Goal: Task Accomplishment & Management: Manage account settings

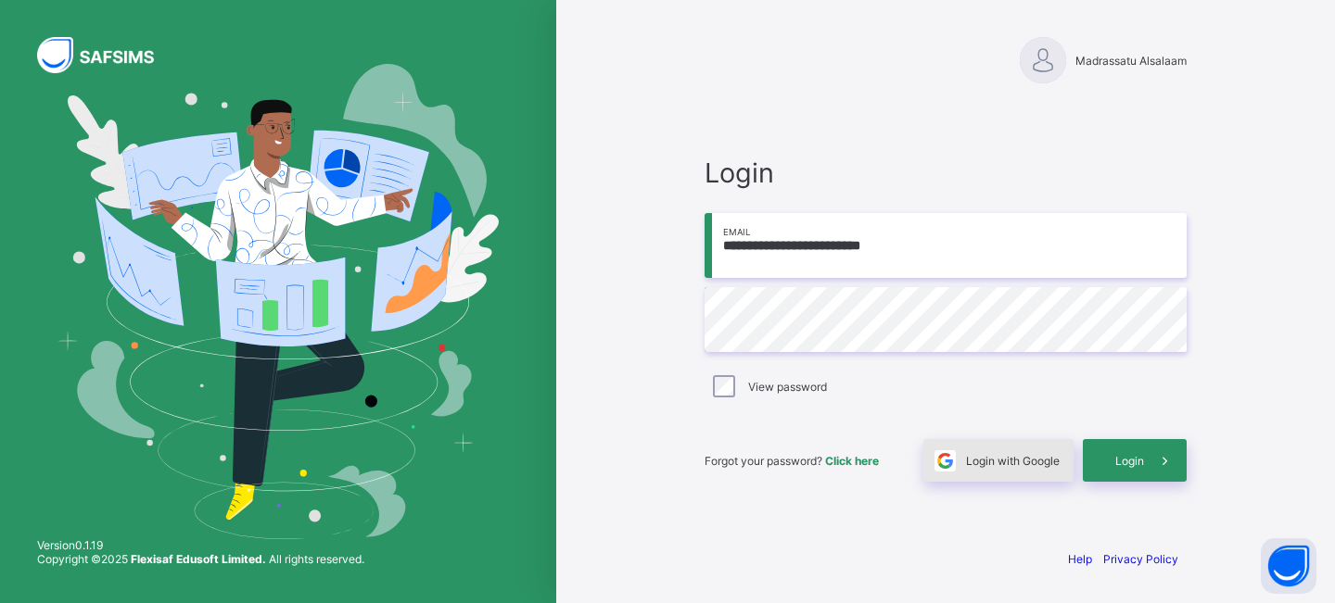
click at [984, 461] on span "Login with Google" at bounding box center [1013, 461] width 94 height 14
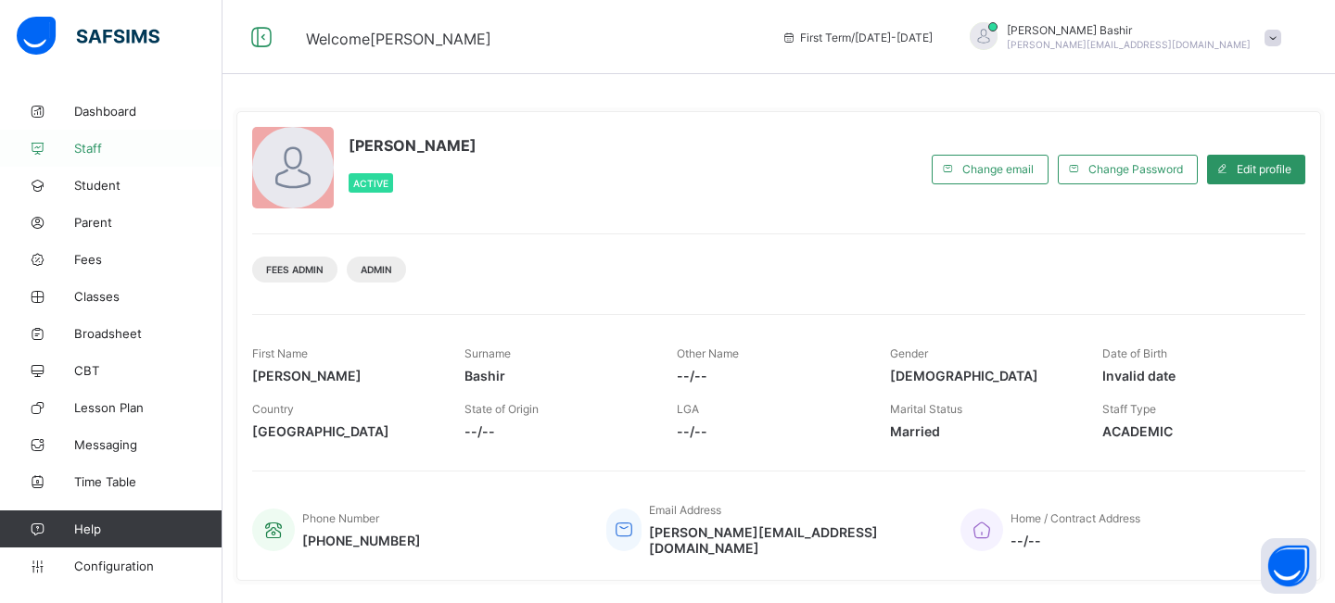
click at [94, 149] on span "Staff" at bounding box center [148, 148] width 148 height 15
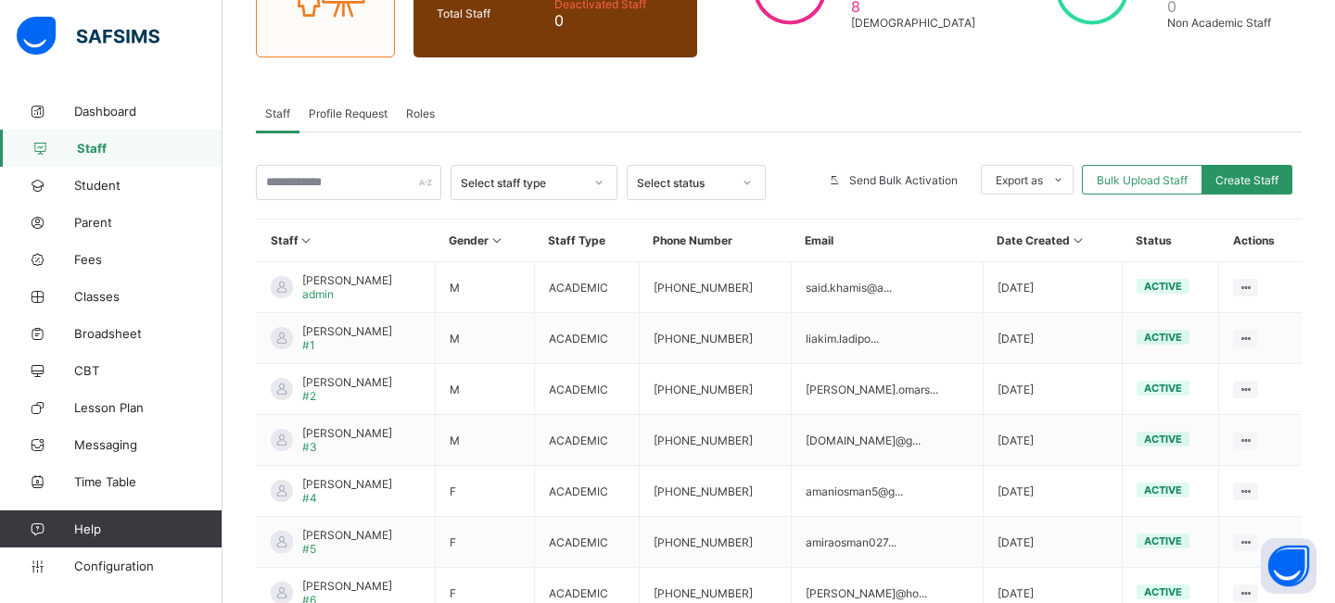
scroll to position [241, 0]
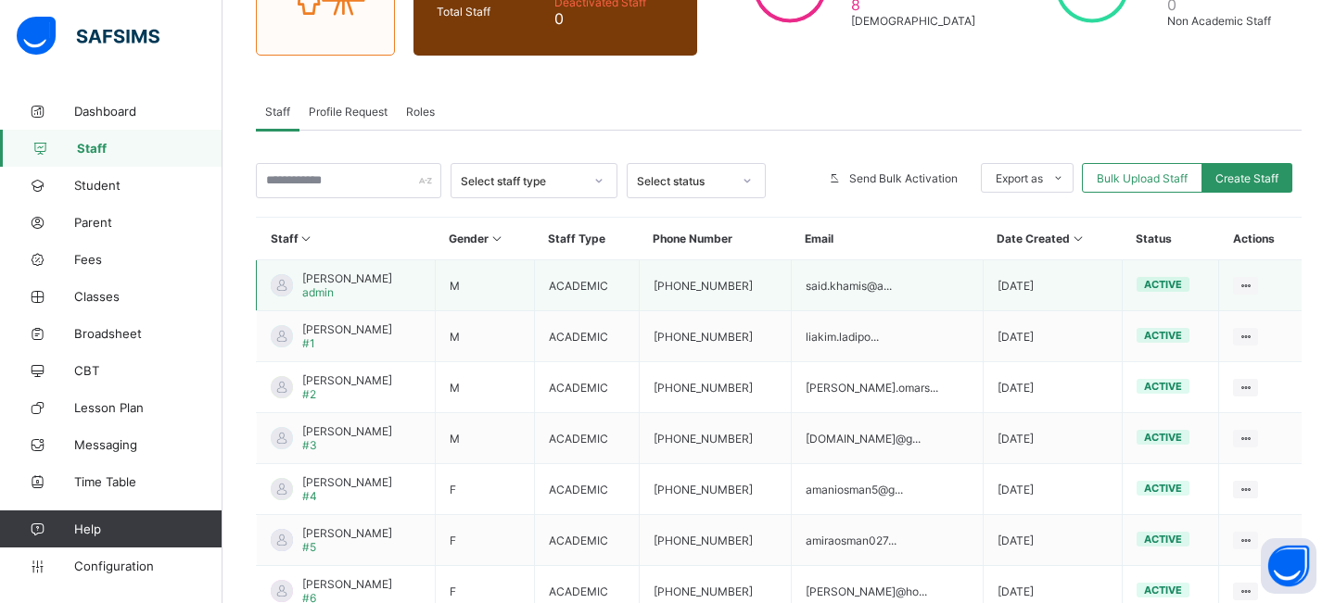
click at [338, 279] on span "Said KHAMIS" at bounding box center [347, 279] width 90 height 14
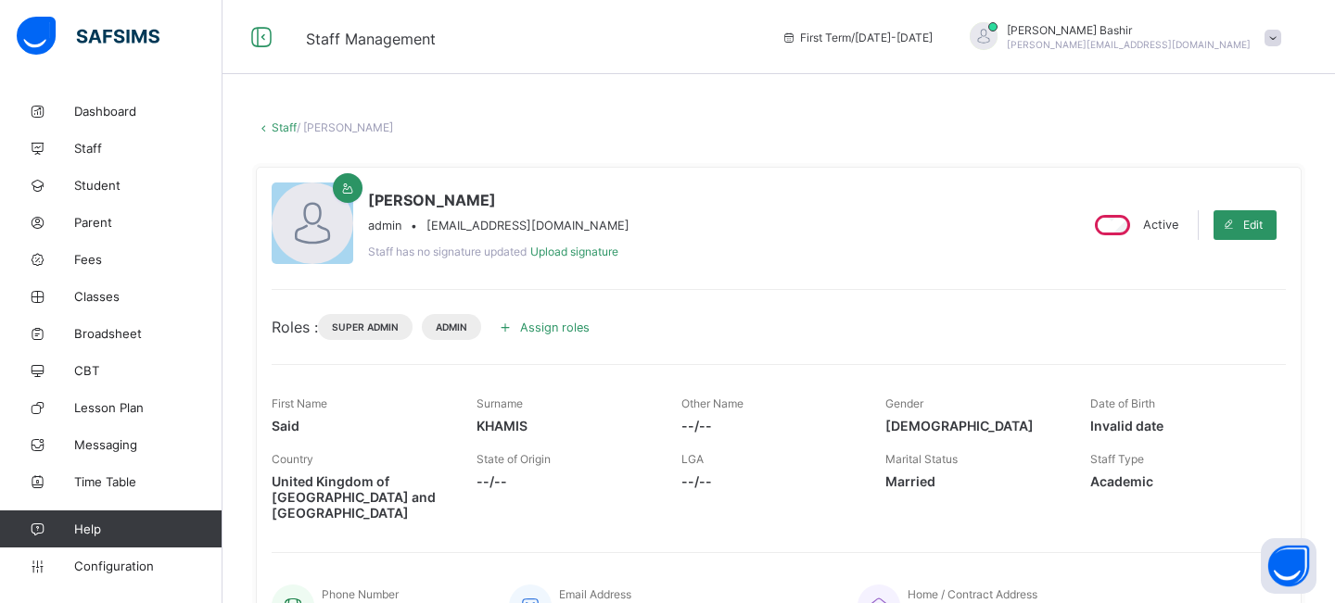
click at [515, 324] on icon at bounding box center [505, 327] width 20 height 19
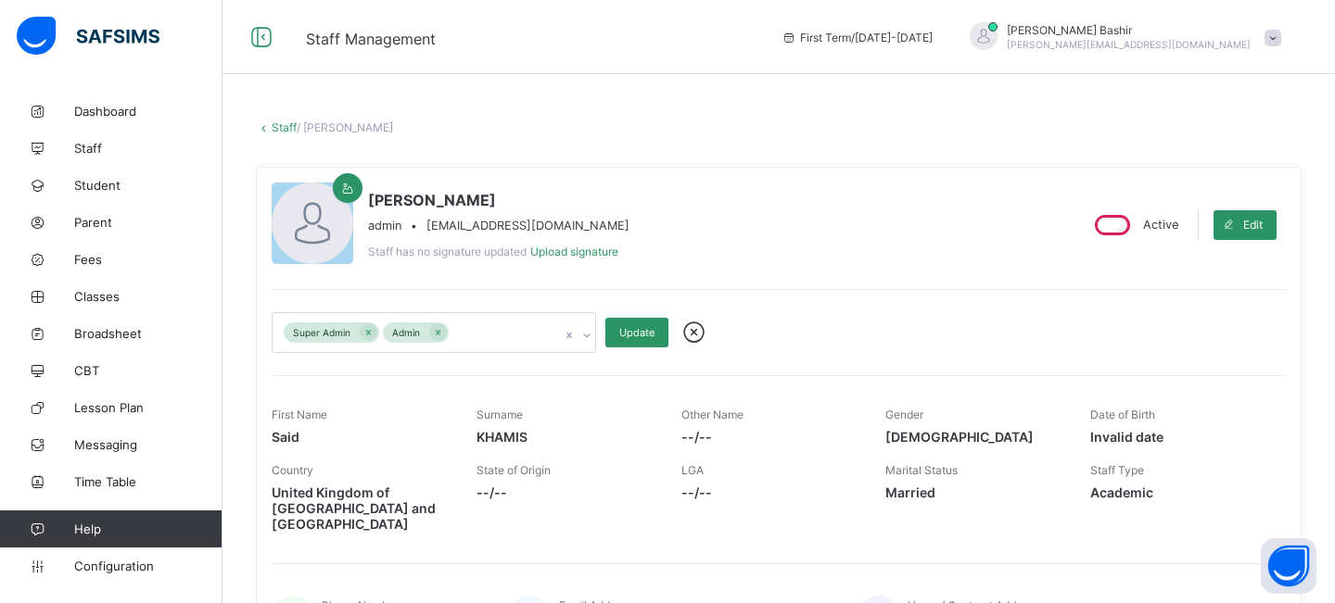
click at [543, 335] on div "Super Admin Admin" at bounding box center [415, 332] width 287 height 39
click at [500, 334] on div "Super Admin Admin" at bounding box center [415, 332] width 287 height 39
click at [96, 111] on span "Dashboard" at bounding box center [148, 111] width 148 height 15
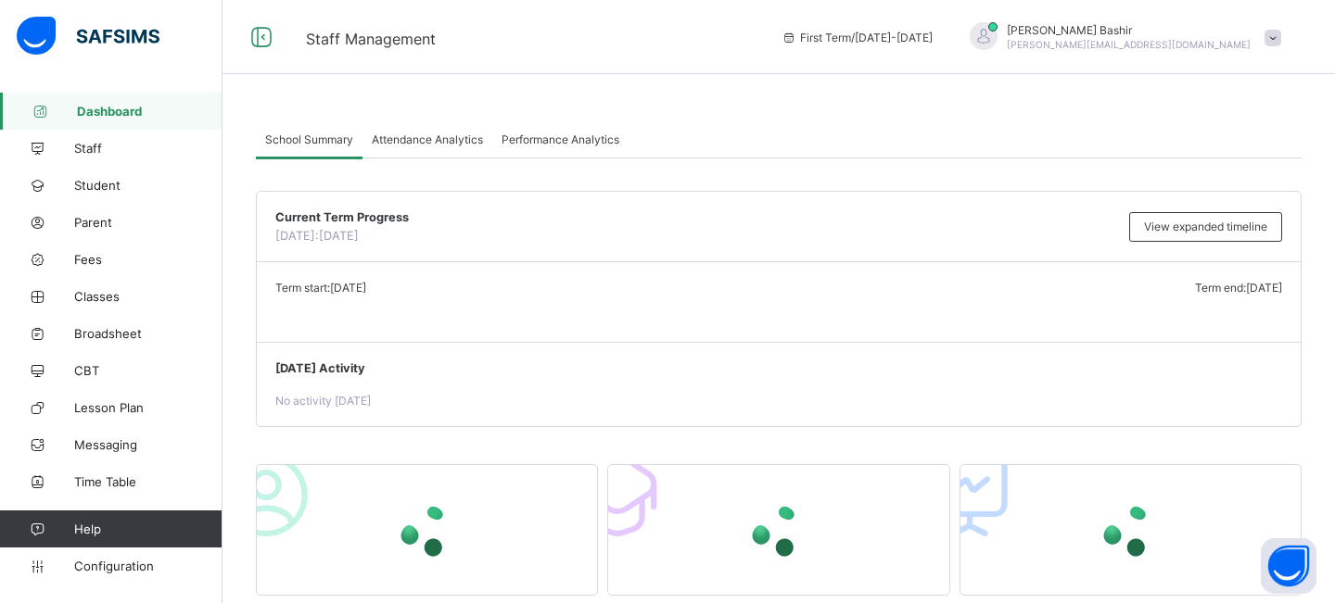
click at [1248, 44] on span "hamid@flexisaf.com" at bounding box center [1128, 44] width 244 height 11
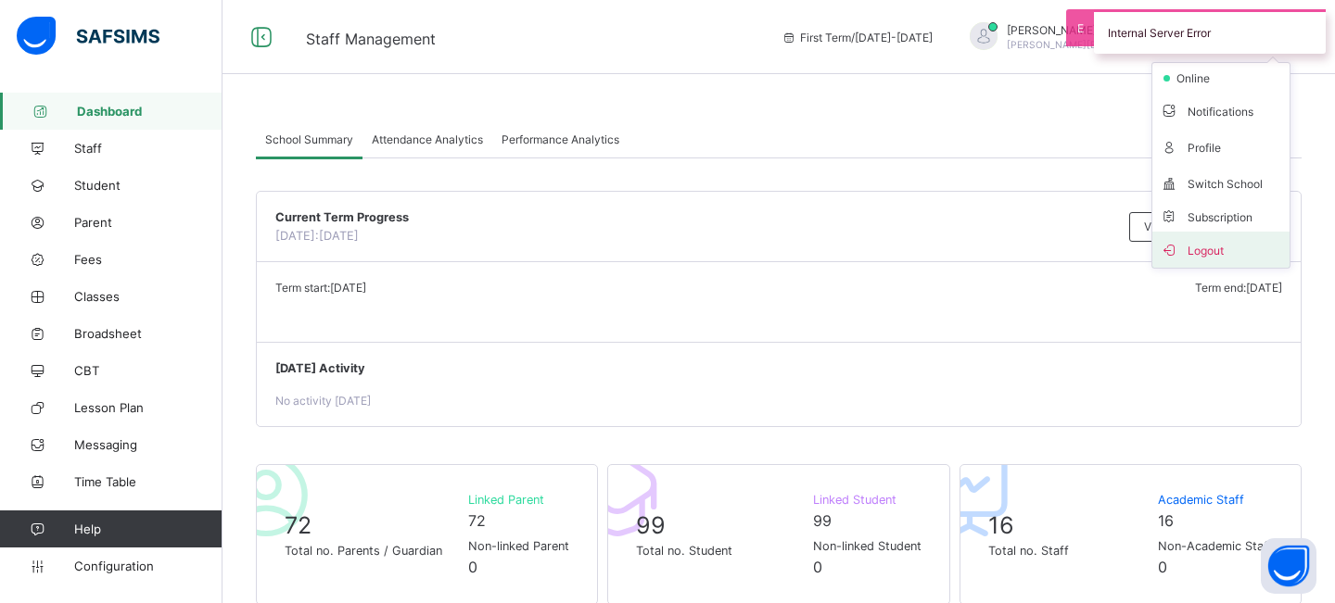
click at [1200, 247] on span "Logout" at bounding box center [1220, 249] width 122 height 21
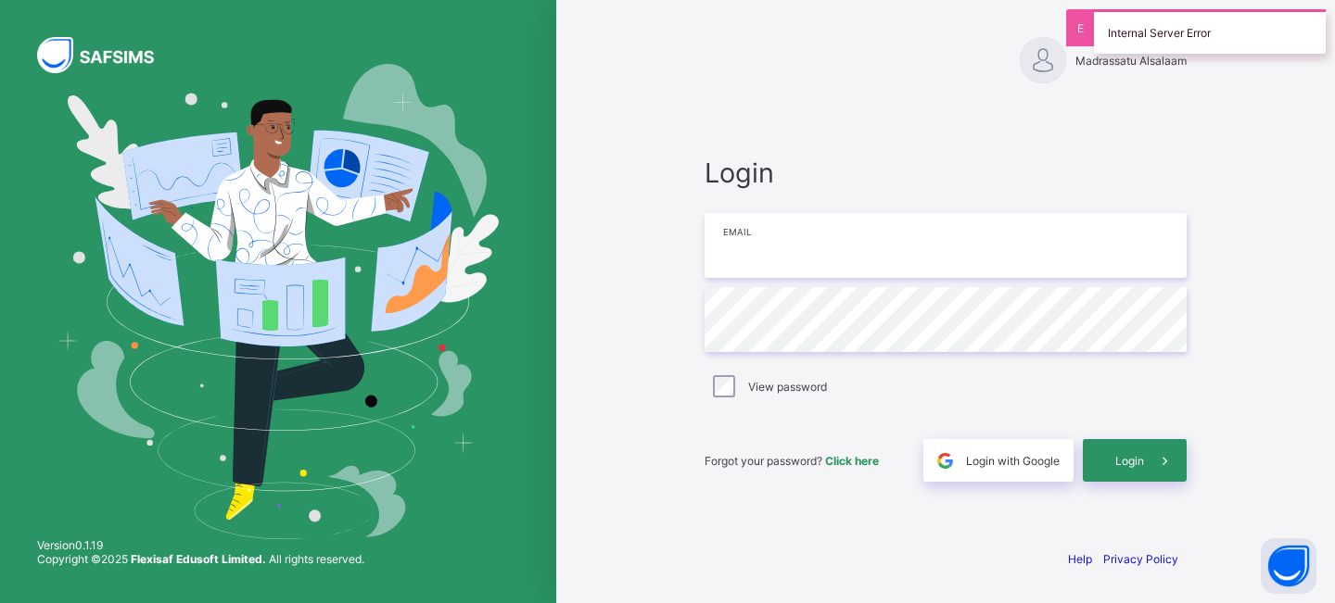
type input "**********"
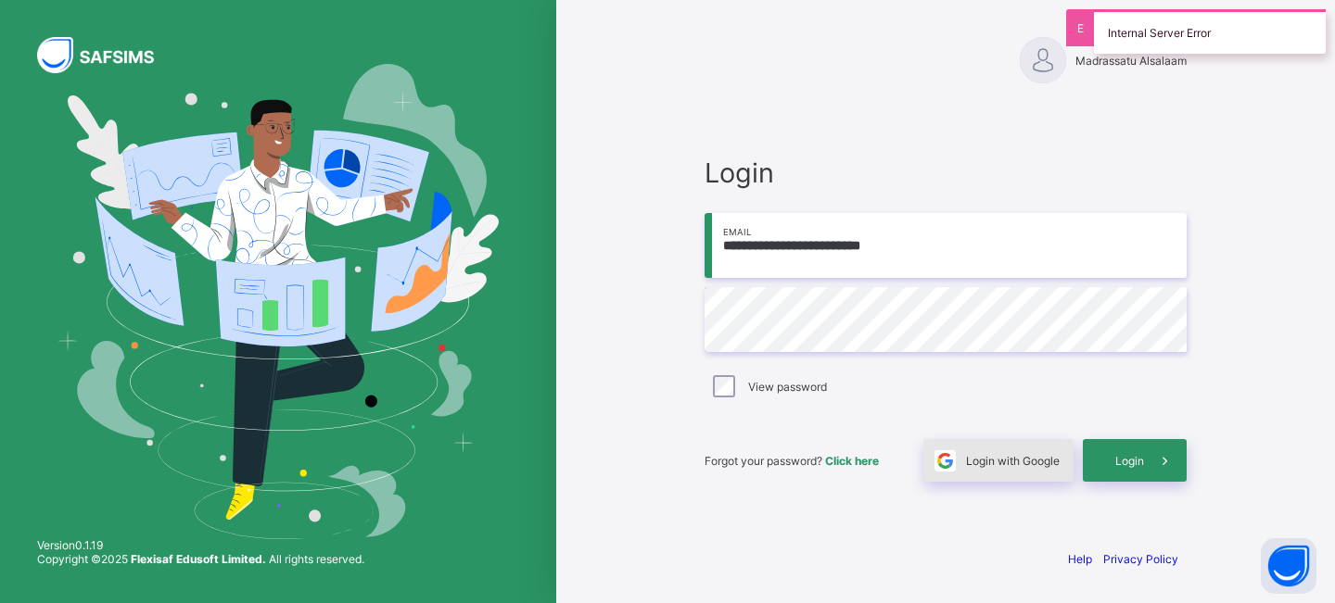
click at [985, 456] on span "Login with Google" at bounding box center [1013, 461] width 94 height 14
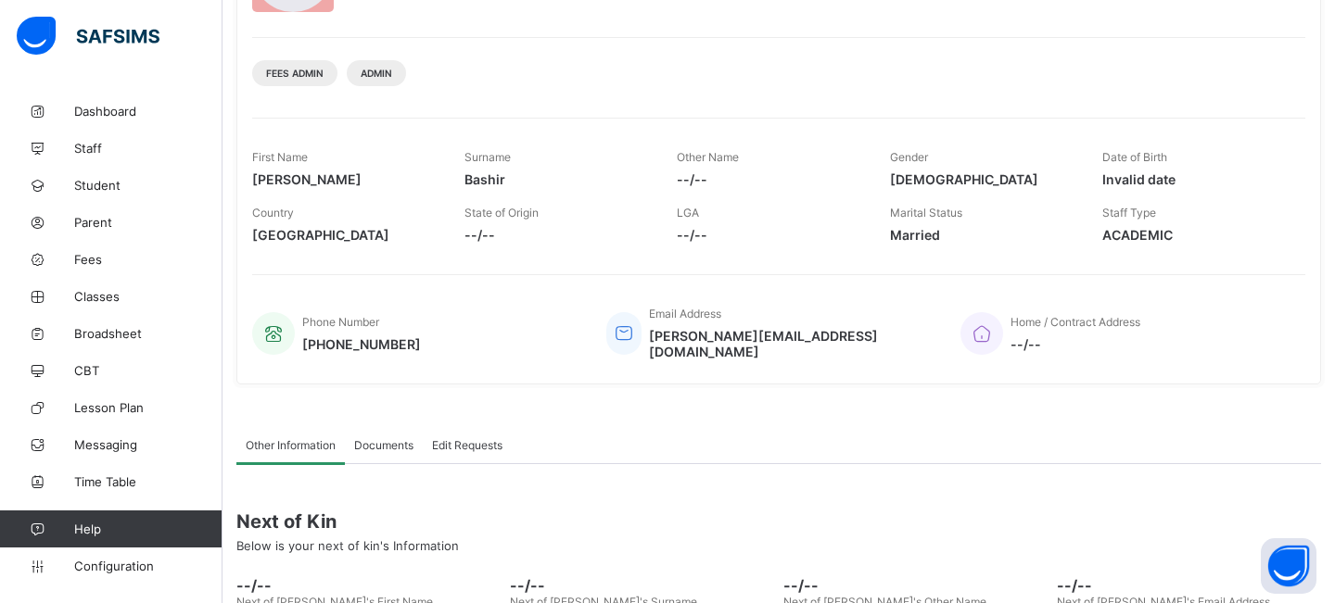
scroll to position [88, 0]
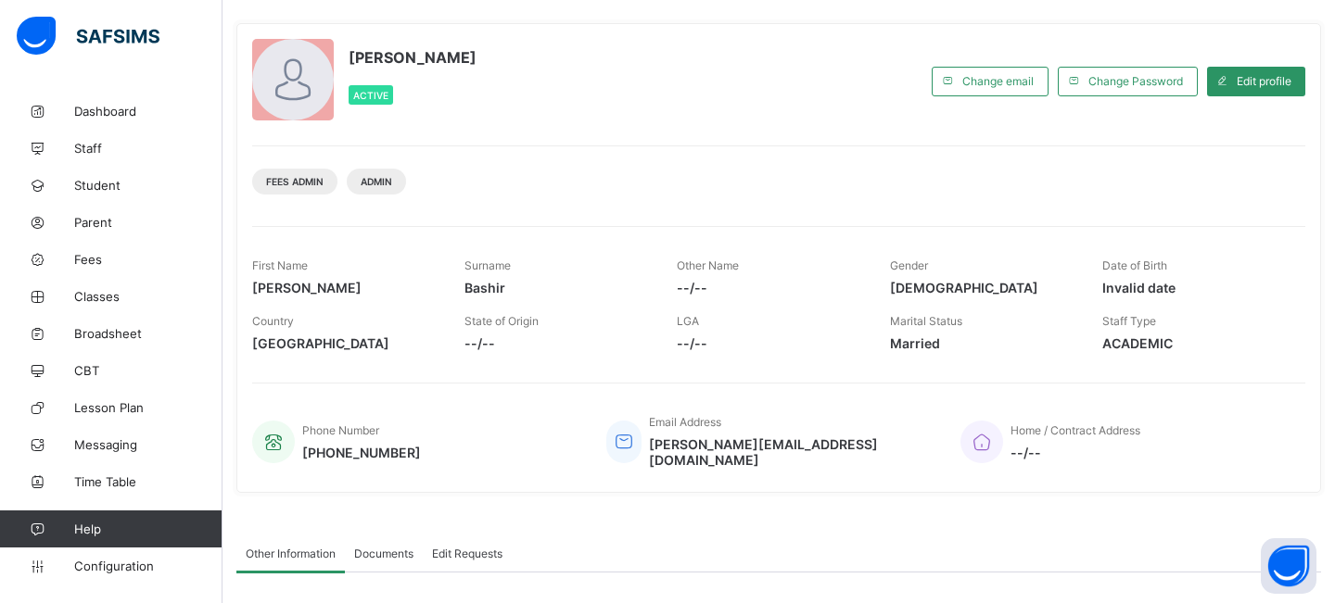
click at [596, 370] on div "Hamid Bashir Active Change email Change Password Edit profile Fees Admin Admin …" at bounding box center [778, 258] width 1084 height 470
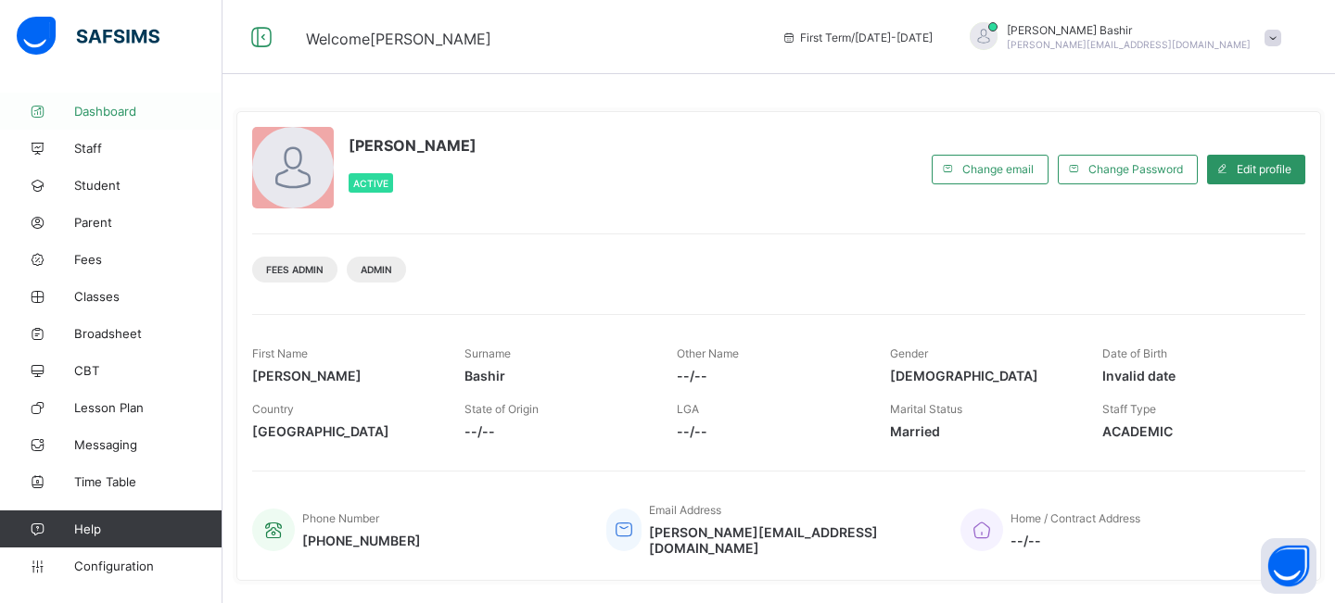
click at [98, 112] on span "Dashboard" at bounding box center [148, 111] width 148 height 15
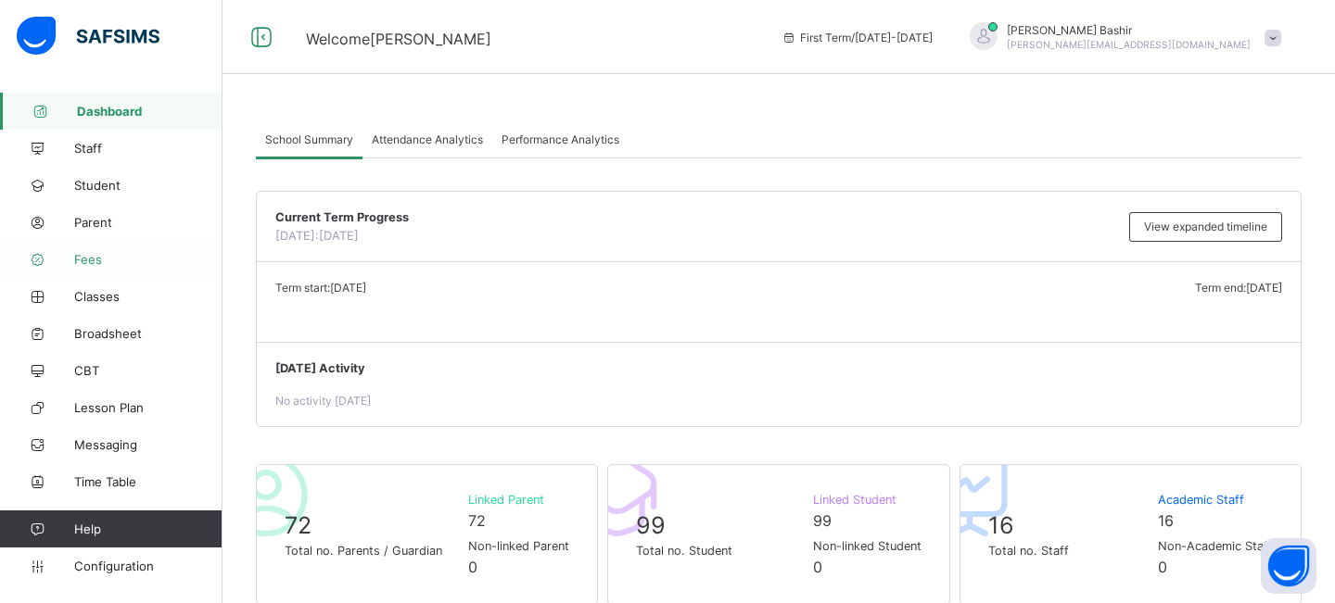
click at [107, 261] on span "Fees" at bounding box center [148, 259] width 148 height 15
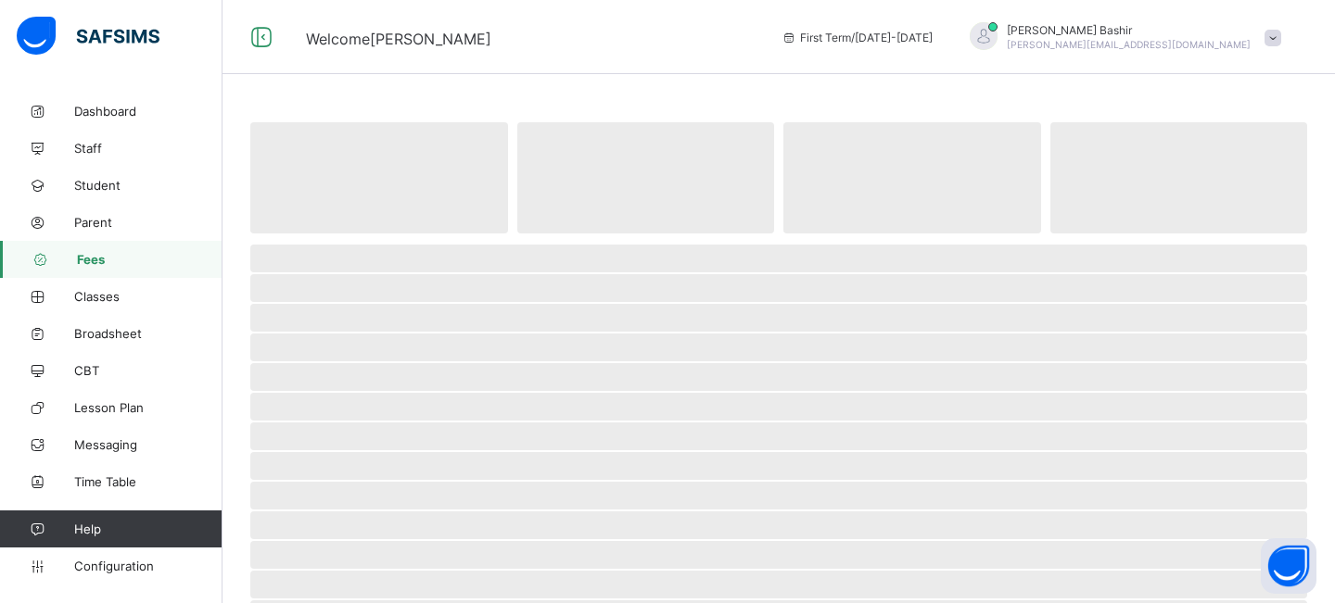
select select "****"
select select "*"
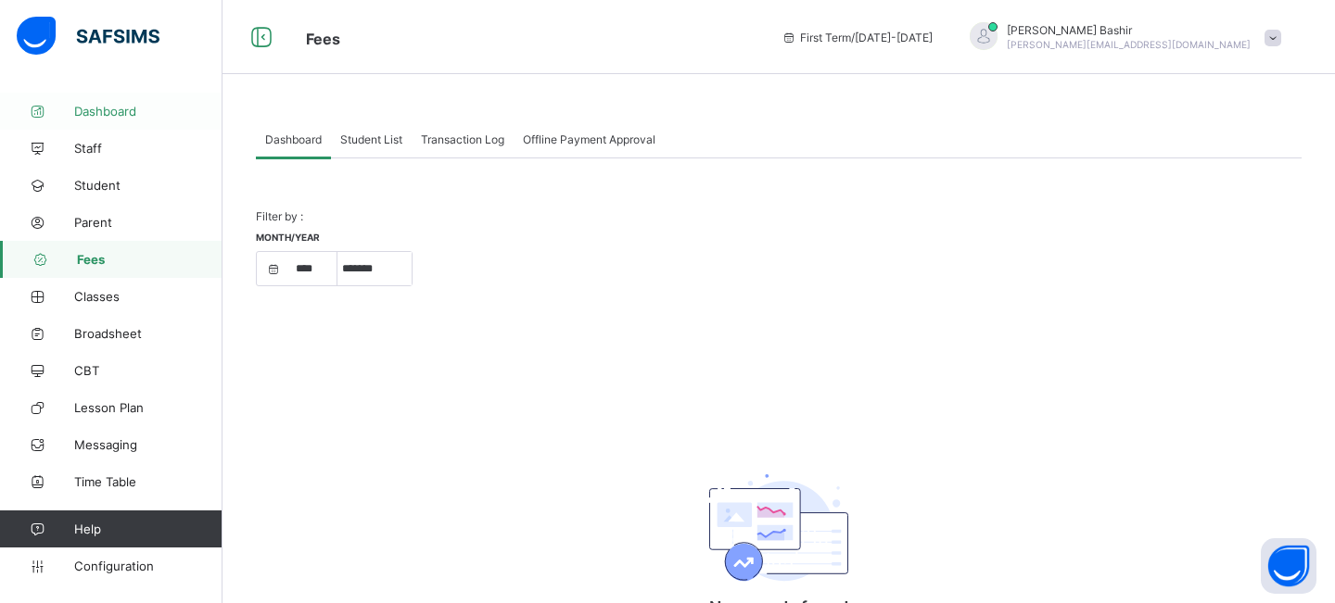
click at [115, 113] on span "Dashboard" at bounding box center [148, 111] width 148 height 15
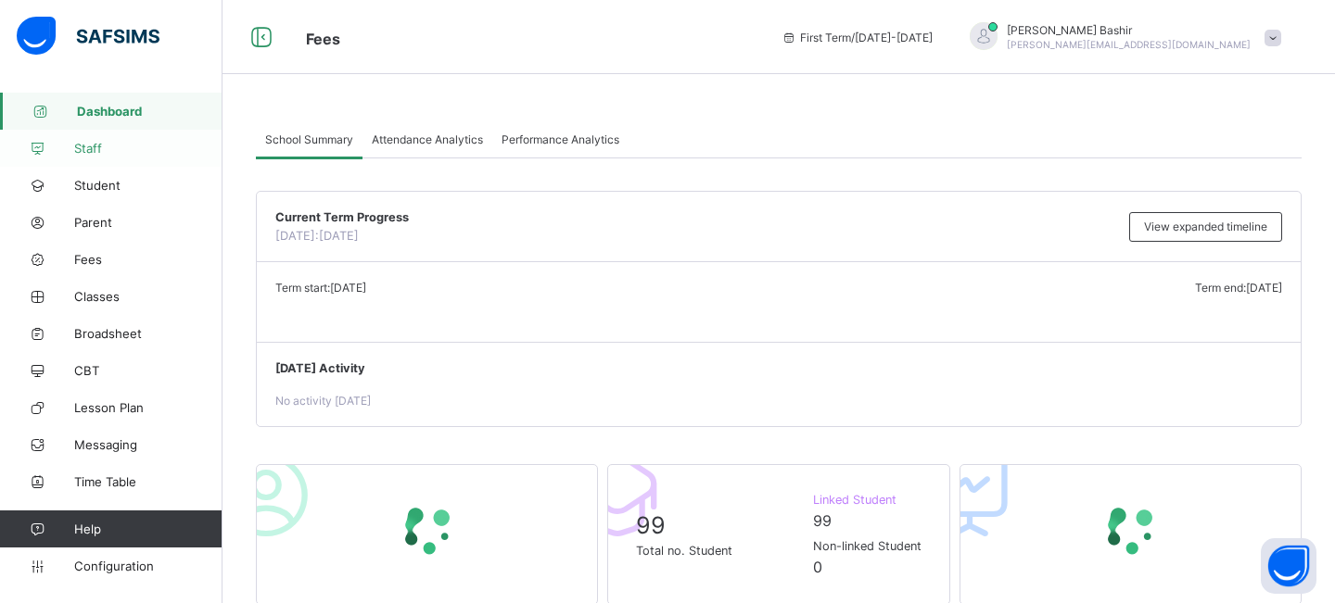
click at [91, 156] on link "Staff" at bounding box center [111, 148] width 222 height 37
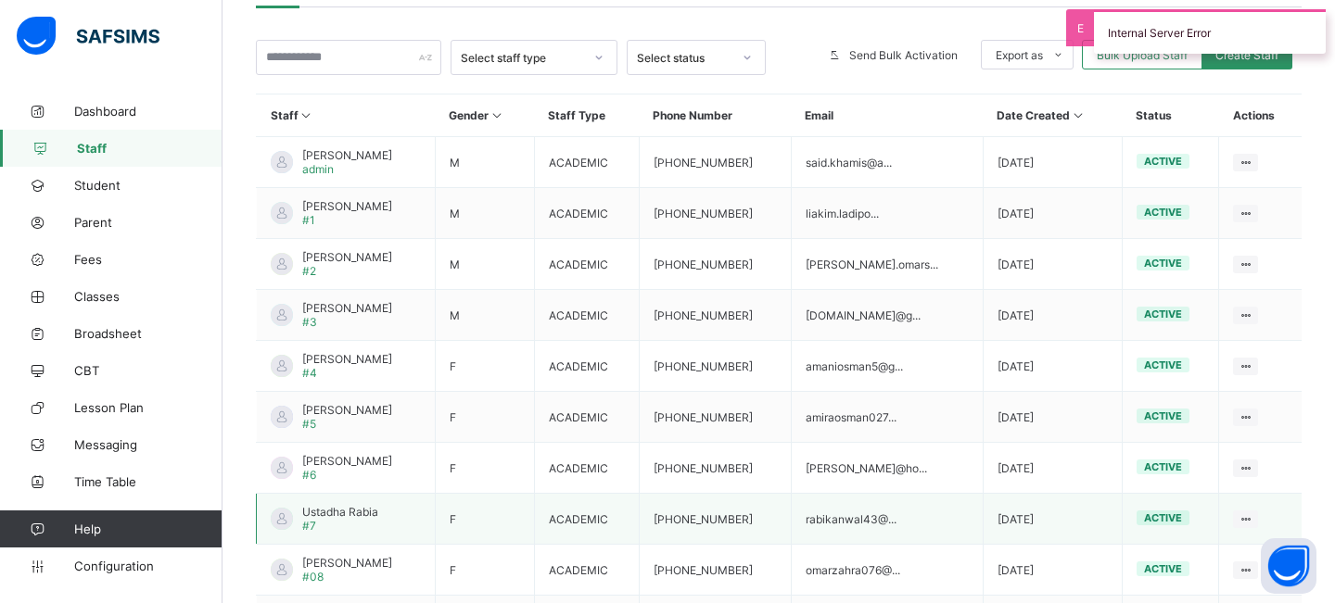
scroll to position [365, 0]
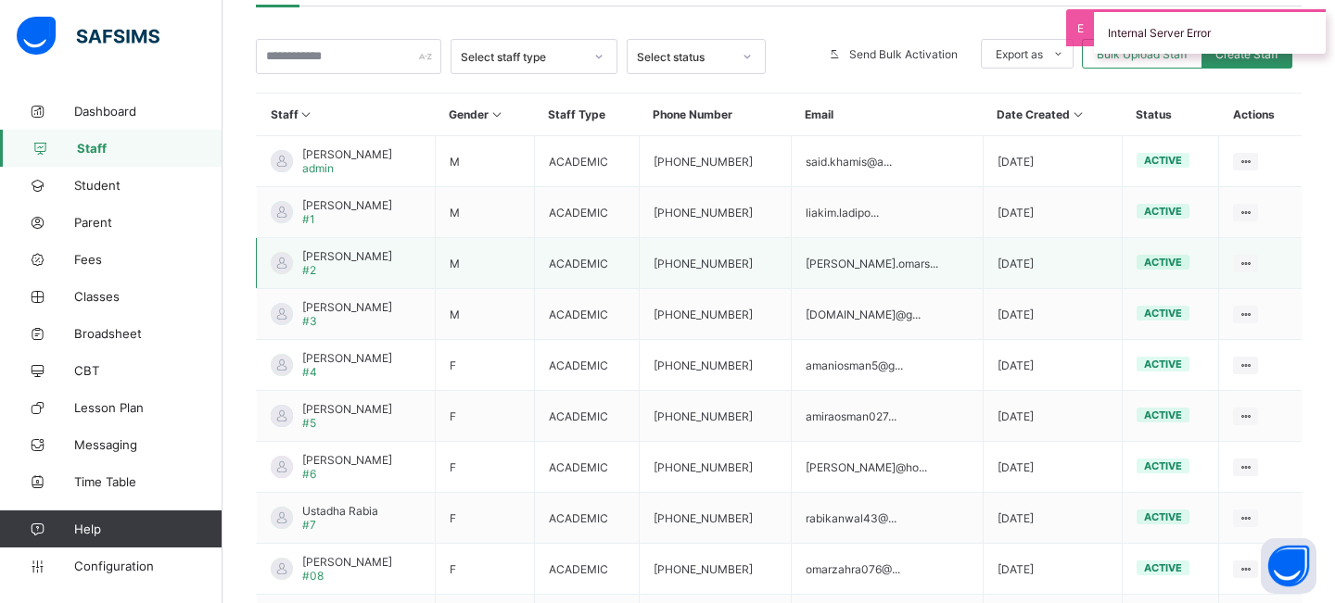
click at [344, 262] on div "Ustadh Mustafa #2" at bounding box center [347, 263] width 90 height 28
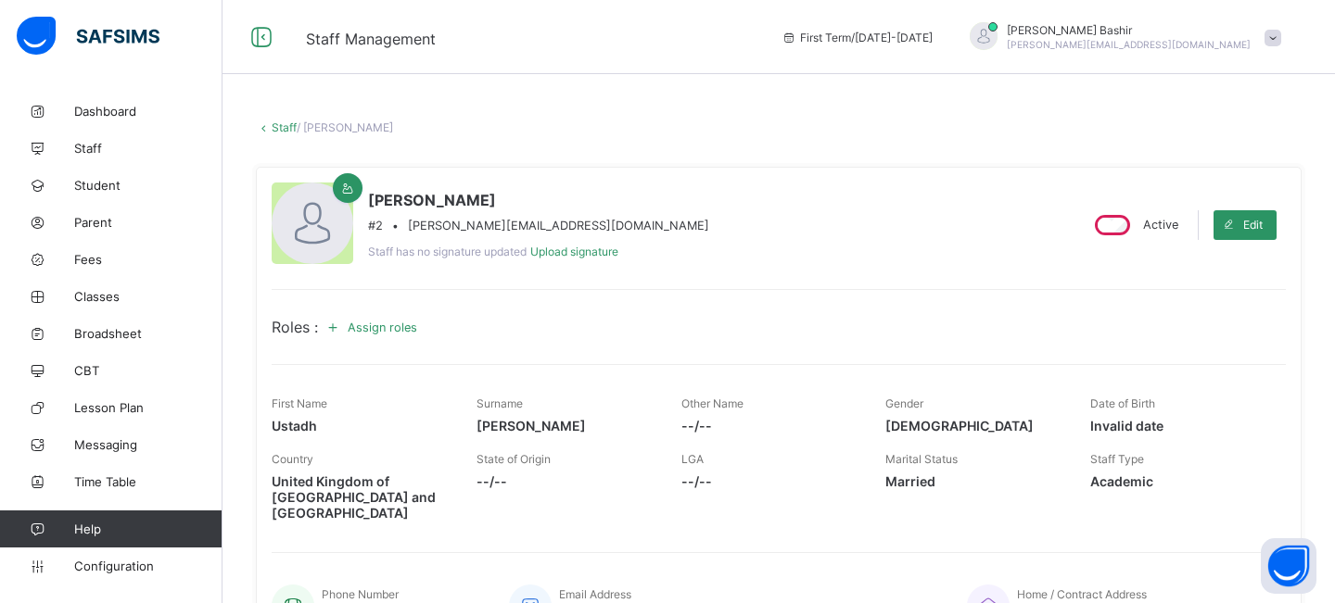
click at [370, 326] on span "Assign roles" at bounding box center [383, 328] width 70 height 14
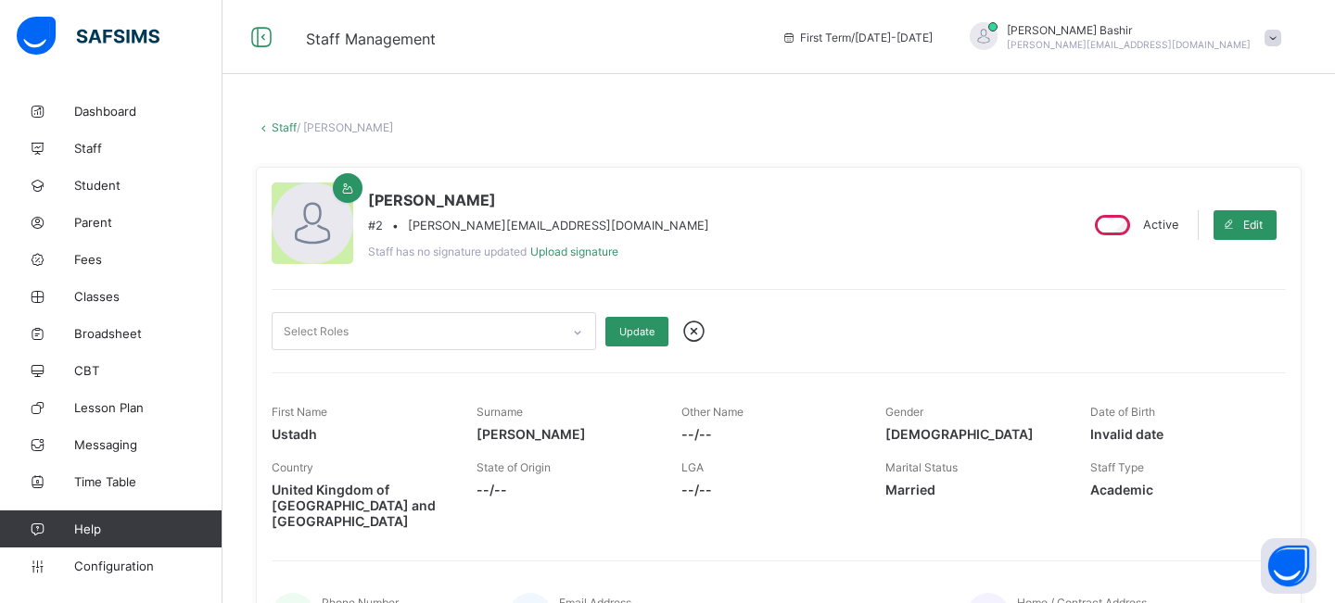
click at [399, 335] on div "Select Roles" at bounding box center [415, 331] width 287 height 36
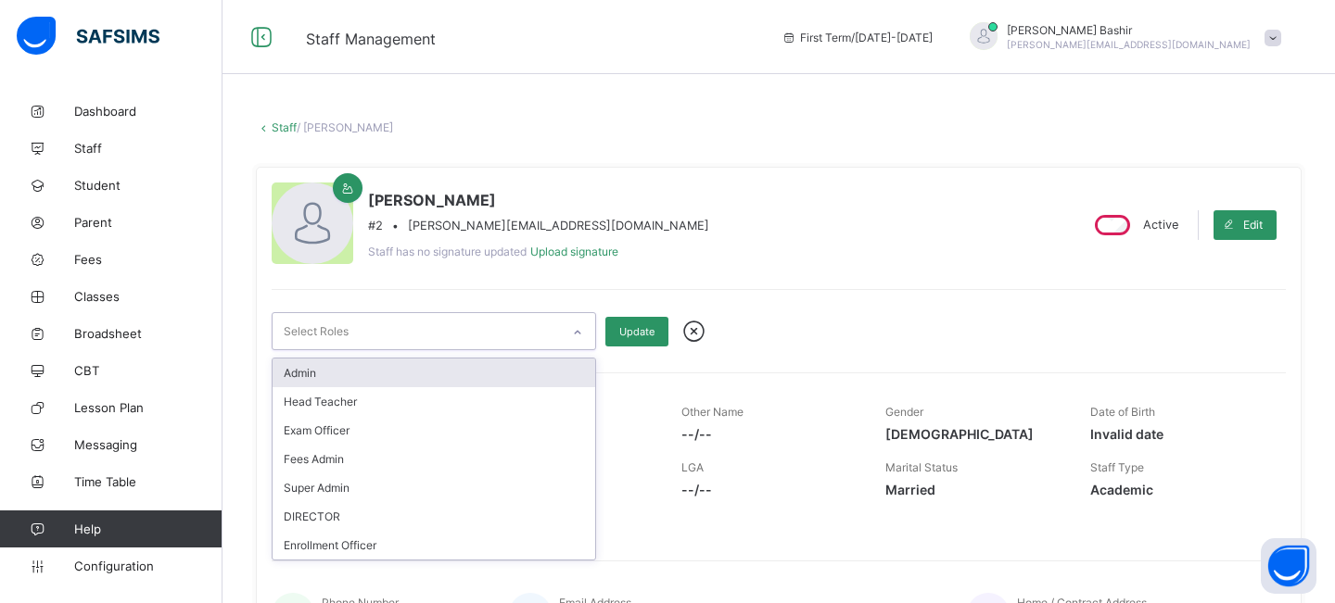
click at [735, 147] on div "Staff / Ustadh Mustafa × Delete Staff This action would delete Ustadh Mustafa f…" at bounding box center [778, 577] width 1112 height 968
click at [476, 333] on div "Select Roles" at bounding box center [415, 331] width 287 height 36
click at [768, 203] on div "Ustadh Mustafa #2 • mustafa.omarsuufi@gmail.com Staff has no signature updated …" at bounding box center [667, 225] width 791 height 84
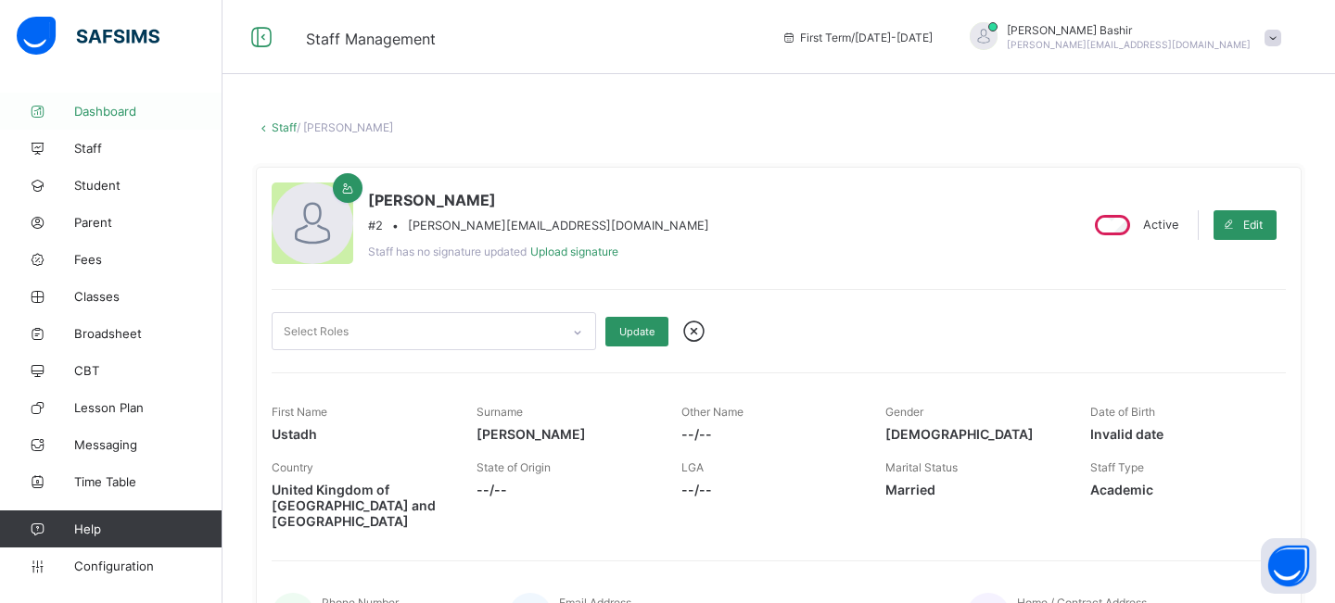
click at [95, 114] on span "Dashboard" at bounding box center [148, 111] width 148 height 15
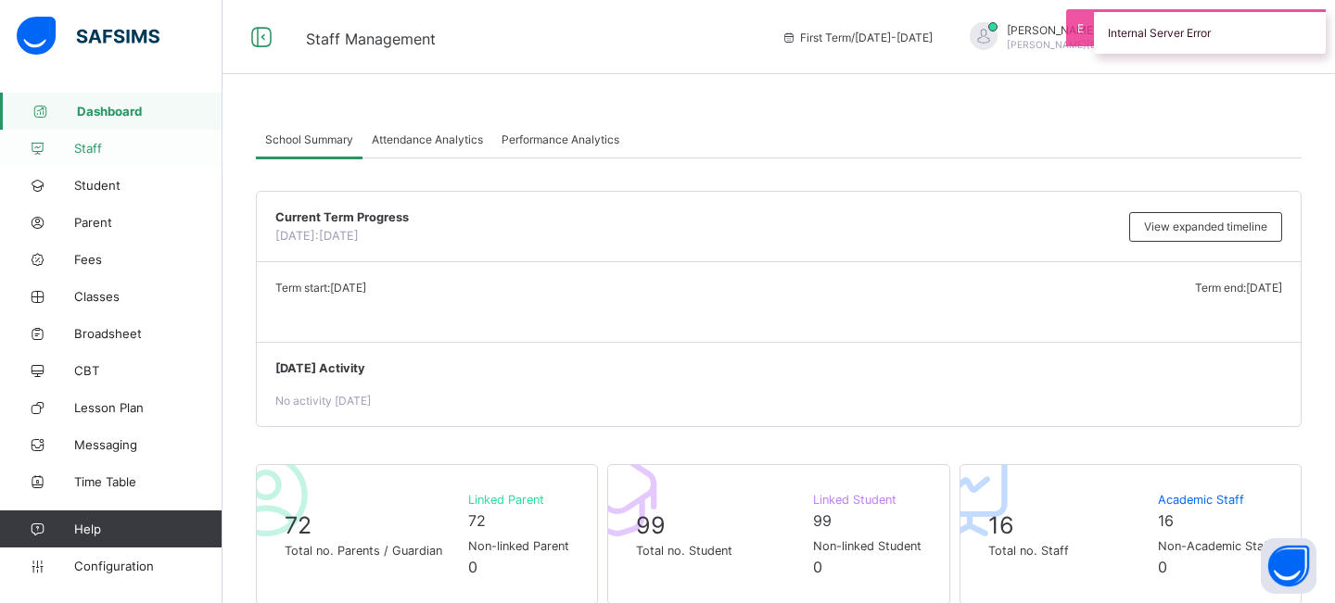
click at [99, 148] on span "Staff" at bounding box center [148, 148] width 148 height 15
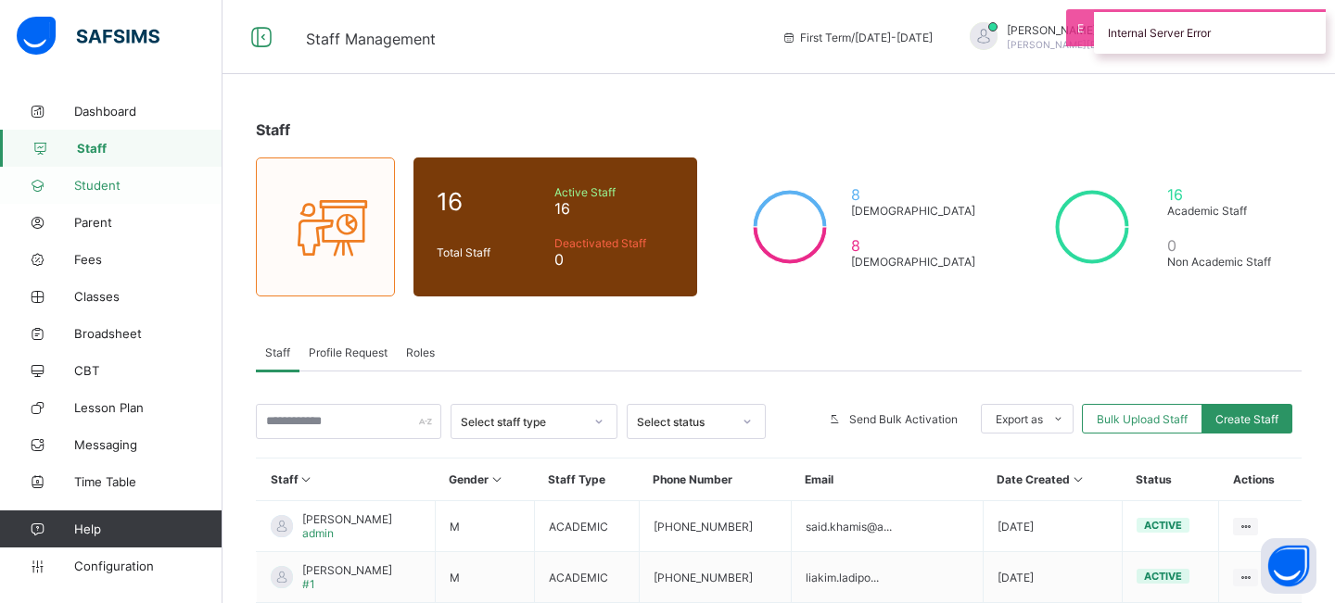
click at [98, 186] on span "Student" at bounding box center [148, 185] width 148 height 15
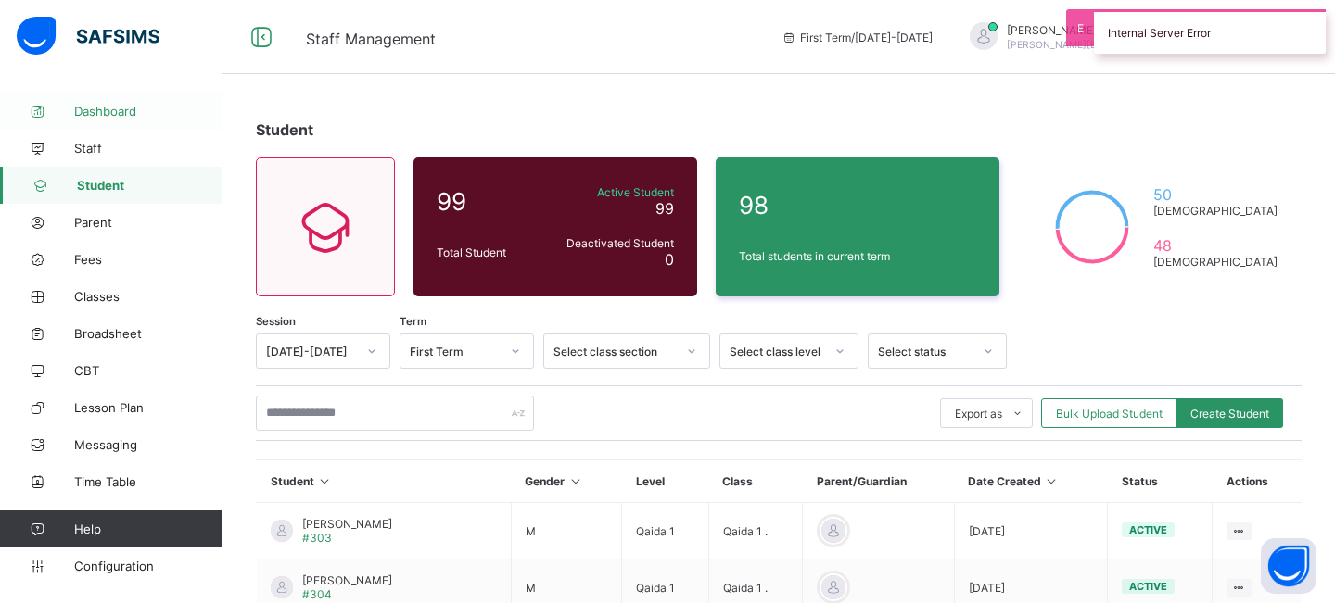
click at [126, 108] on span "Dashboard" at bounding box center [148, 111] width 148 height 15
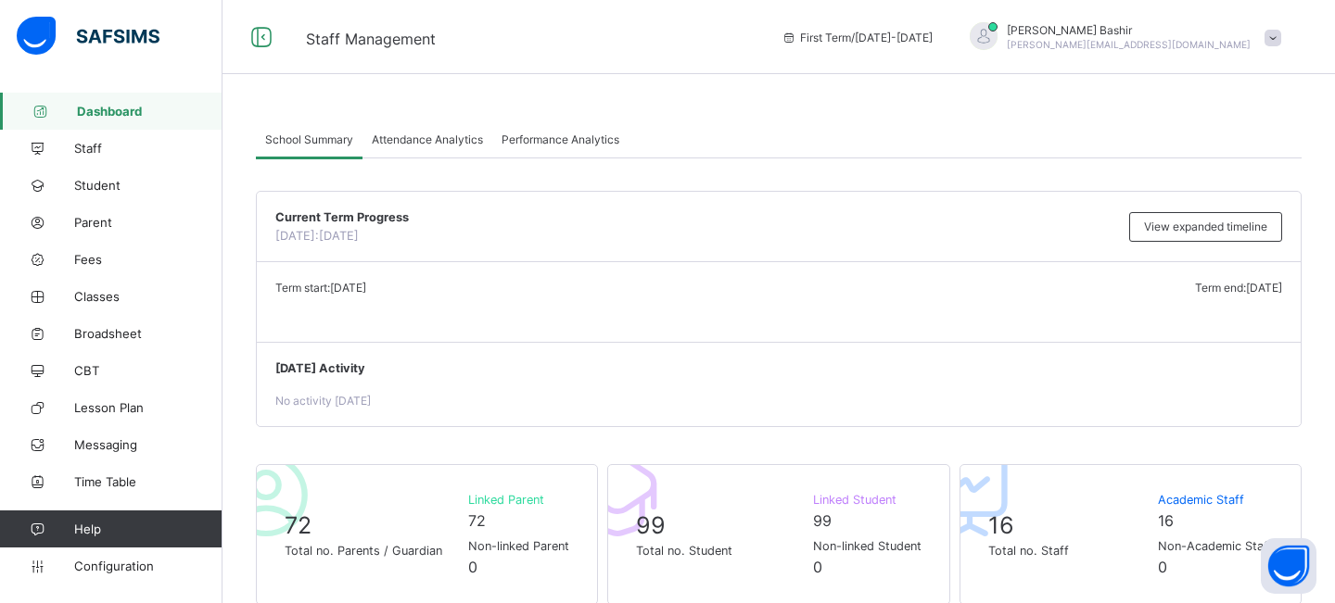
click at [434, 138] on span "Attendance Analytics" at bounding box center [427, 140] width 111 height 14
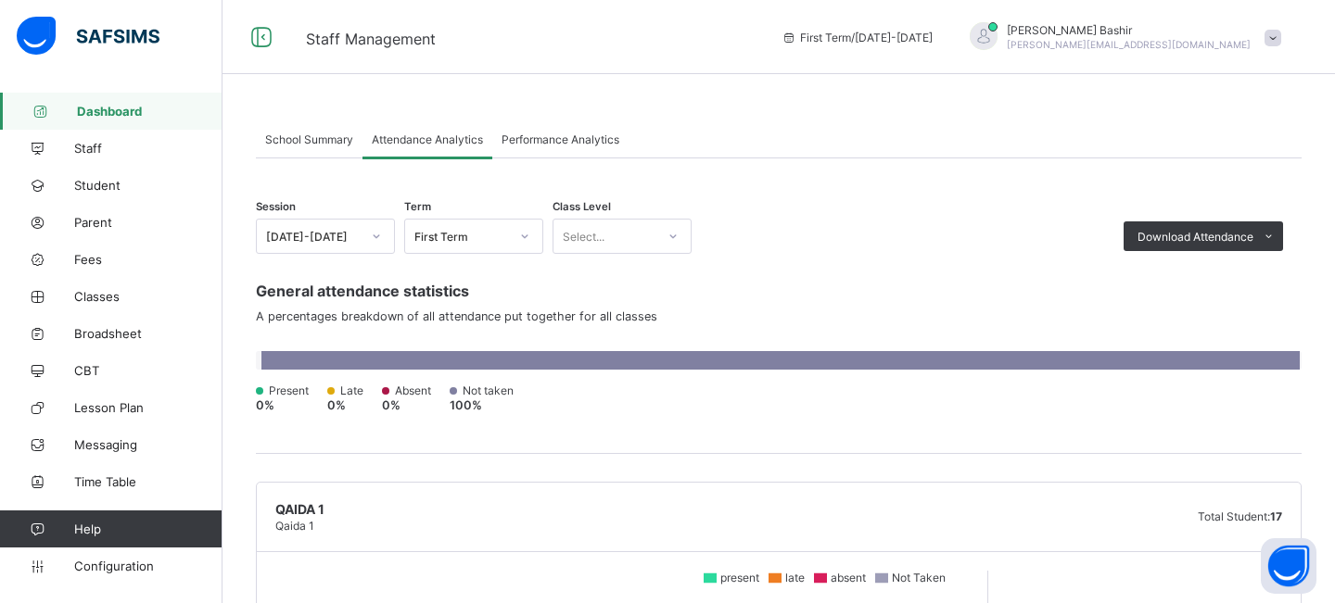
click at [312, 140] on span "School Summary" at bounding box center [309, 140] width 88 height 14
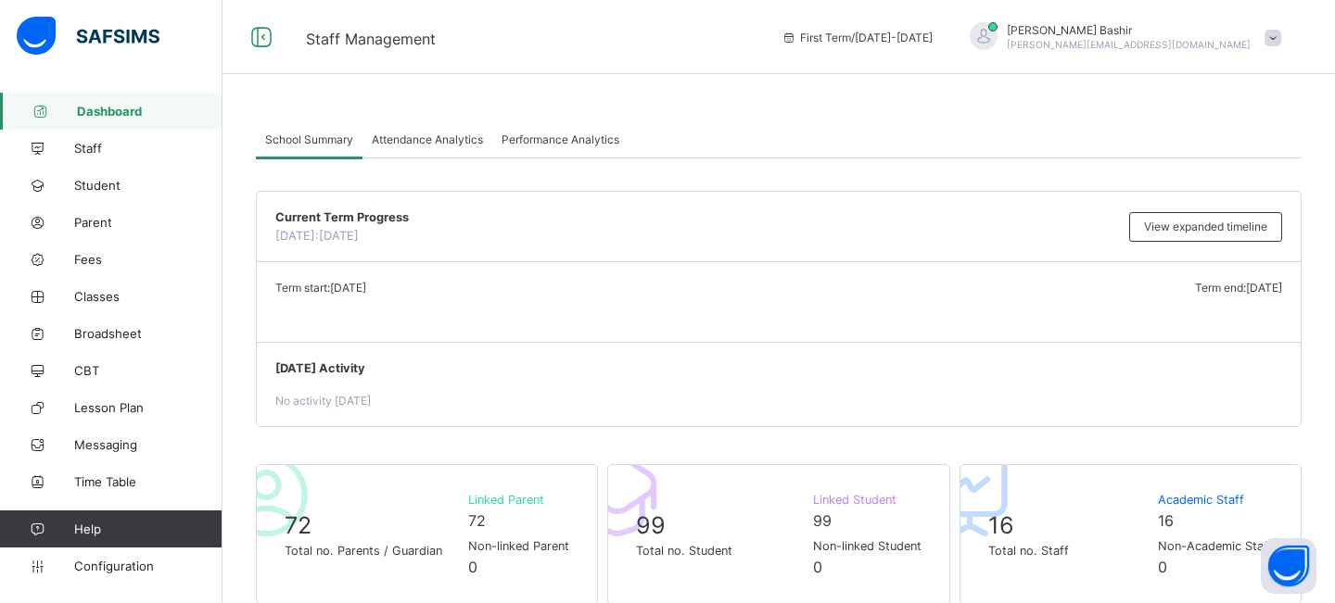
click at [431, 149] on div "Attendance Analytics" at bounding box center [427, 138] width 130 height 37
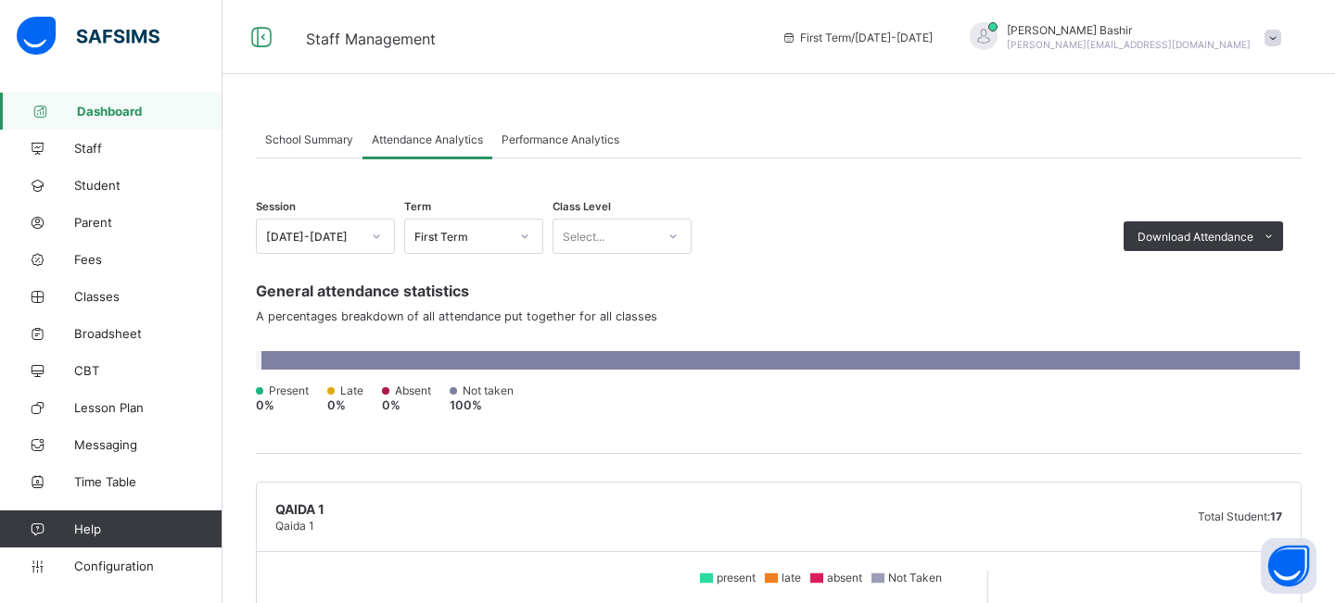
click at [547, 147] on div "Performance Analytics" at bounding box center [560, 138] width 136 height 37
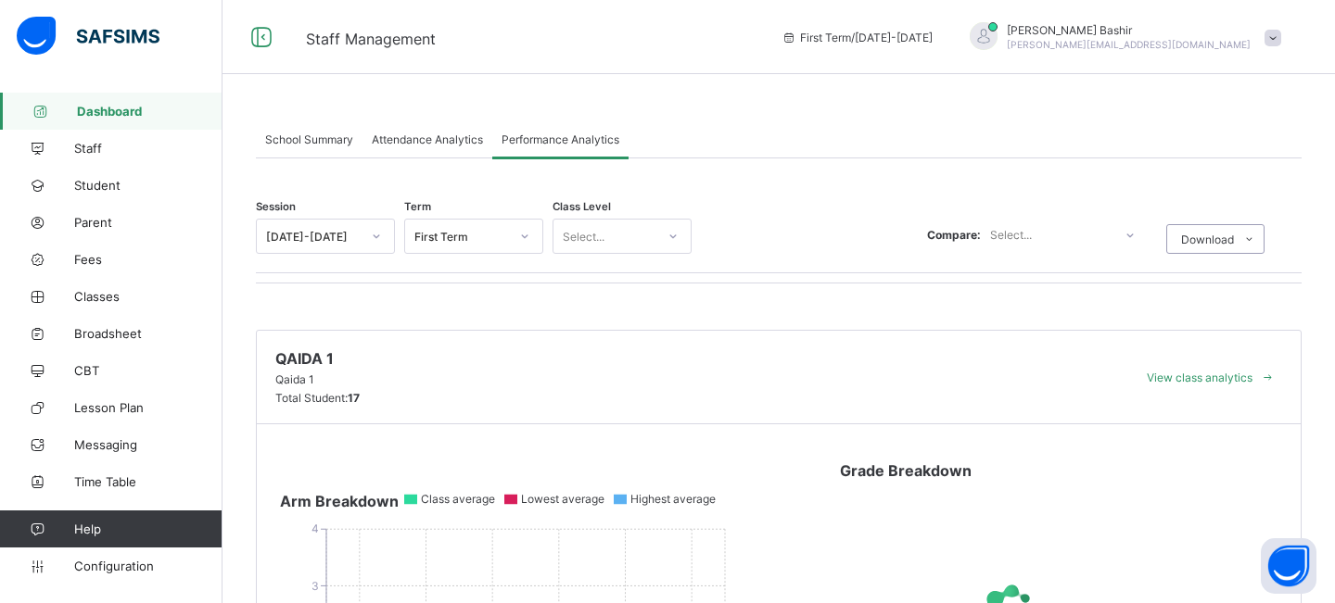
click at [317, 144] on span "School Summary" at bounding box center [309, 140] width 88 height 14
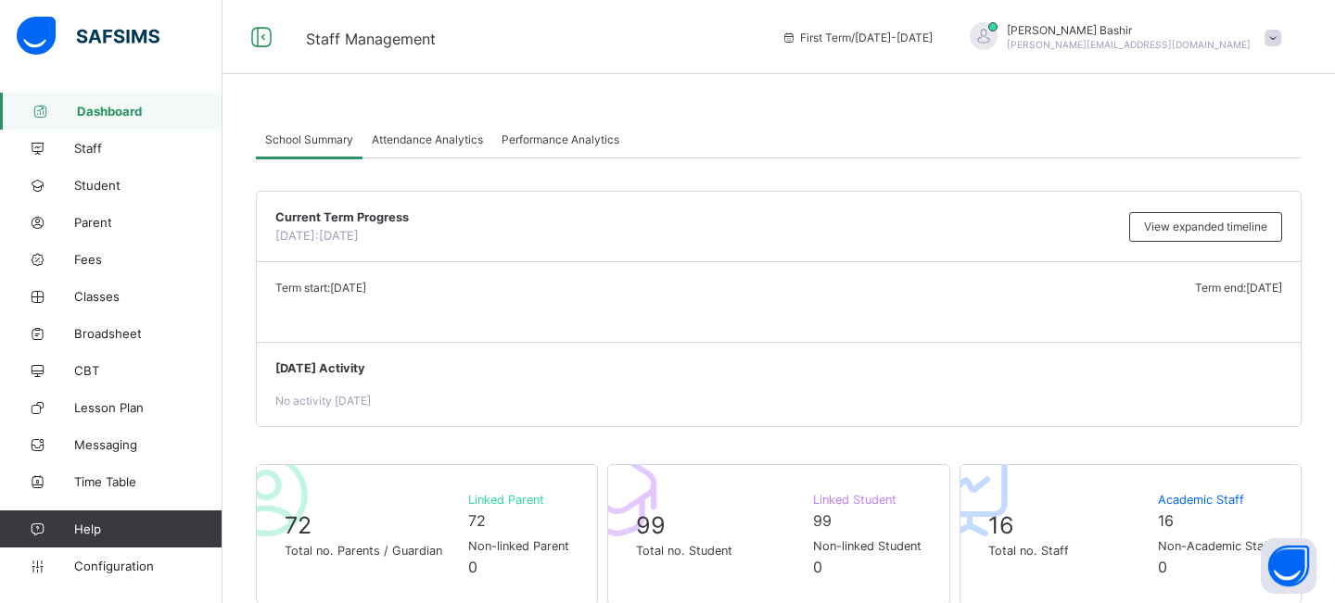
click at [423, 151] on div "Attendance Analytics" at bounding box center [427, 138] width 130 height 37
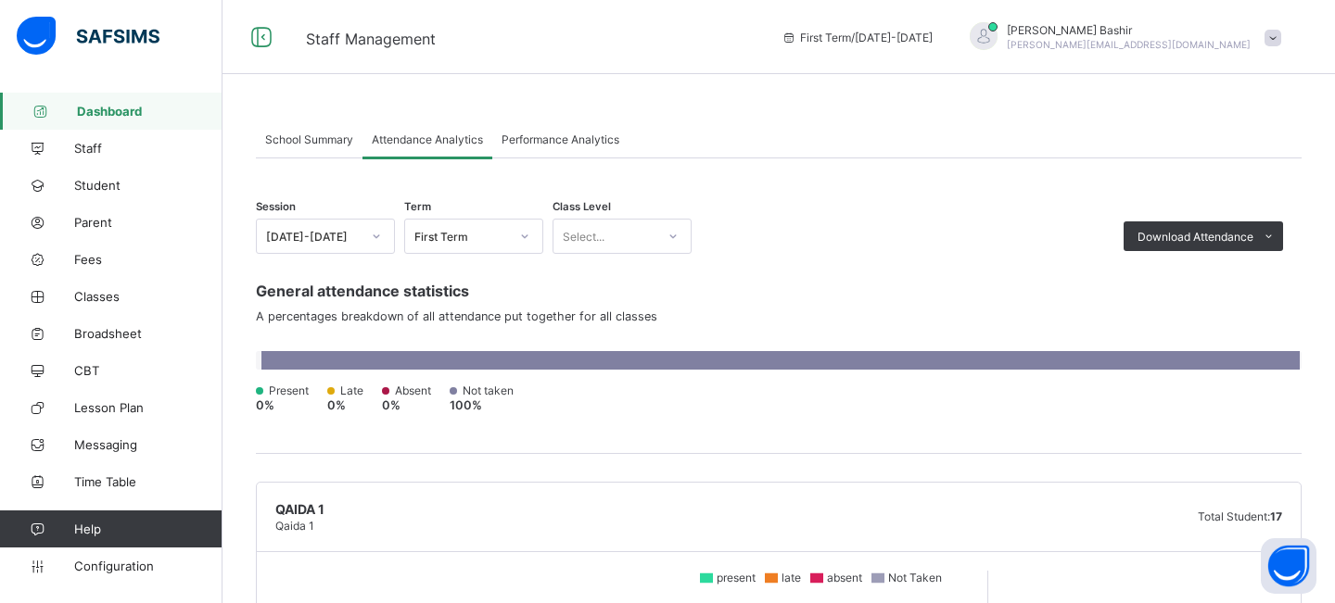
click at [521, 145] on span "Performance Analytics" at bounding box center [560, 140] width 118 height 14
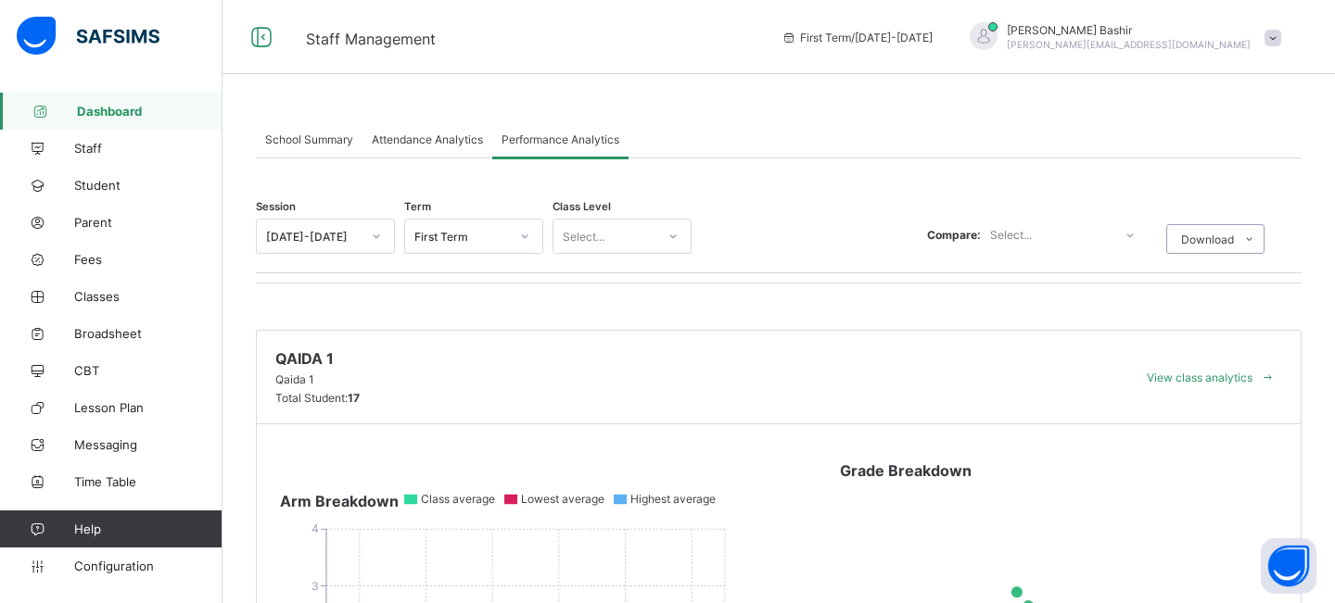
click at [335, 139] on span "School Summary" at bounding box center [309, 140] width 88 height 14
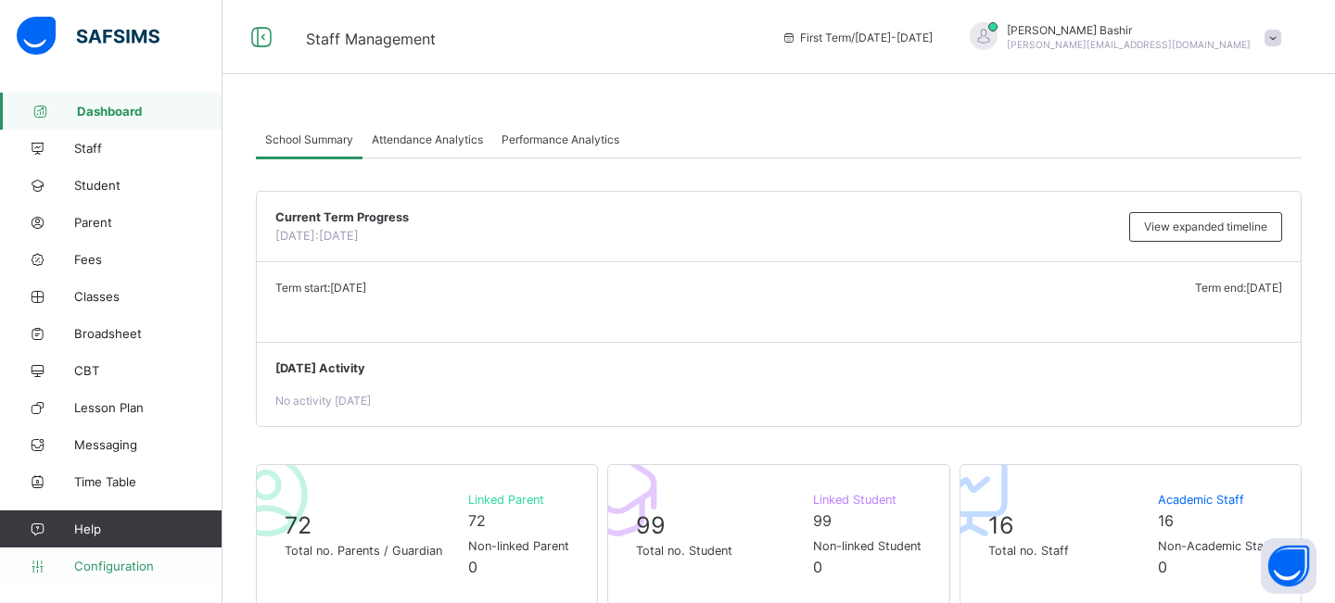
click at [117, 563] on span "Configuration" at bounding box center [147, 566] width 147 height 15
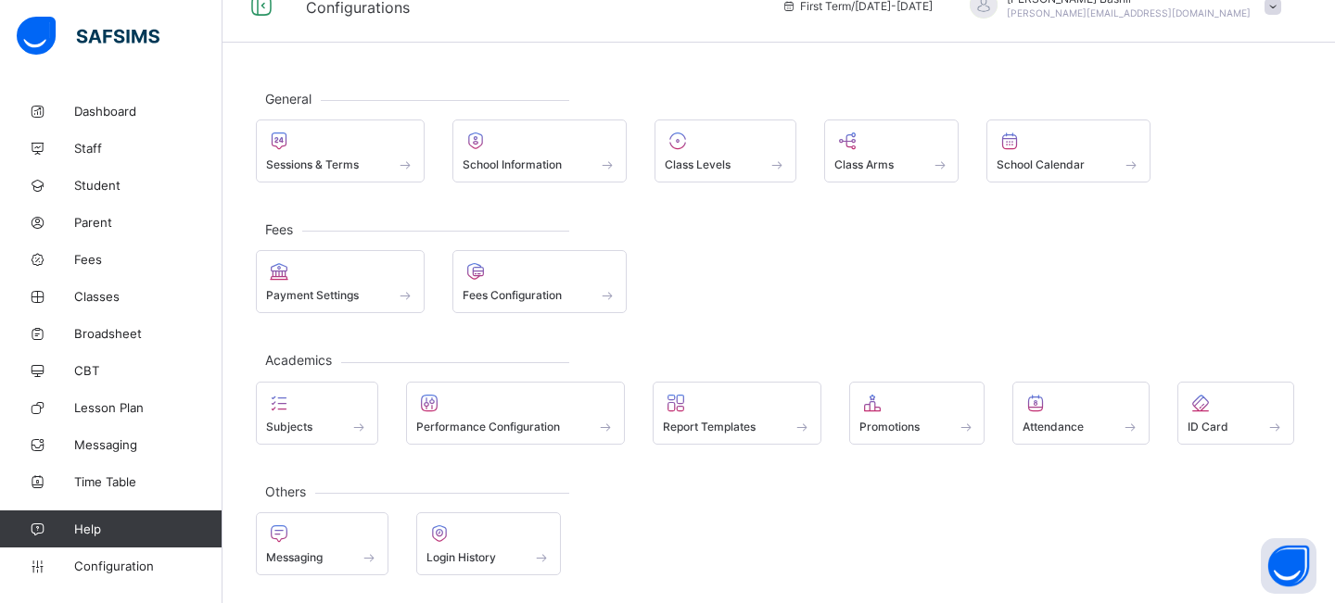
scroll to position [33, 0]
click at [316, 554] on span "Messaging" at bounding box center [294, 558] width 57 height 14
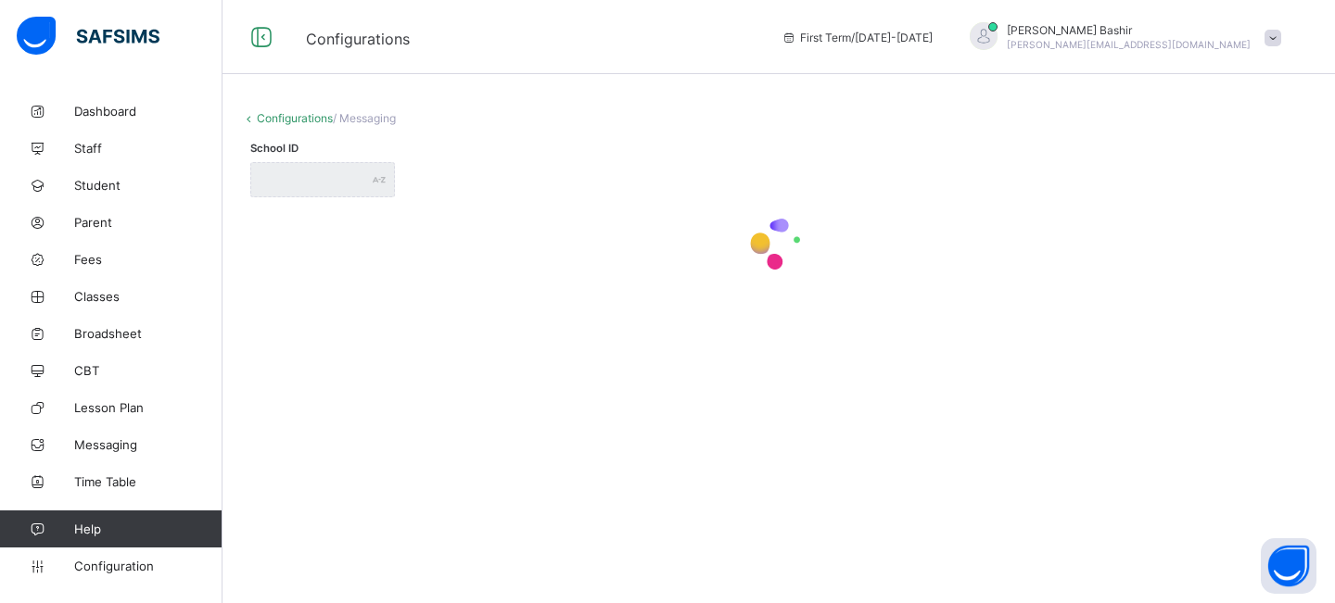
type input "**********"
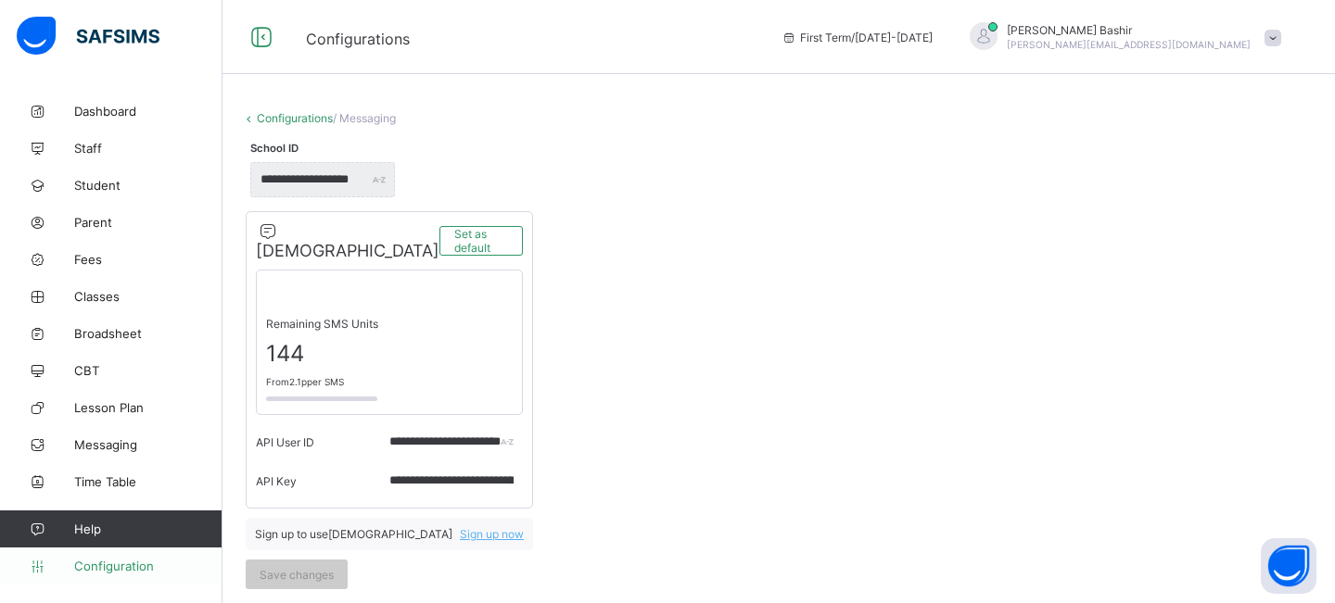
click at [111, 560] on span "Configuration" at bounding box center [147, 566] width 147 height 15
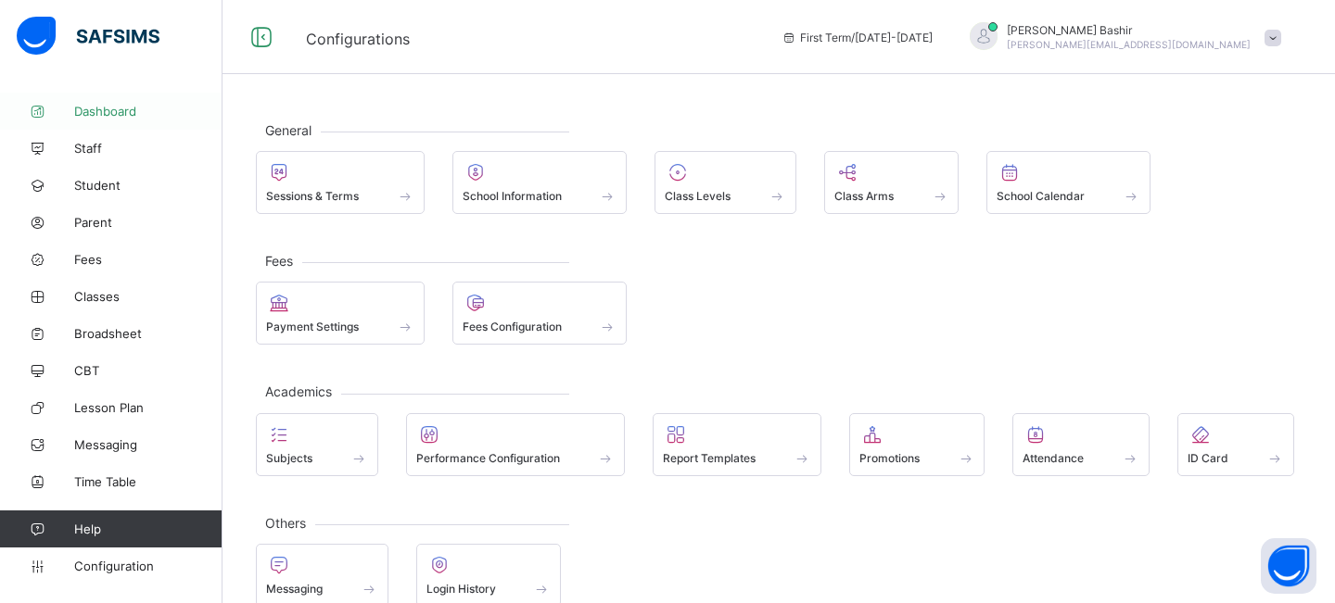
click at [114, 108] on span "Dashboard" at bounding box center [148, 111] width 148 height 15
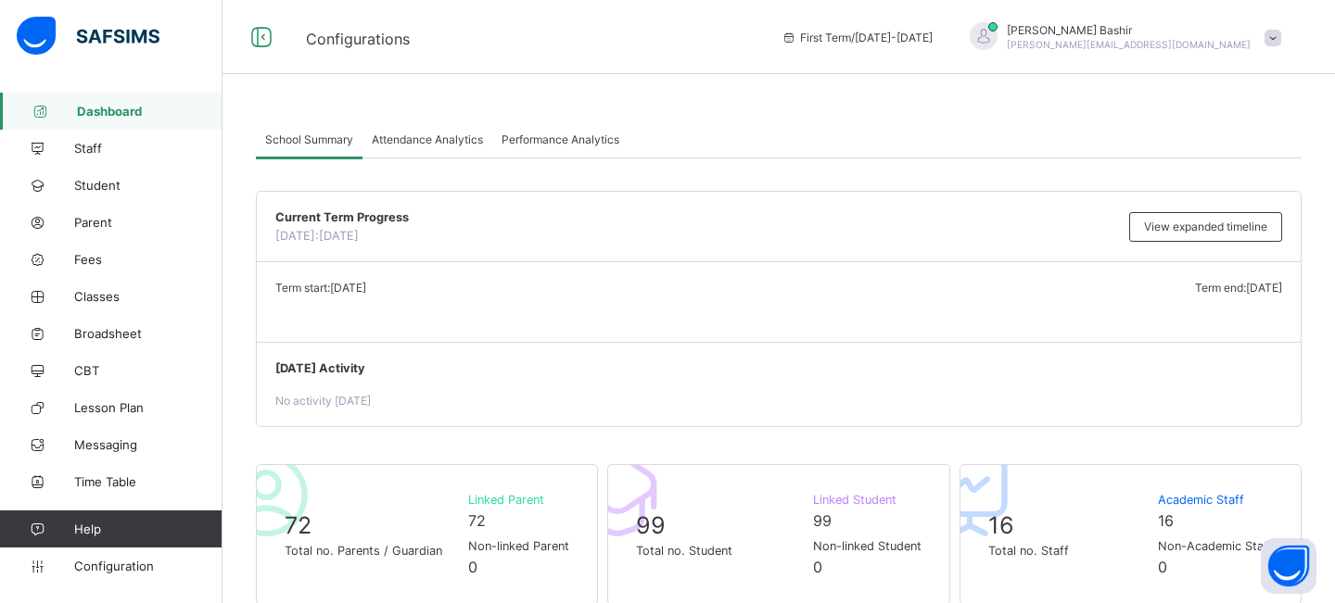
click at [829, 147] on div "School Summary Attendance Analytics Performance Analytics" at bounding box center [778, 139] width 1045 height 38
click at [87, 263] on span "Fees" at bounding box center [148, 259] width 148 height 15
select select "****"
select select "*"
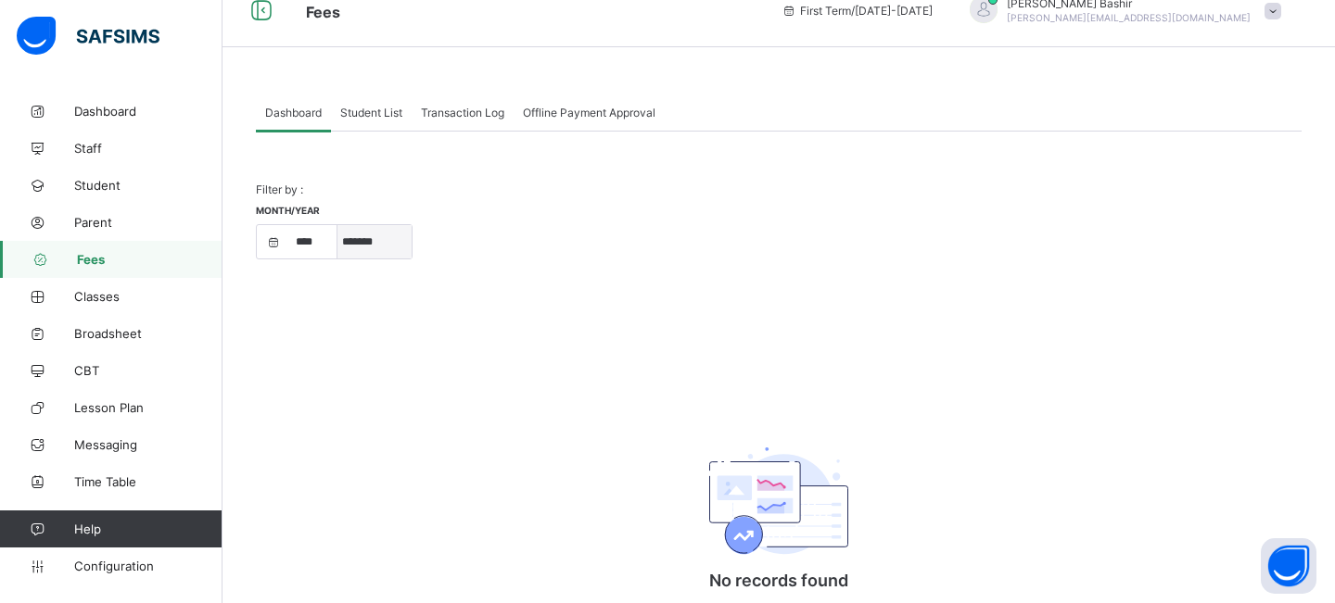
scroll to position [21, 0]
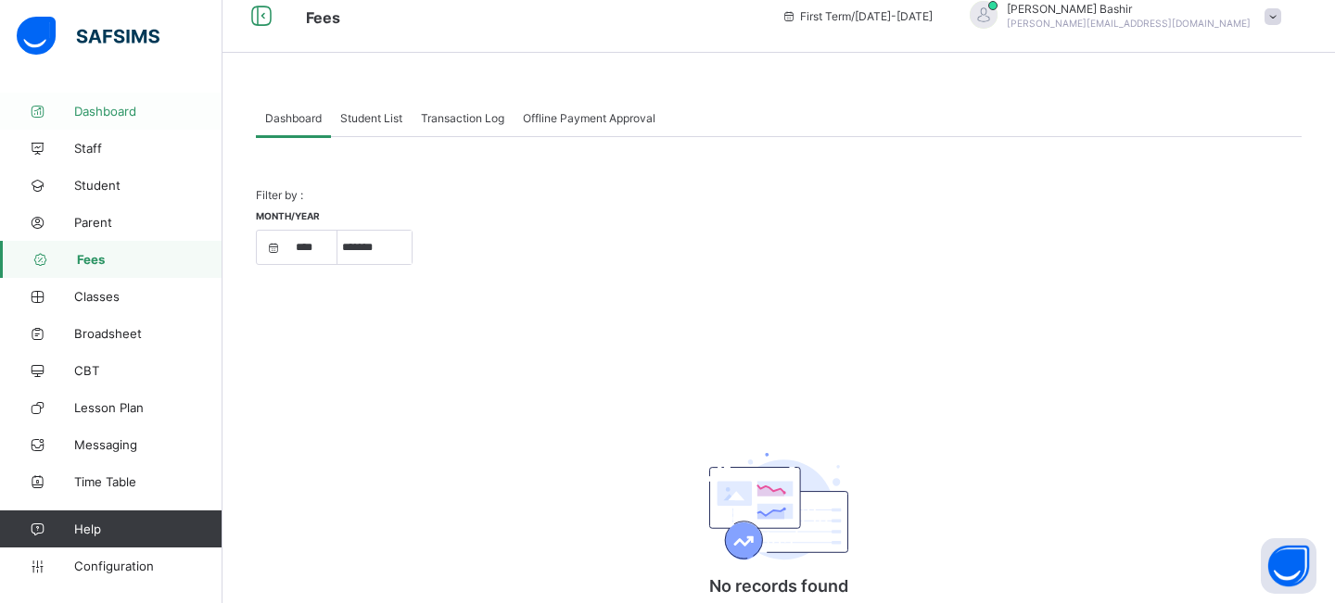
click at [120, 111] on span "Dashboard" at bounding box center [148, 111] width 148 height 15
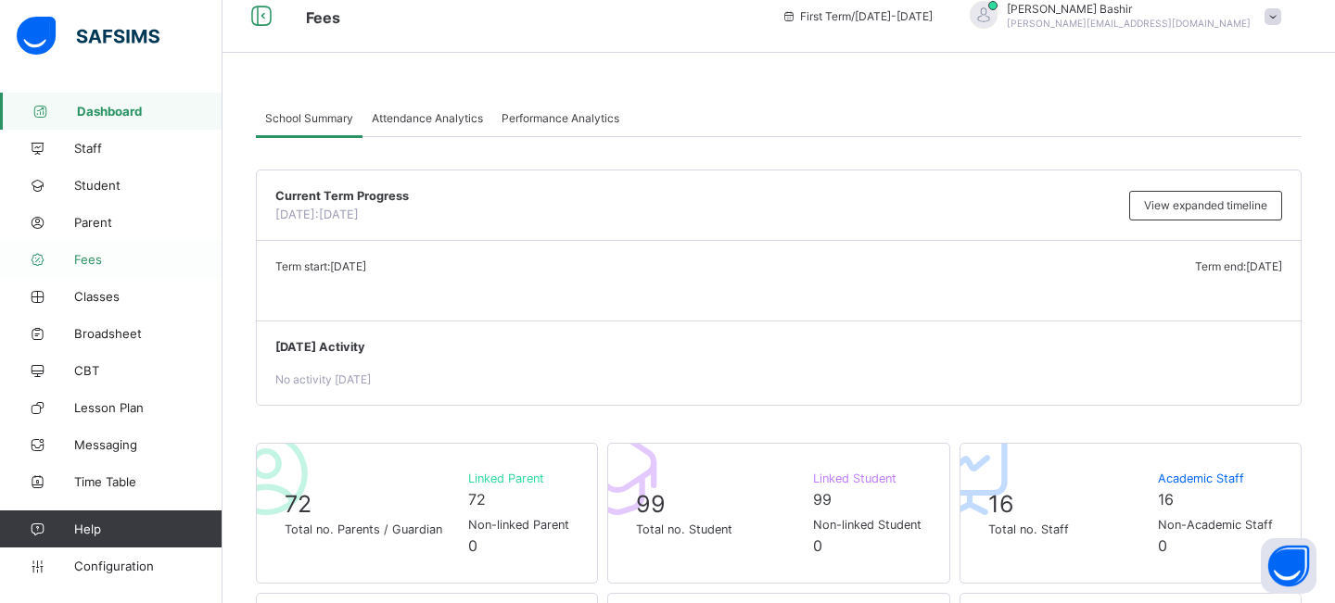
click at [82, 260] on span "Fees" at bounding box center [148, 259] width 148 height 15
select select "****"
select select "*"
select select "****"
select select "*"
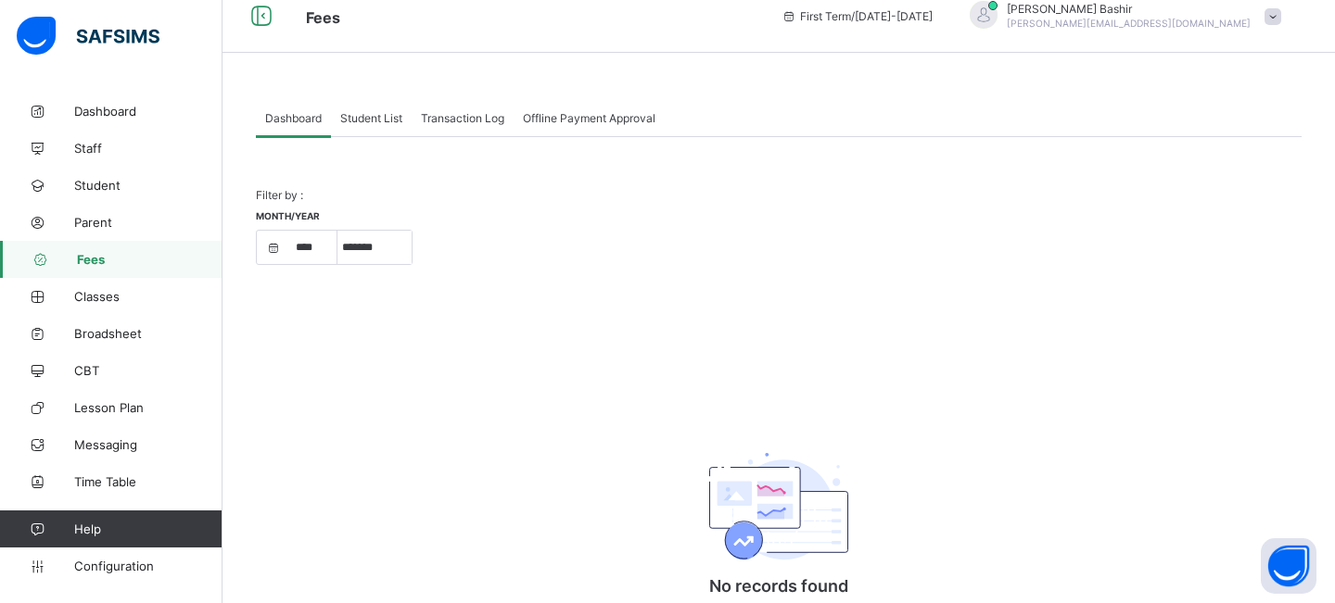
click at [379, 117] on span "Student List" at bounding box center [371, 118] width 62 height 14
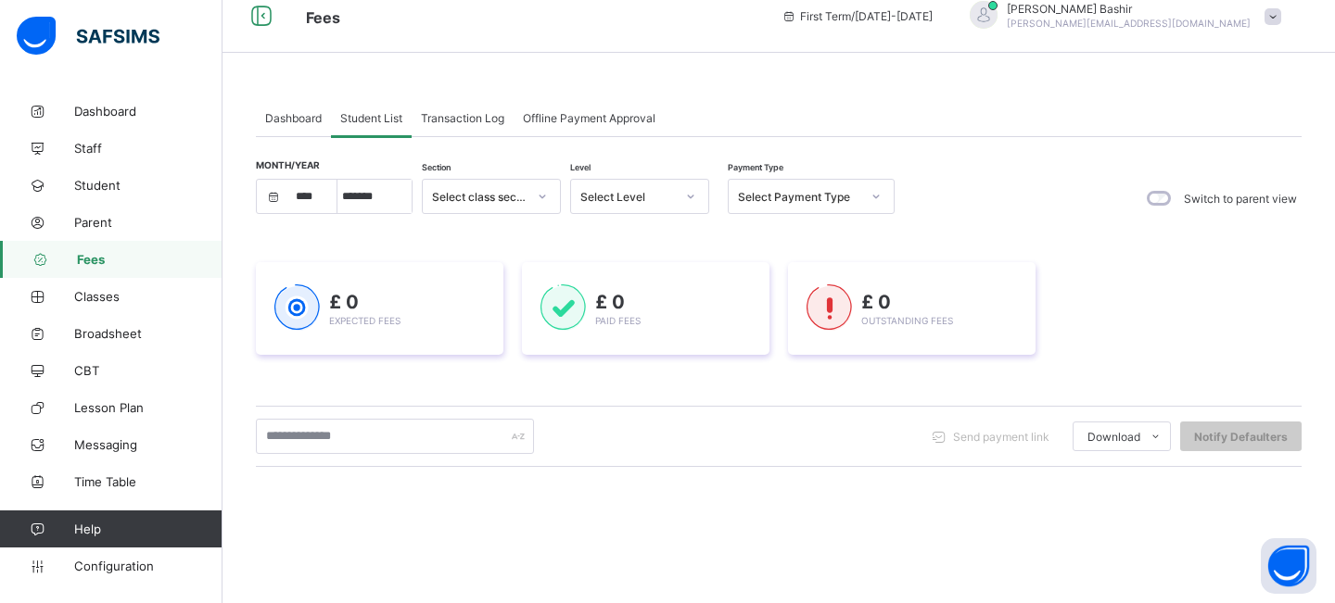
click at [469, 122] on span "Transaction Log" at bounding box center [462, 118] width 83 height 14
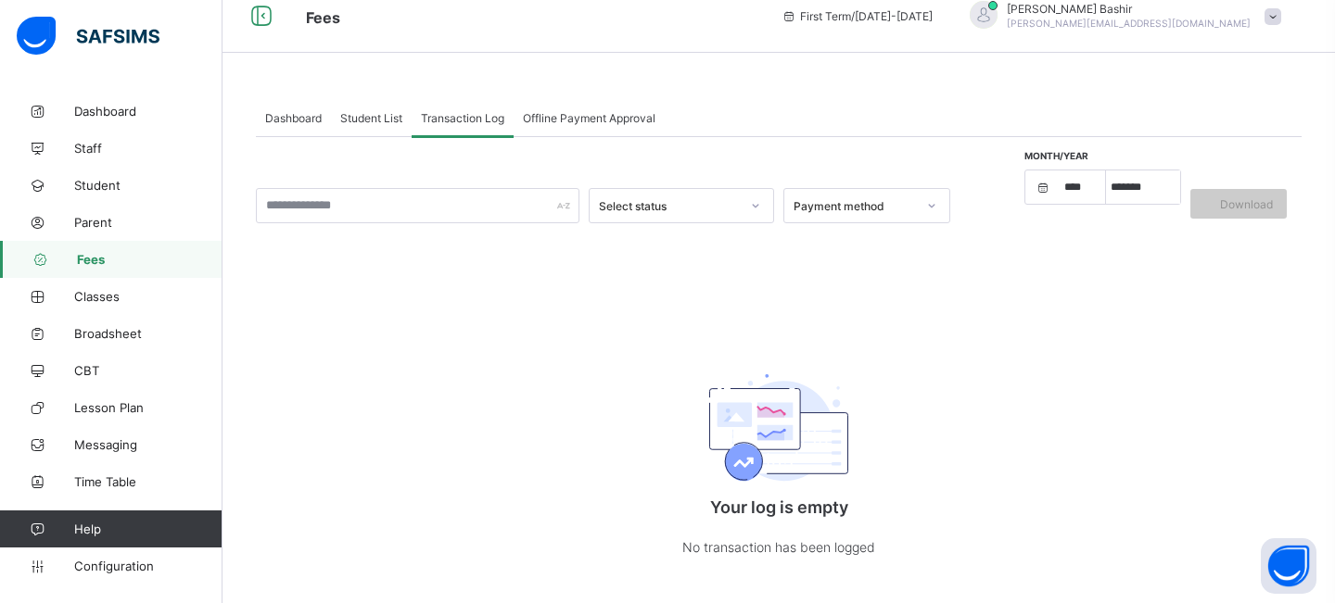
click at [576, 112] on span "Offline Payment Approval" at bounding box center [589, 118] width 133 height 14
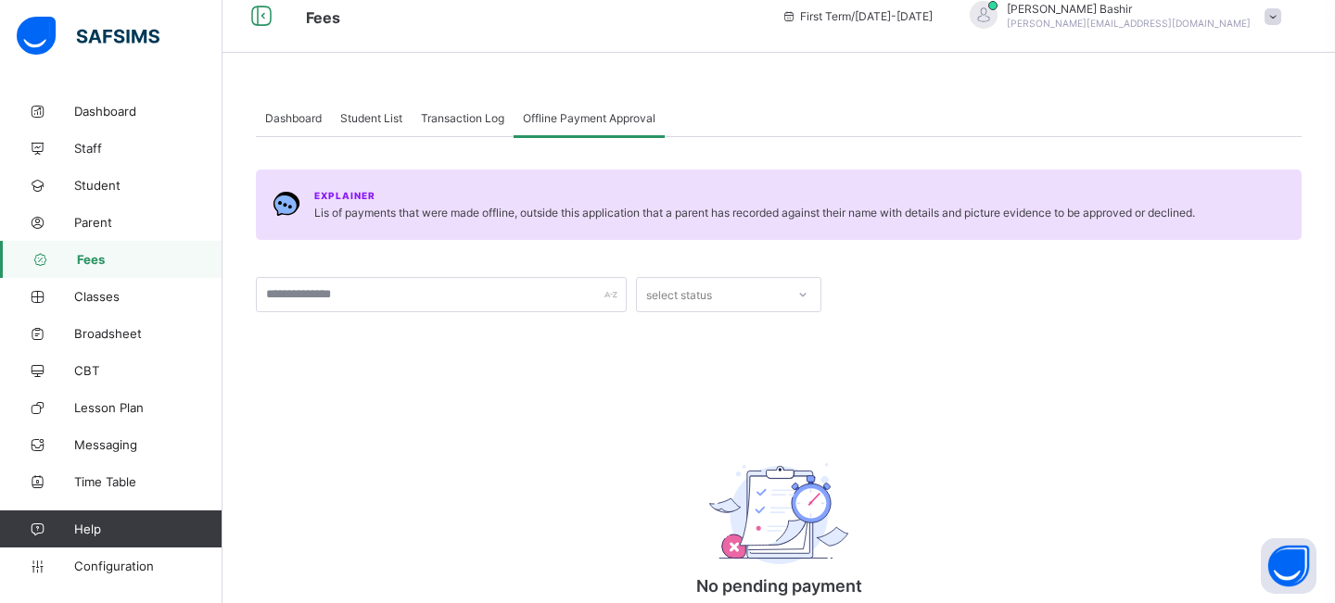
click at [365, 116] on span "Student List" at bounding box center [371, 118] width 62 height 14
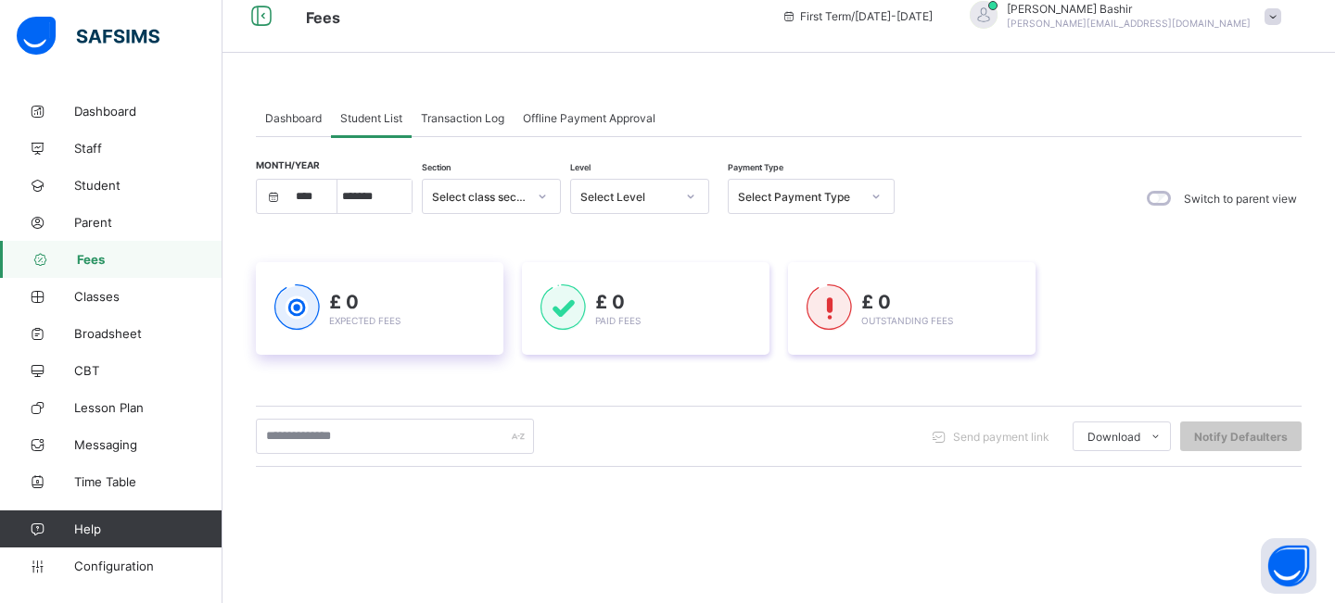
click at [426, 315] on div "£ 0 Expected Fees" at bounding box center [379, 309] width 210 height 49
click at [599, 324] on span "Paid Fees" at bounding box center [617, 320] width 45 height 11
click at [854, 326] on div "£ 0 Outstanding Fees" at bounding box center [911, 309] width 210 height 49
click at [699, 320] on div "£ 0 Paid Fees" at bounding box center [645, 309] width 210 height 49
click at [716, 317] on div "£ 0 Paid Fees" at bounding box center [645, 309] width 210 height 49
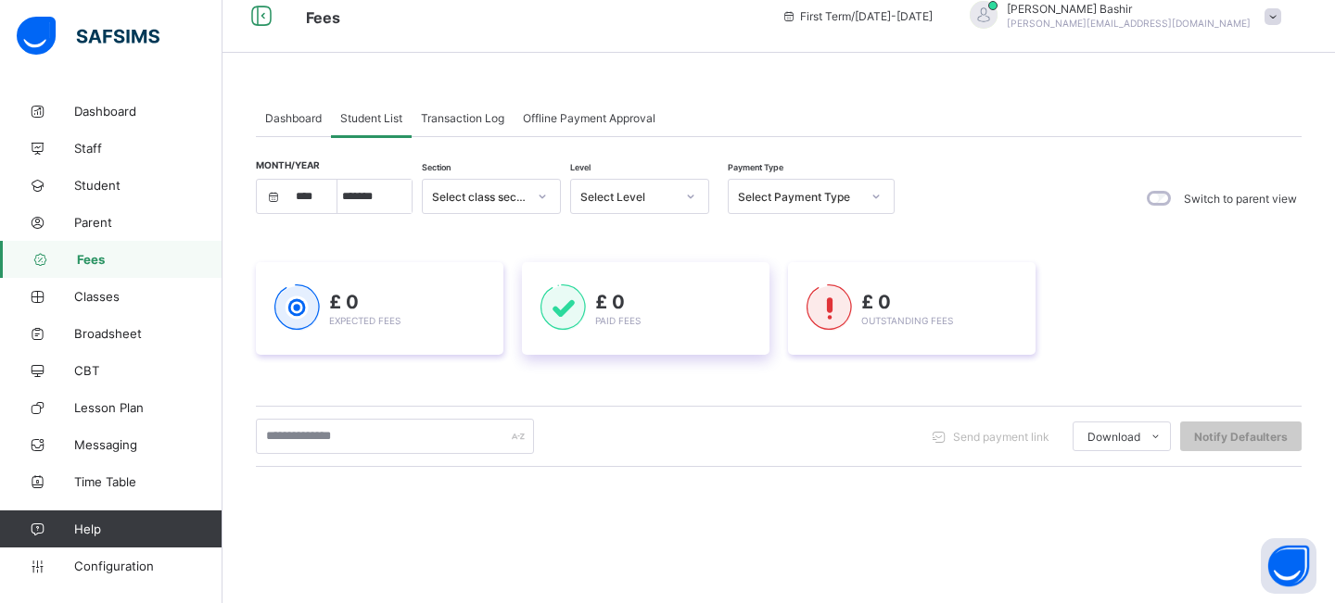
click at [688, 322] on div "£ 0 Paid Fees" at bounding box center [645, 309] width 210 height 49
click at [703, 332] on div "£ 0 Paid Fees" at bounding box center [645, 309] width 210 height 49
click at [920, 350] on div "£ 0 Outstanding Fees" at bounding box center [911, 308] width 247 height 93
click at [690, 336] on div "£ 0 Paid Fees" at bounding box center [645, 308] width 247 height 93
click at [461, 306] on div "£ 0 Expected Fees" at bounding box center [379, 309] width 210 height 49
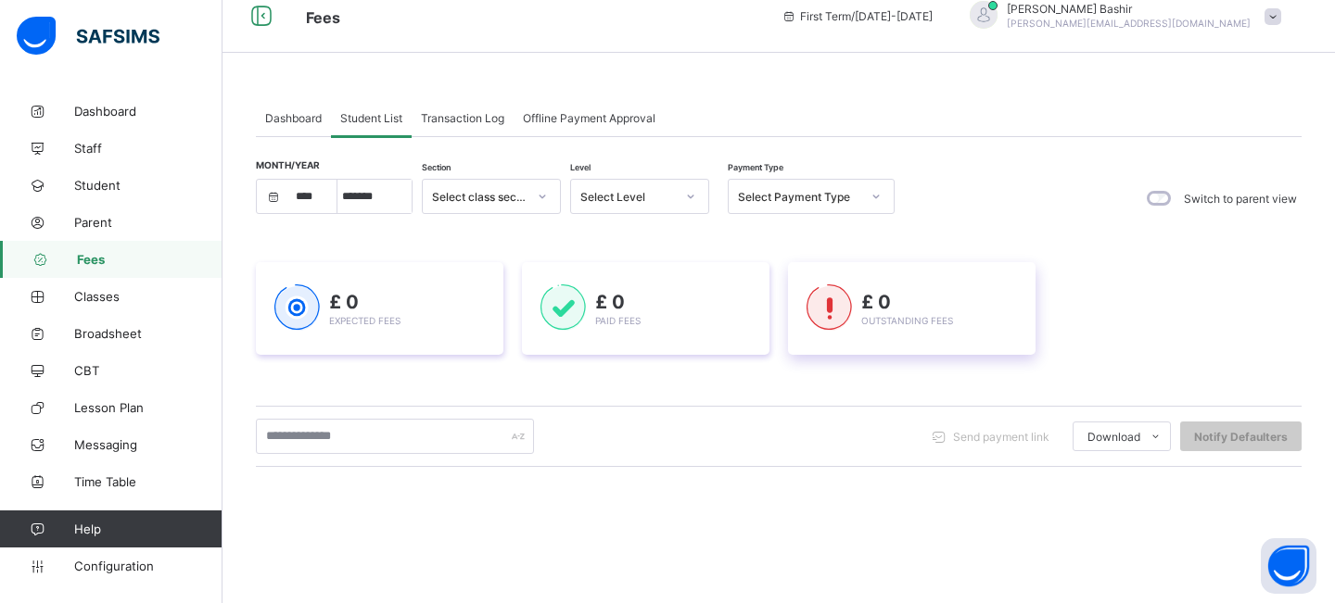
click at [936, 323] on span "Outstanding Fees" at bounding box center [907, 320] width 92 height 11
click at [712, 307] on div "£ 0 Paid Fees" at bounding box center [645, 309] width 210 height 49
click at [452, 311] on div "£ 0 Expected Fees" at bounding box center [379, 309] width 210 height 49
click at [99, 147] on span "Staff" at bounding box center [148, 148] width 148 height 15
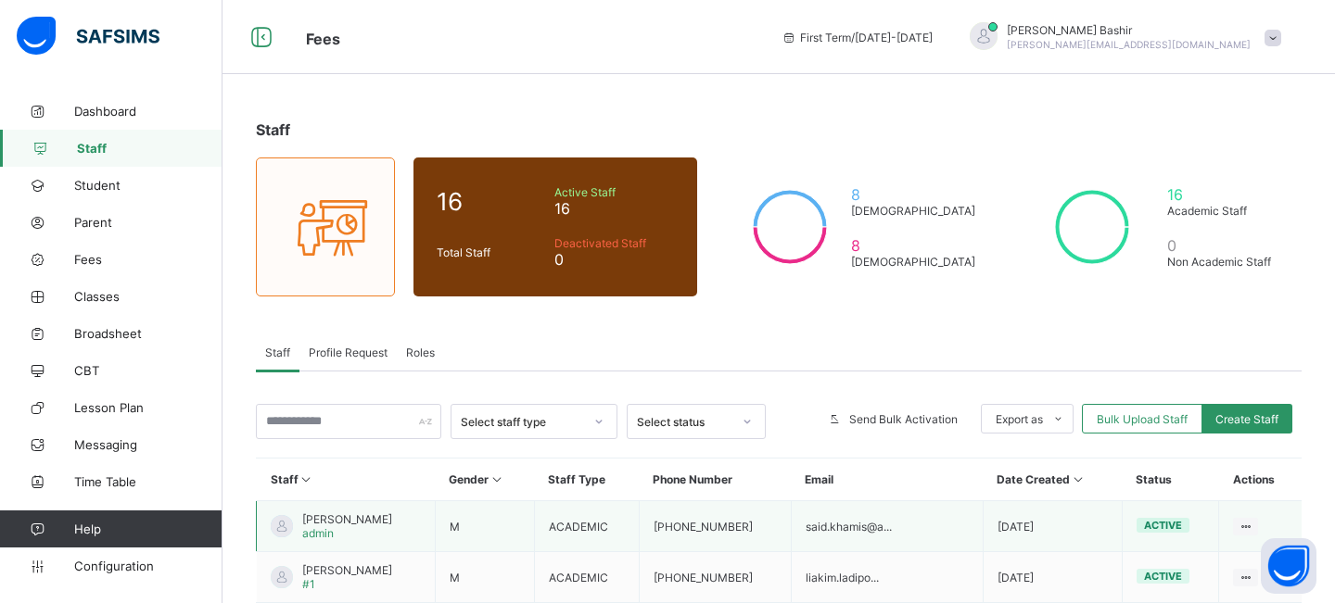
click at [375, 526] on td "Said KHAMIS admin" at bounding box center [346, 526] width 179 height 51
click at [355, 516] on span "Said KHAMIS" at bounding box center [347, 520] width 90 height 14
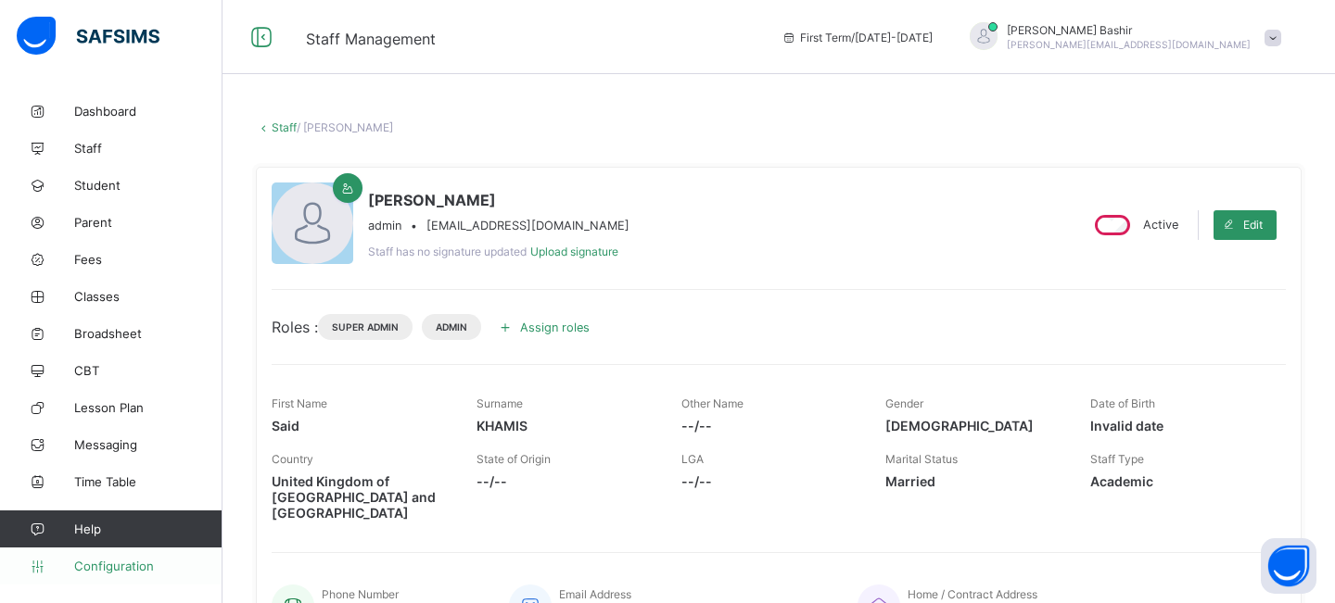
click at [83, 568] on span "Configuration" at bounding box center [147, 566] width 147 height 15
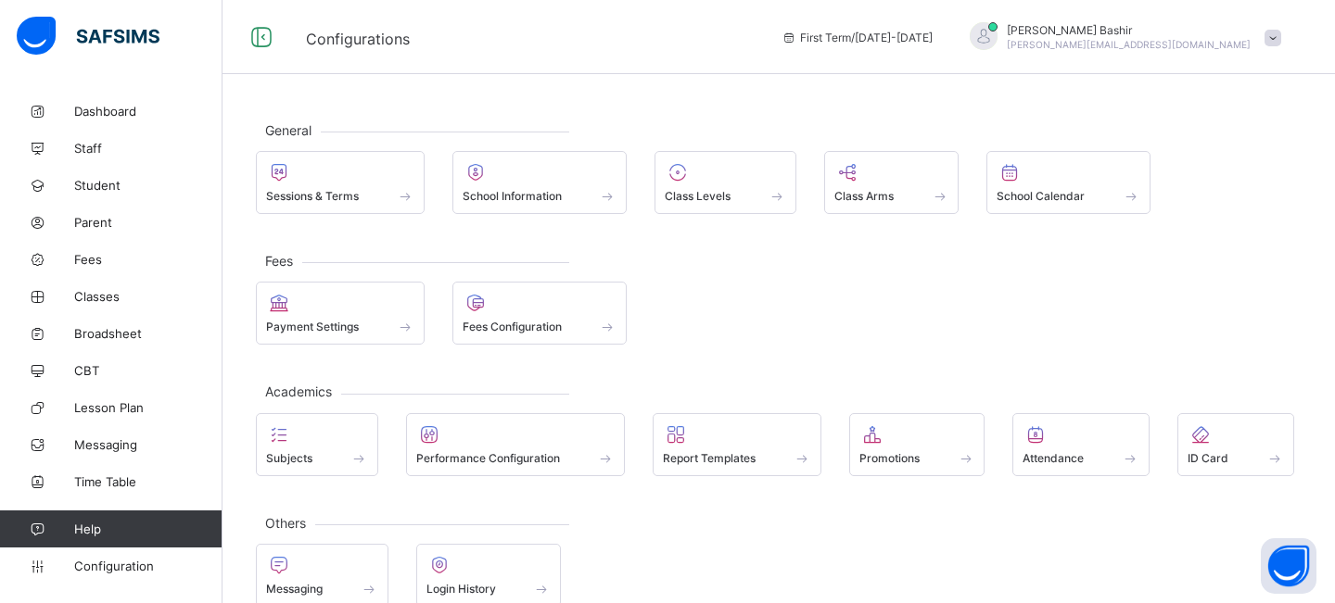
scroll to position [33, 0]
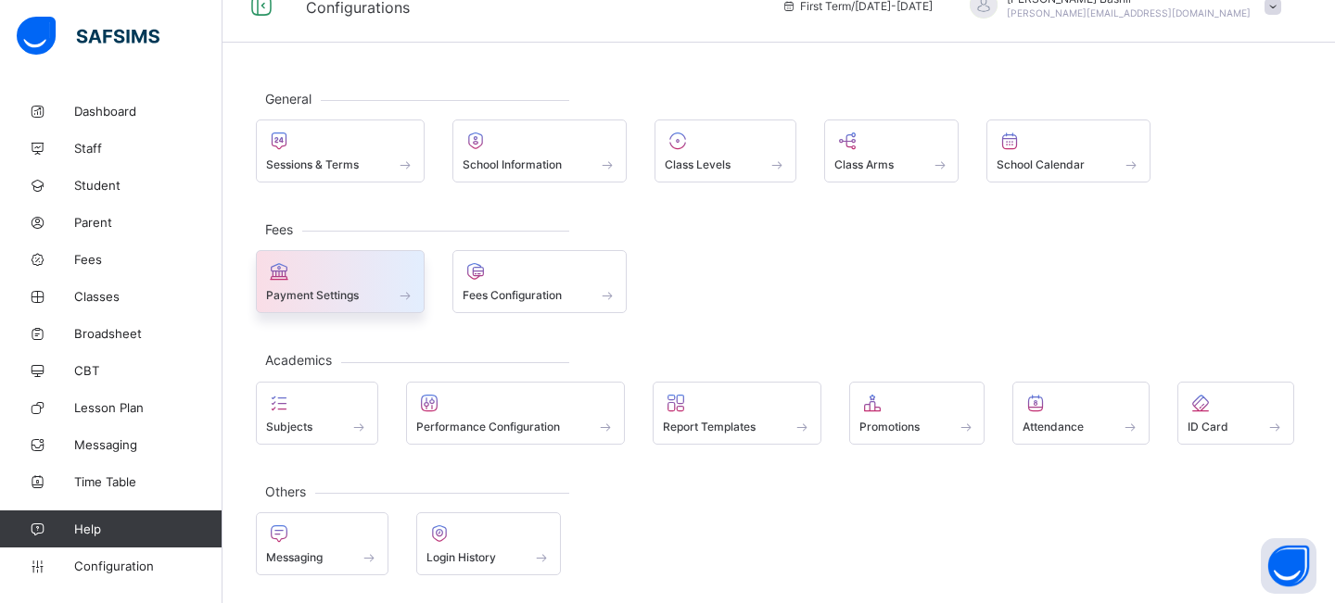
click at [402, 291] on span at bounding box center [405, 295] width 19 height 16
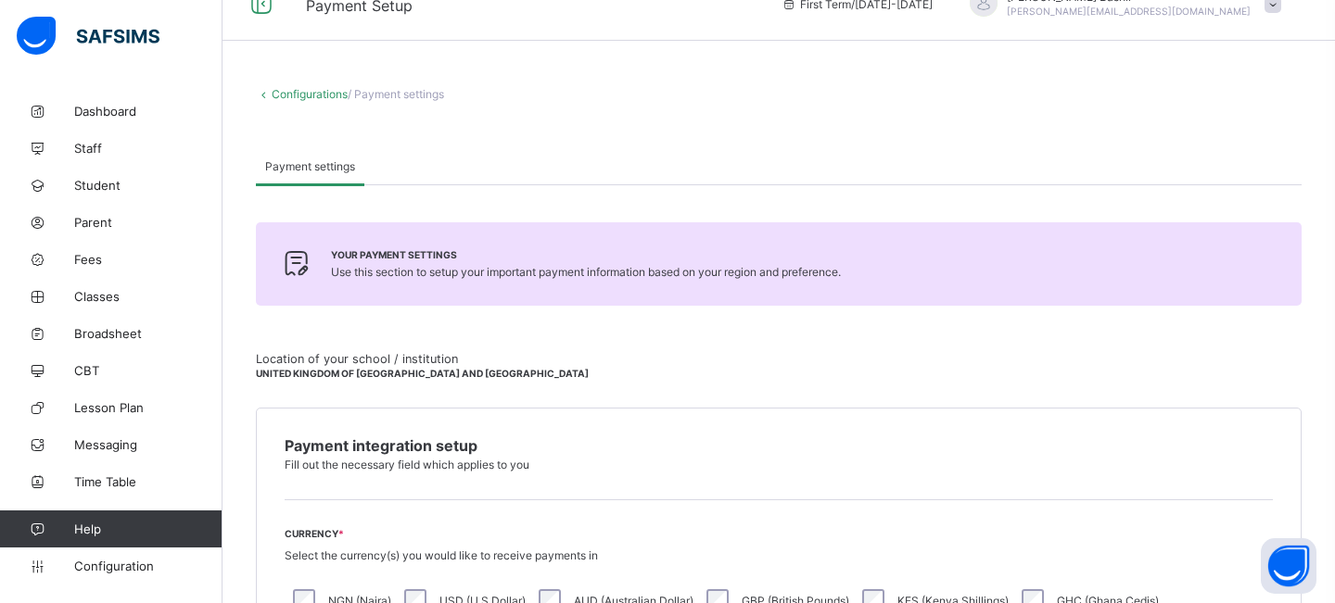
click at [108, 572] on span "Configuration" at bounding box center [147, 566] width 147 height 15
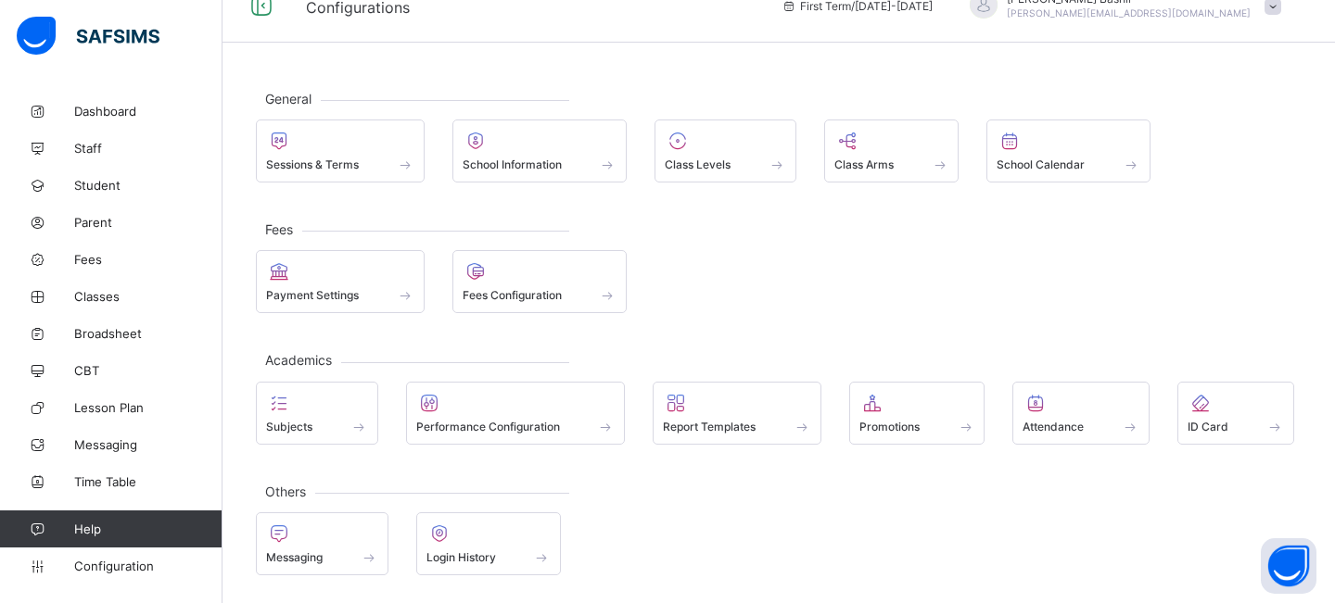
click at [367, 287] on div "Payment Settings" at bounding box center [340, 295] width 148 height 16
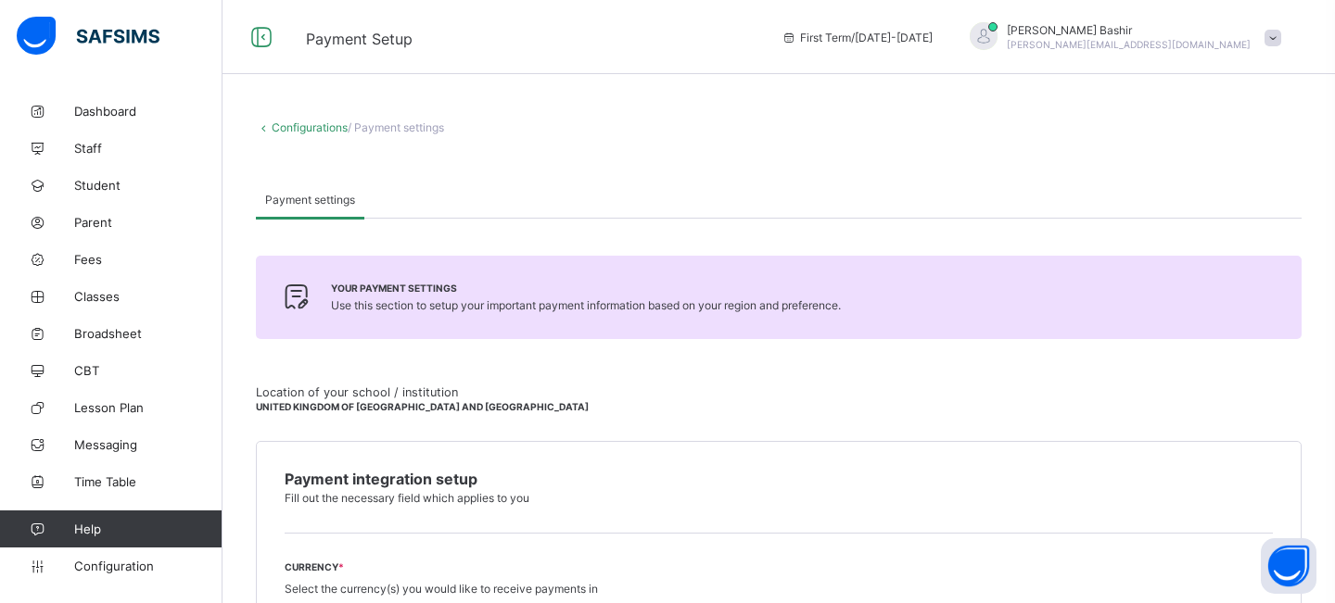
click at [325, 127] on link "Configurations" at bounding box center [310, 127] width 76 height 14
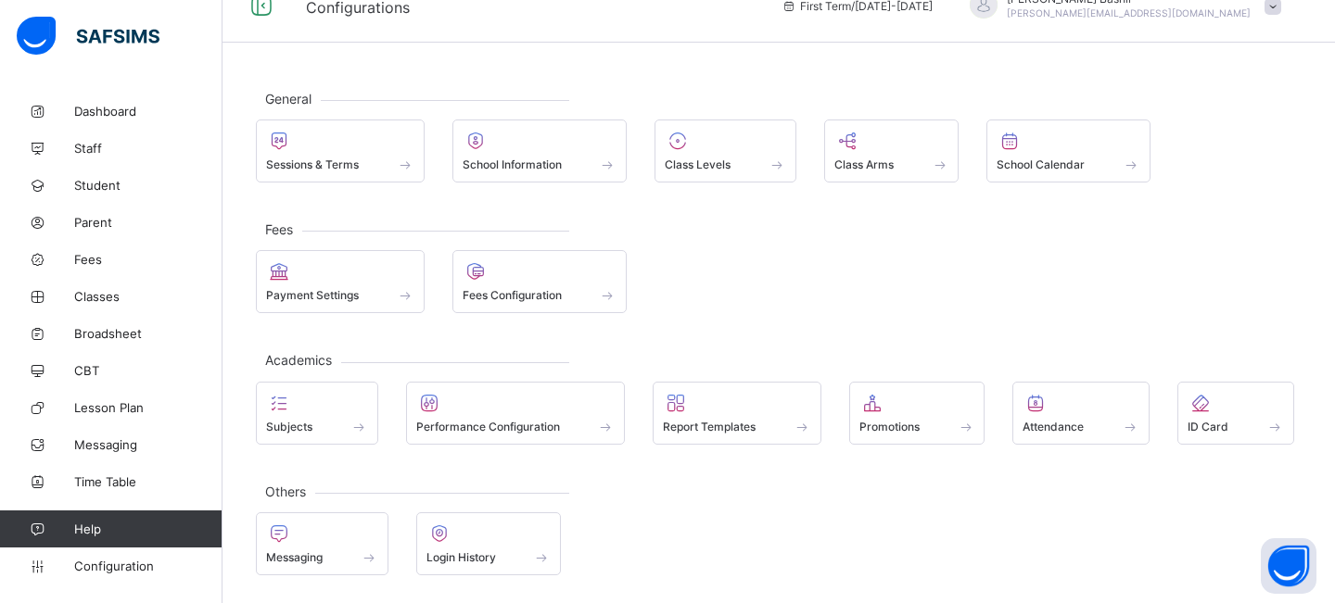
scroll to position [5, 0]
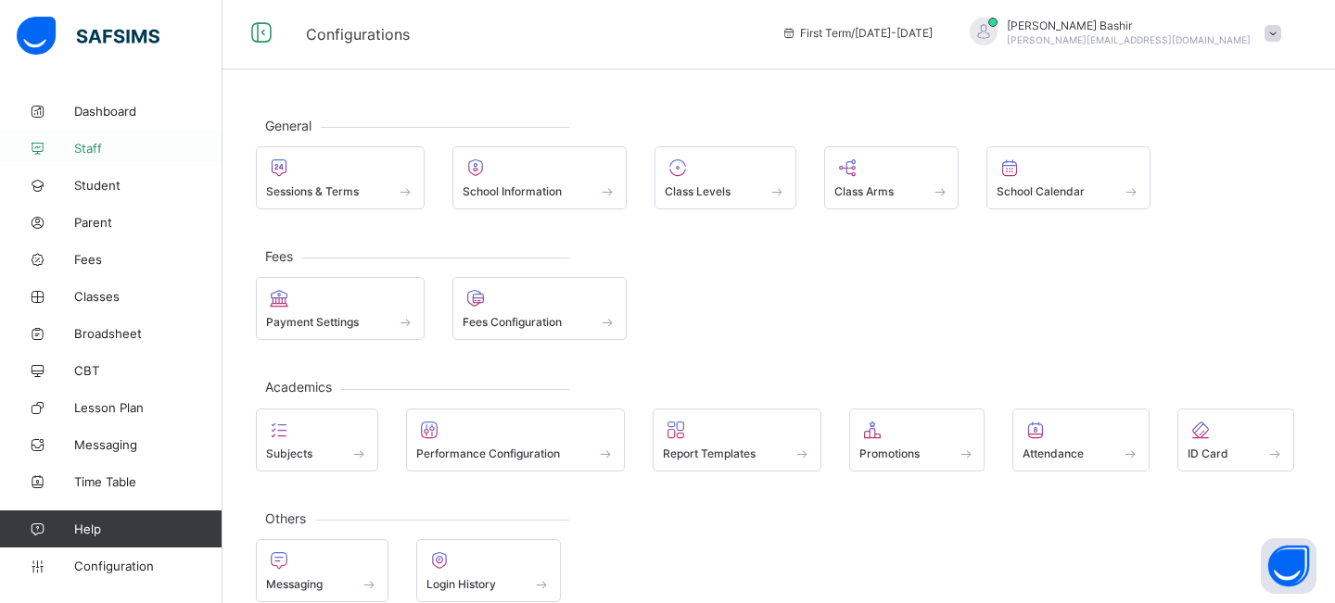
click at [94, 149] on span "Staff" at bounding box center [148, 148] width 148 height 15
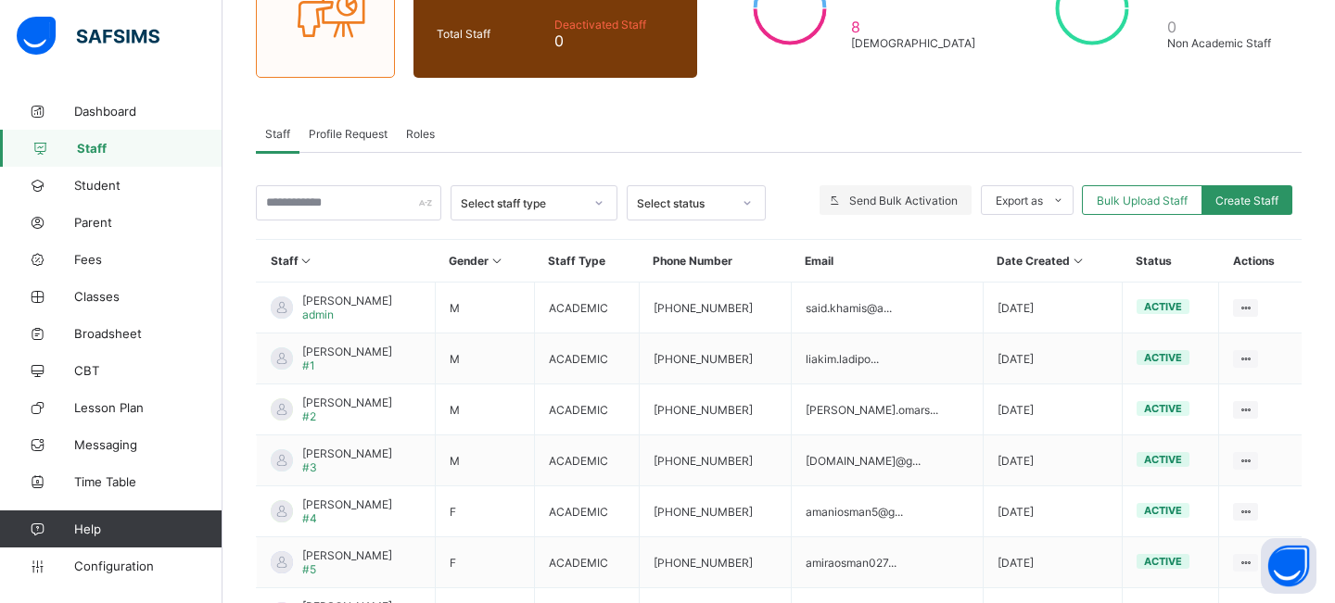
scroll to position [212, 0]
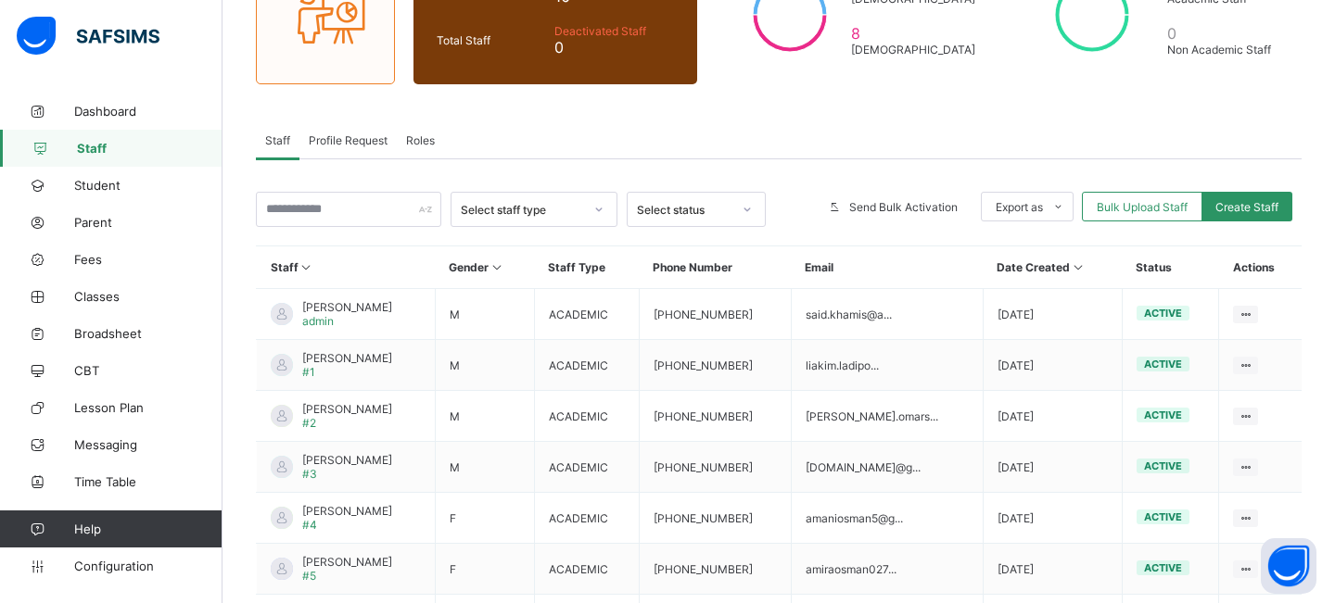
click at [430, 137] on span "Roles" at bounding box center [420, 140] width 29 height 14
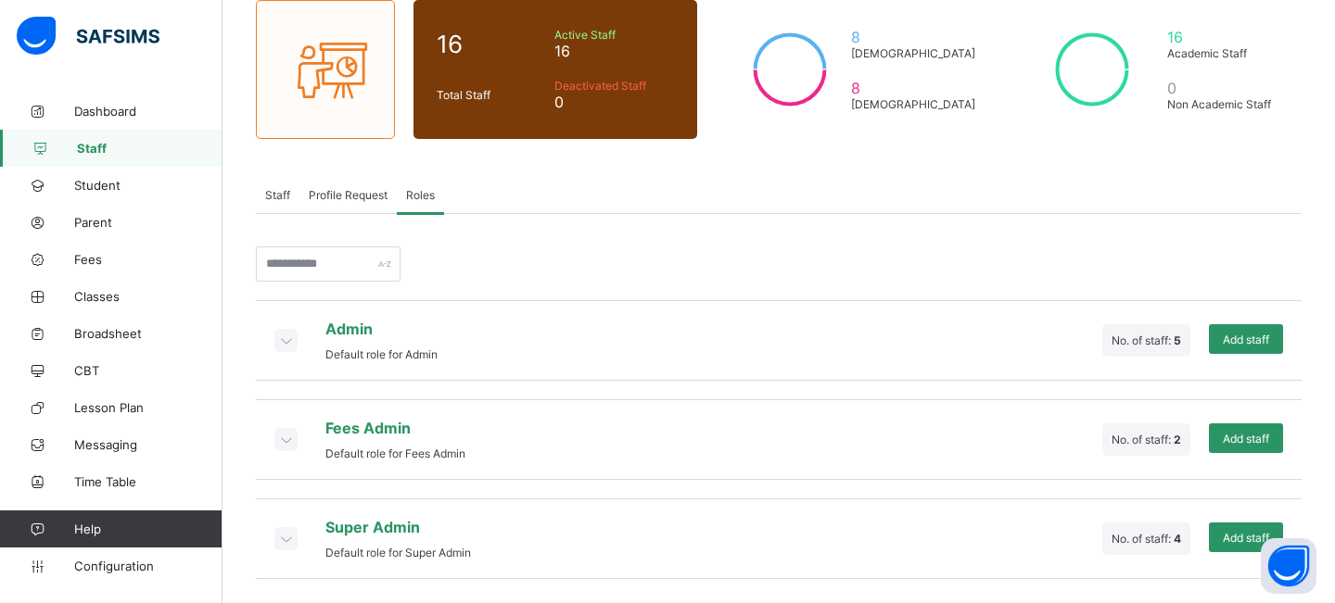
click at [350, 200] on span "Profile Request" at bounding box center [348, 195] width 79 height 14
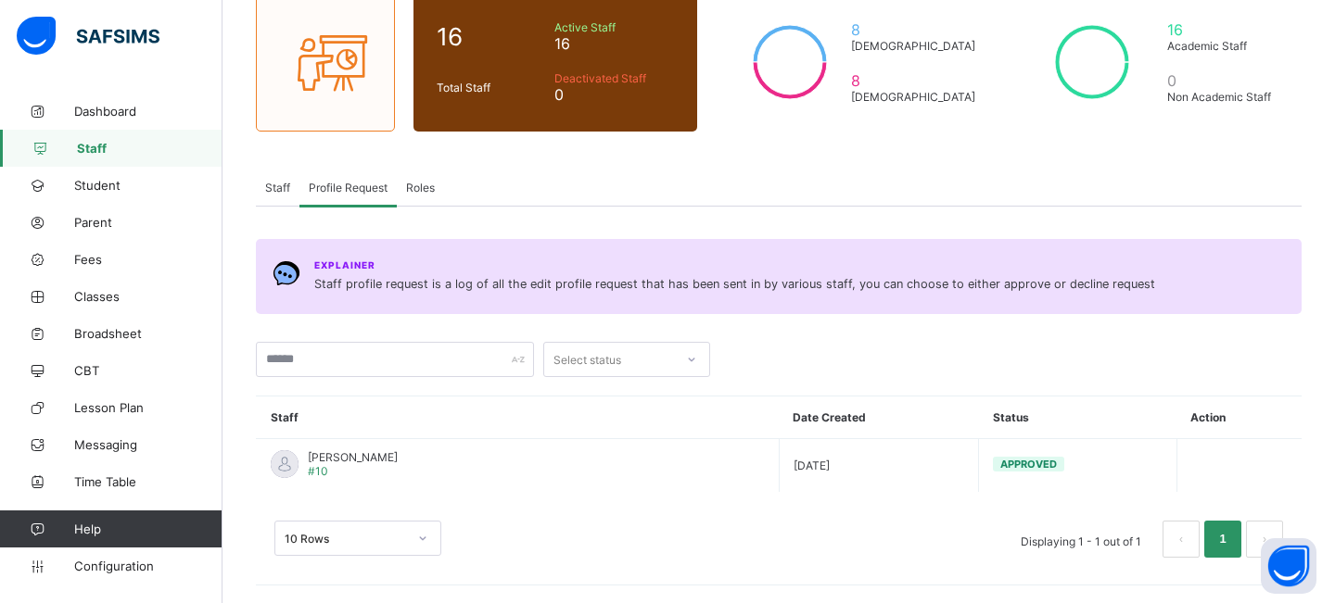
click at [282, 184] on span "Staff" at bounding box center [277, 188] width 25 height 14
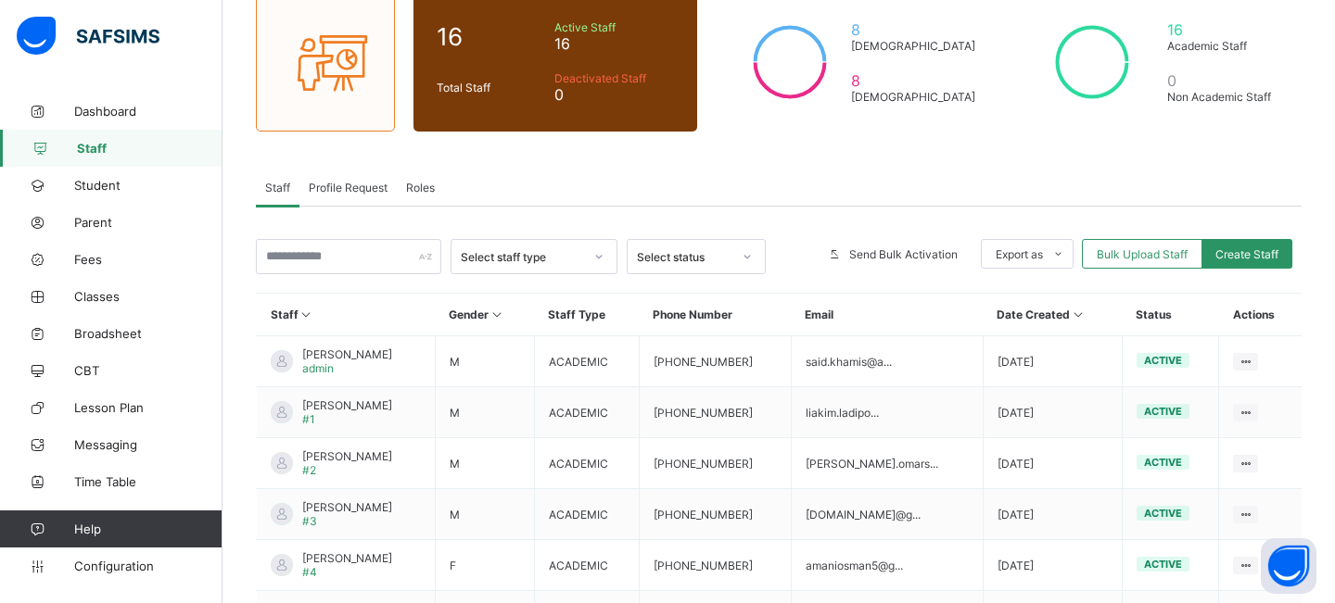
scroll to position [212, 0]
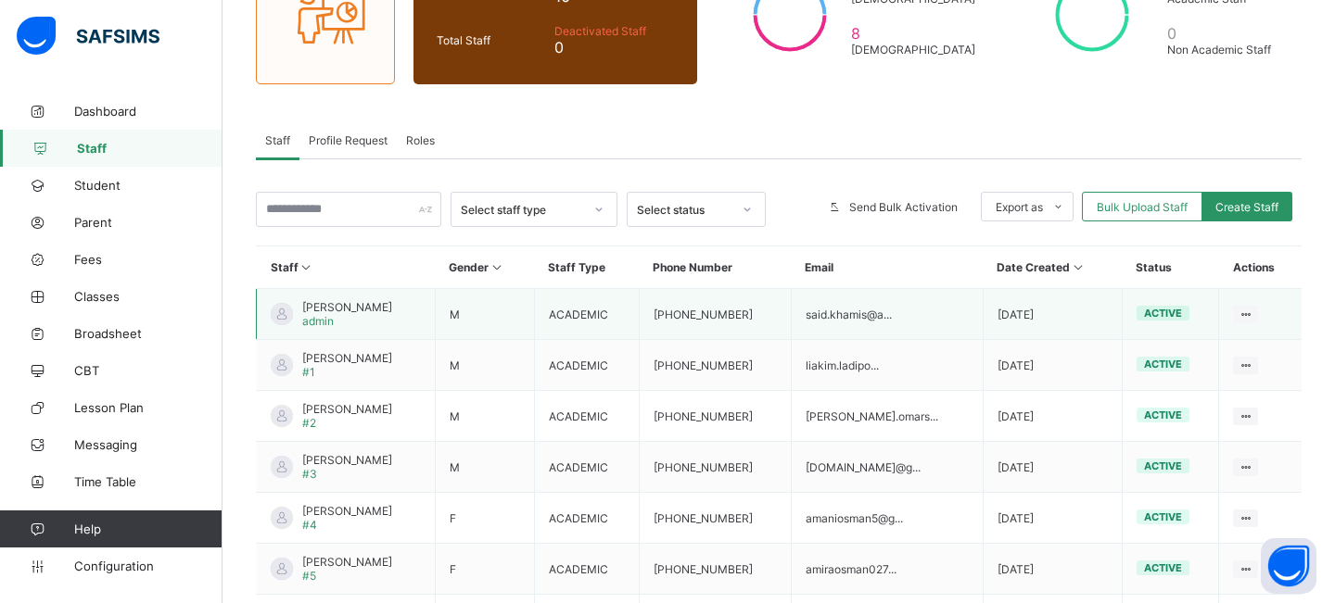
click at [339, 305] on span "Said KHAMIS" at bounding box center [347, 307] width 90 height 14
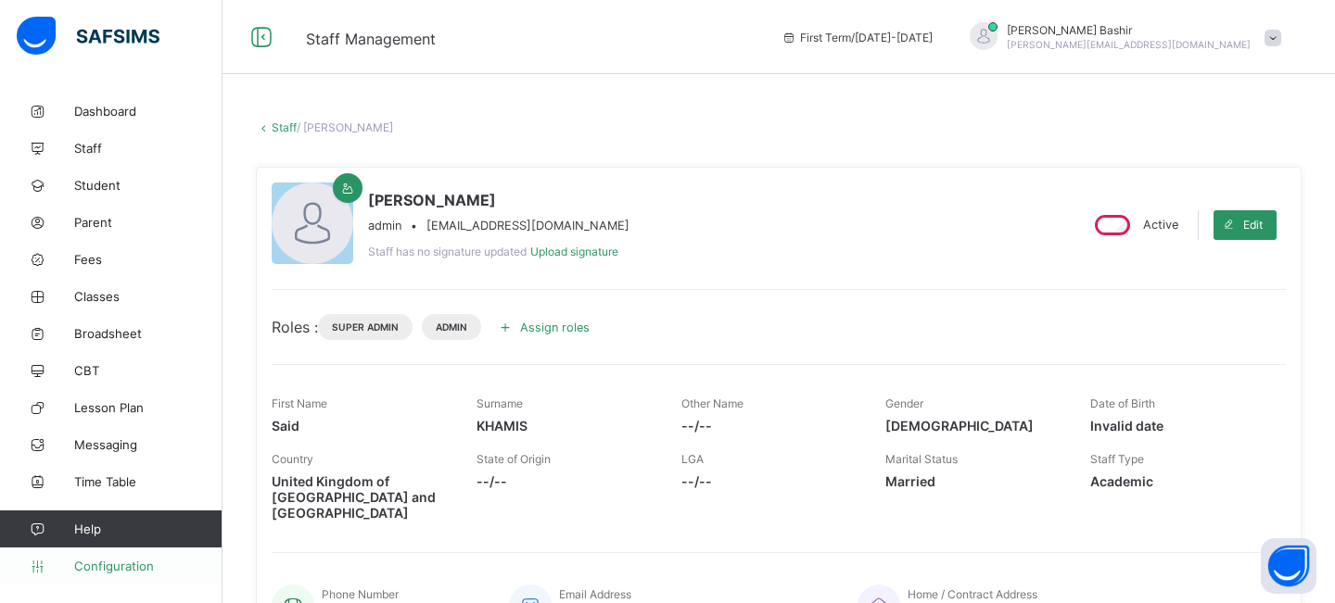
click at [113, 573] on span "Configuration" at bounding box center [147, 566] width 147 height 15
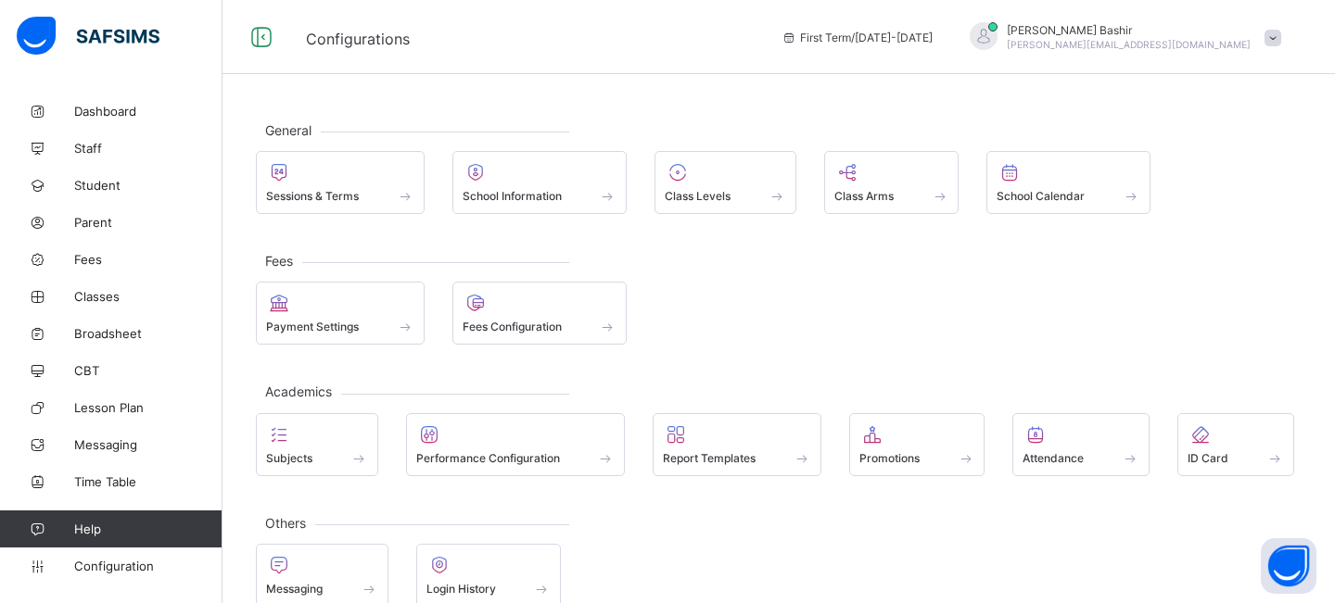
scroll to position [33, 0]
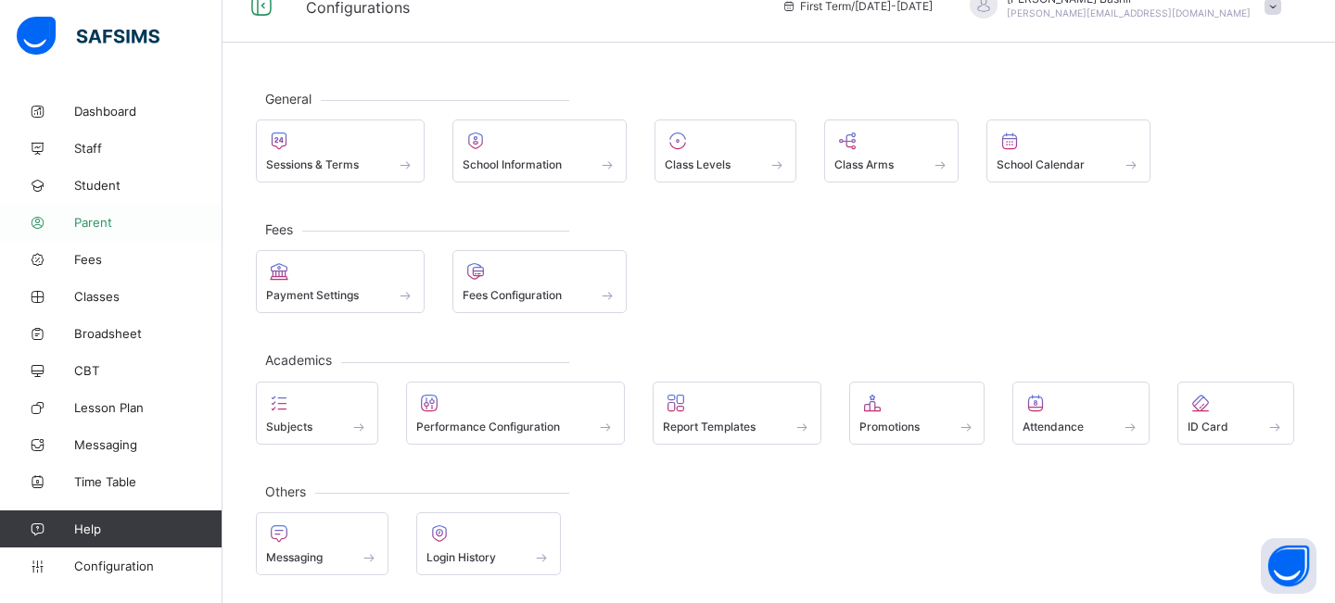
click at [113, 217] on span "Parent" at bounding box center [148, 222] width 148 height 15
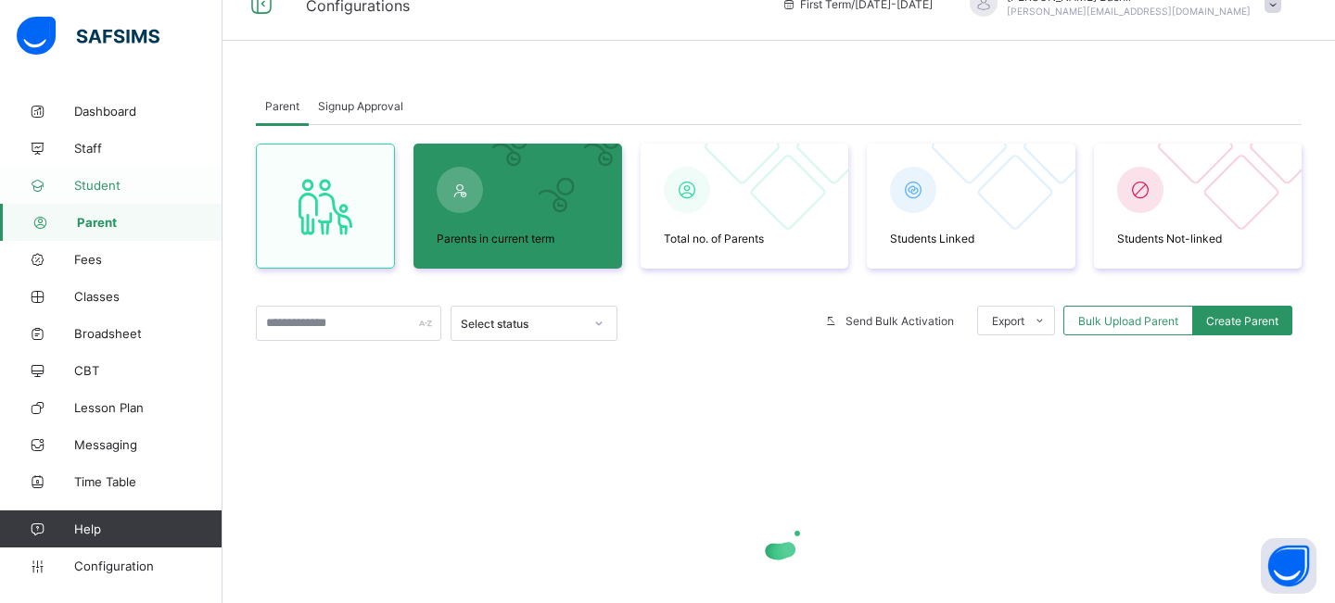
click at [109, 189] on span "Student" at bounding box center [148, 185] width 148 height 15
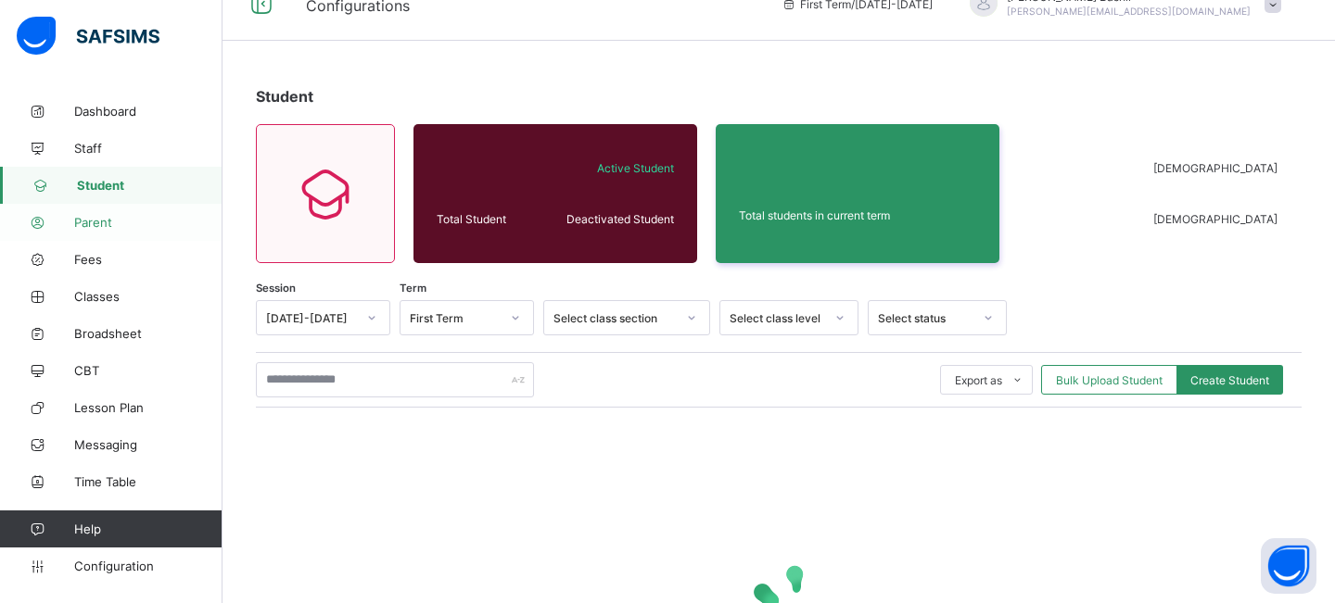
click at [105, 218] on span "Parent" at bounding box center [148, 222] width 148 height 15
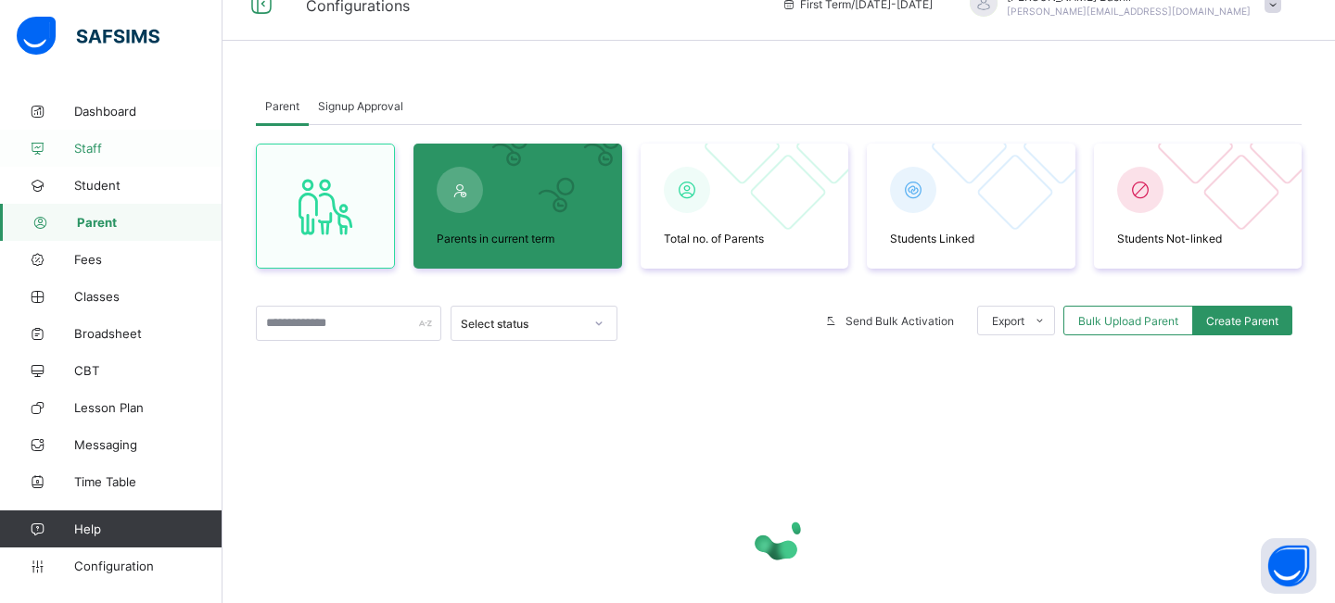
click at [106, 149] on span "Staff" at bounding box center [148, 148] width 148 height 15
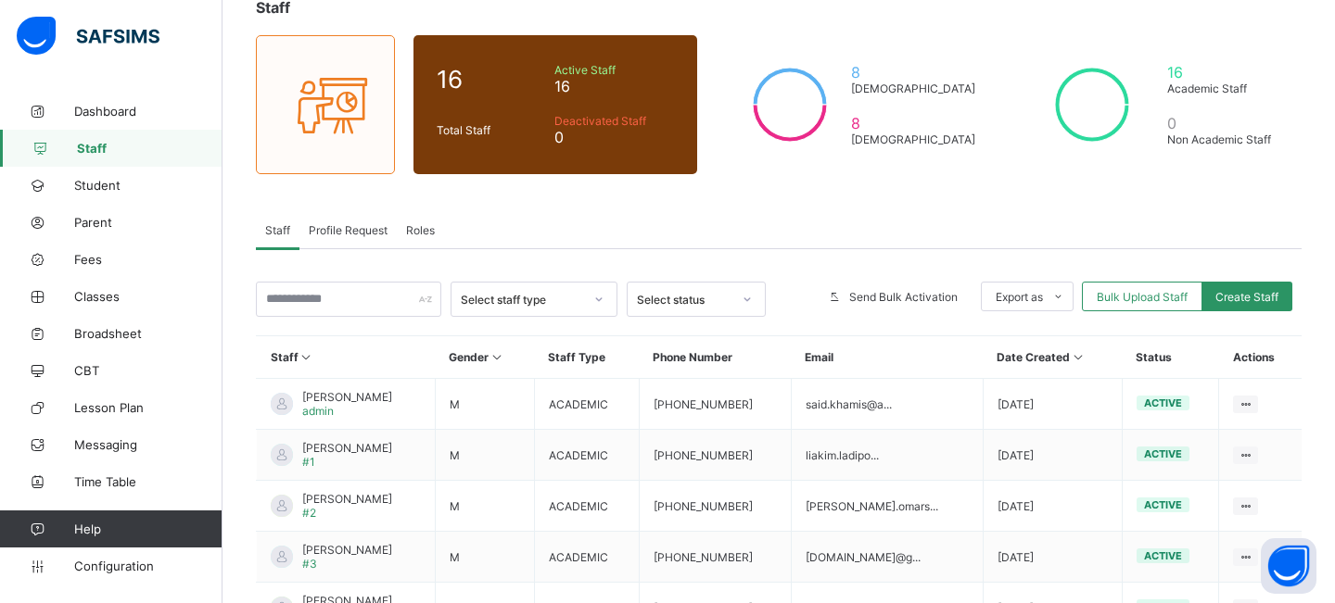
scroll to position [128, 0]
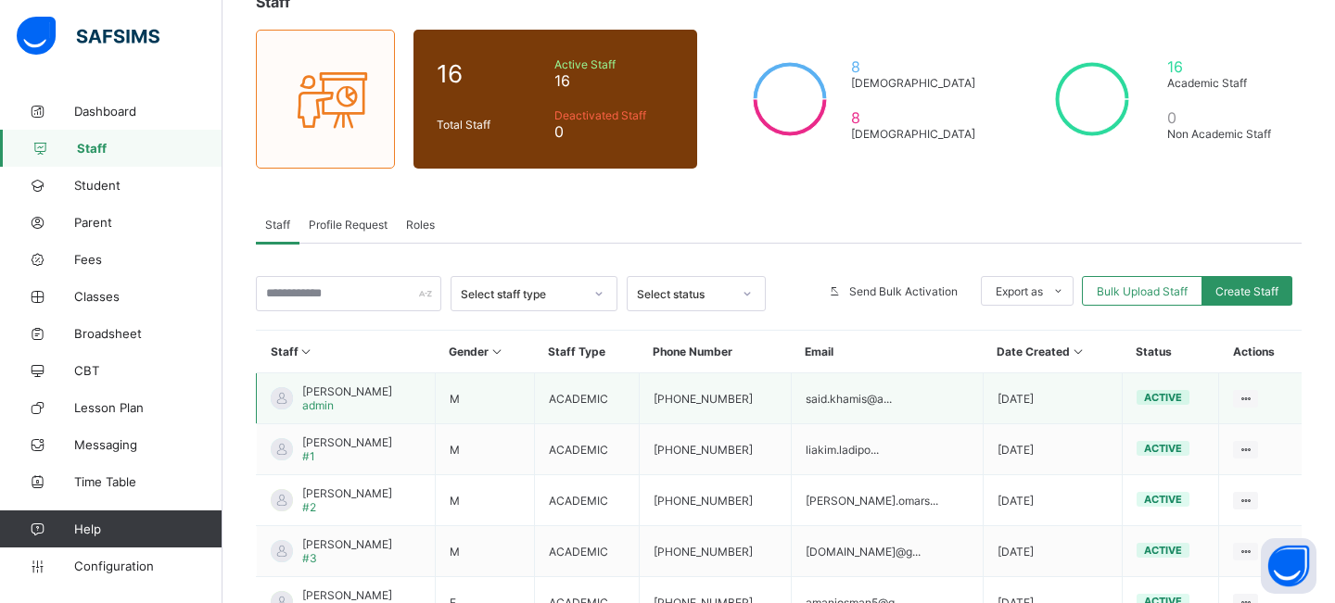
click at [342, 396] on span "Said KHAMIS" at bounding box center [347, 392] width 90 height 14
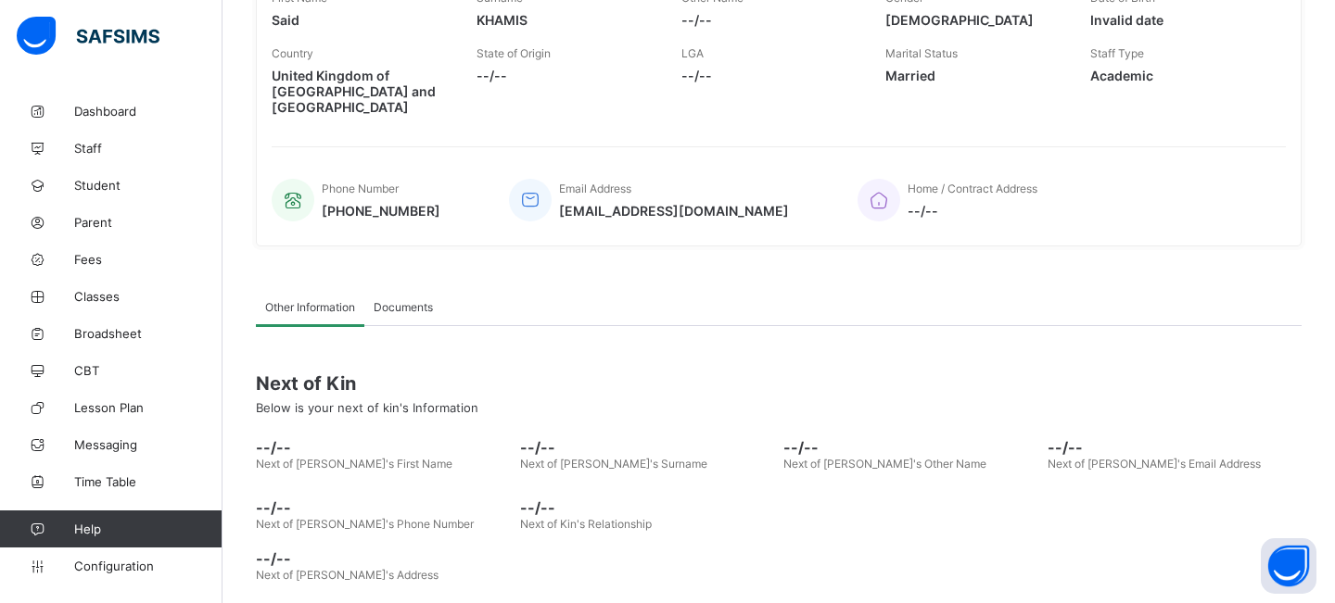
scroll to position [429, 0]
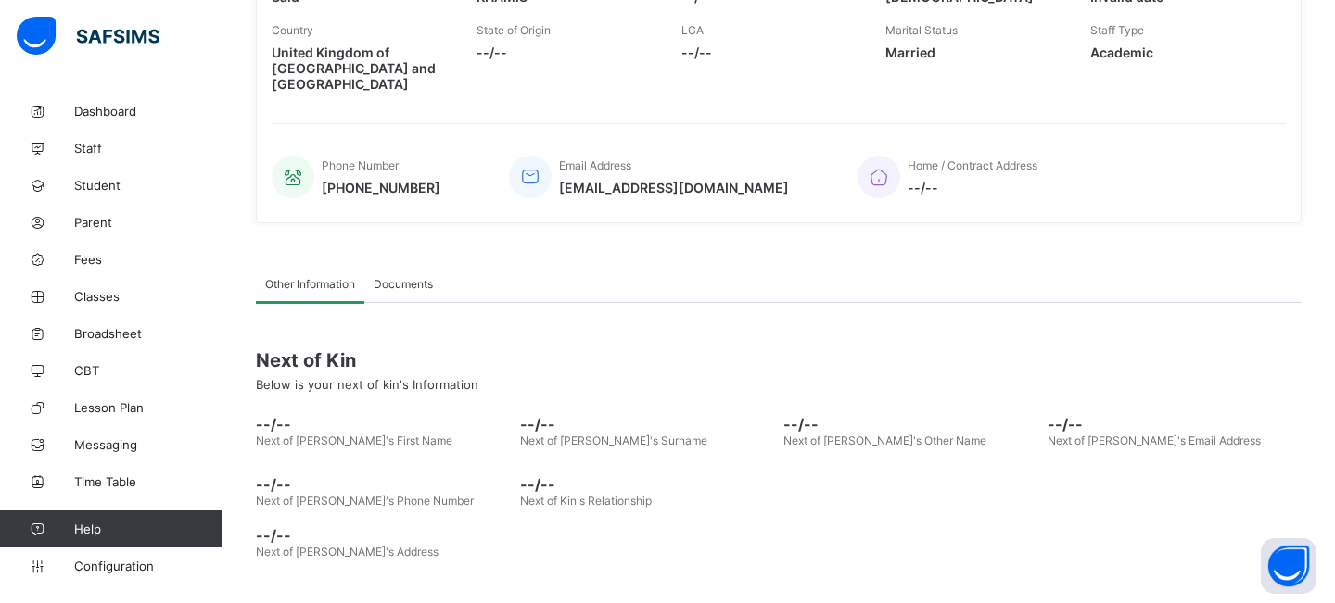
click at [417, 277] on span "Documents" at bounding box center [402, 284] width 59 height 14
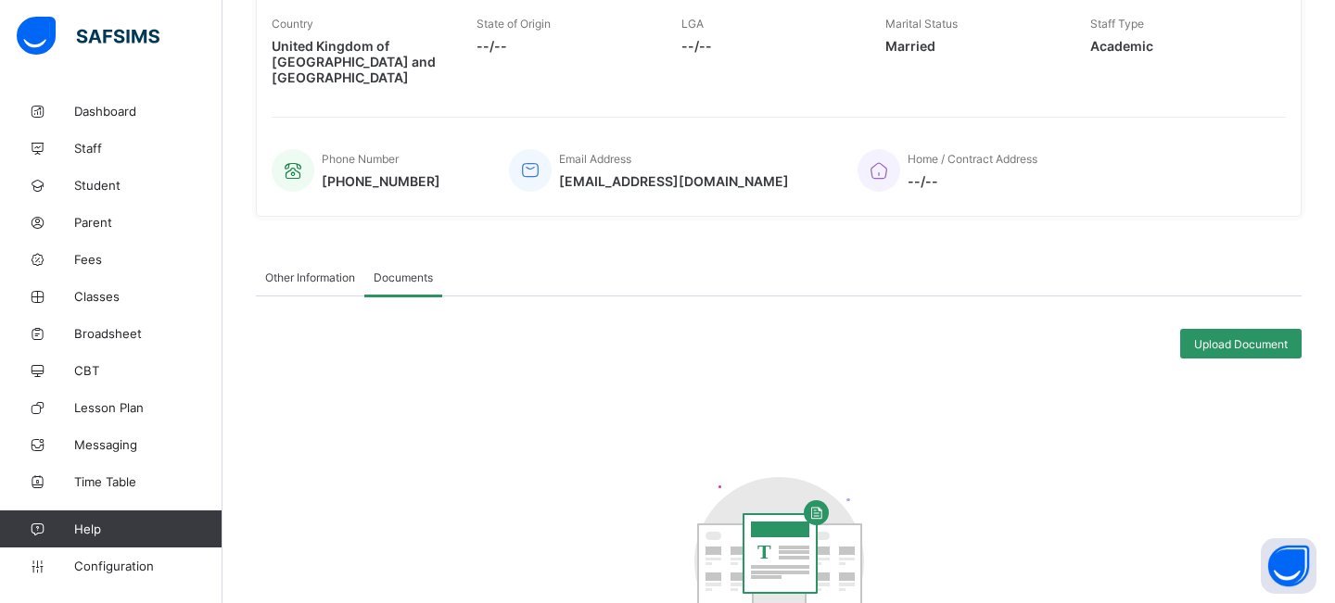
scroll to position [457, 0]
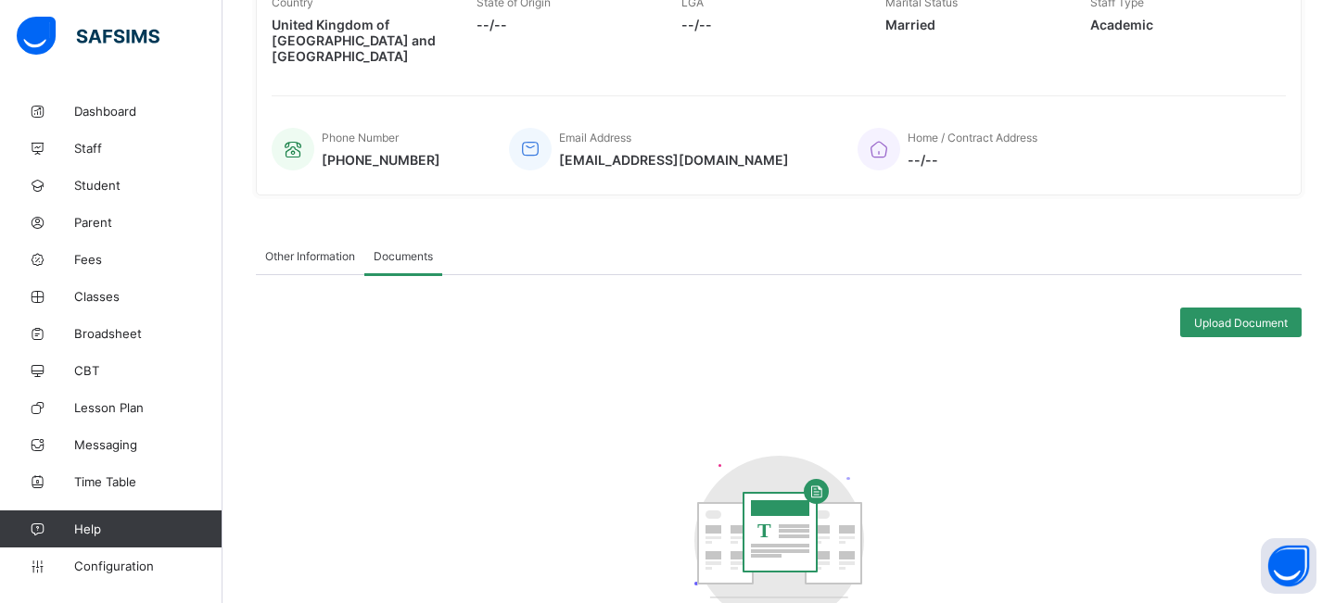
click at [481, 240] on div "Other Information Documents" at bounding box center [778, 256] width 1045 height 38
click at [307, 249] on span "Other Information" at bounding box center [310, 256] width 90 height 14
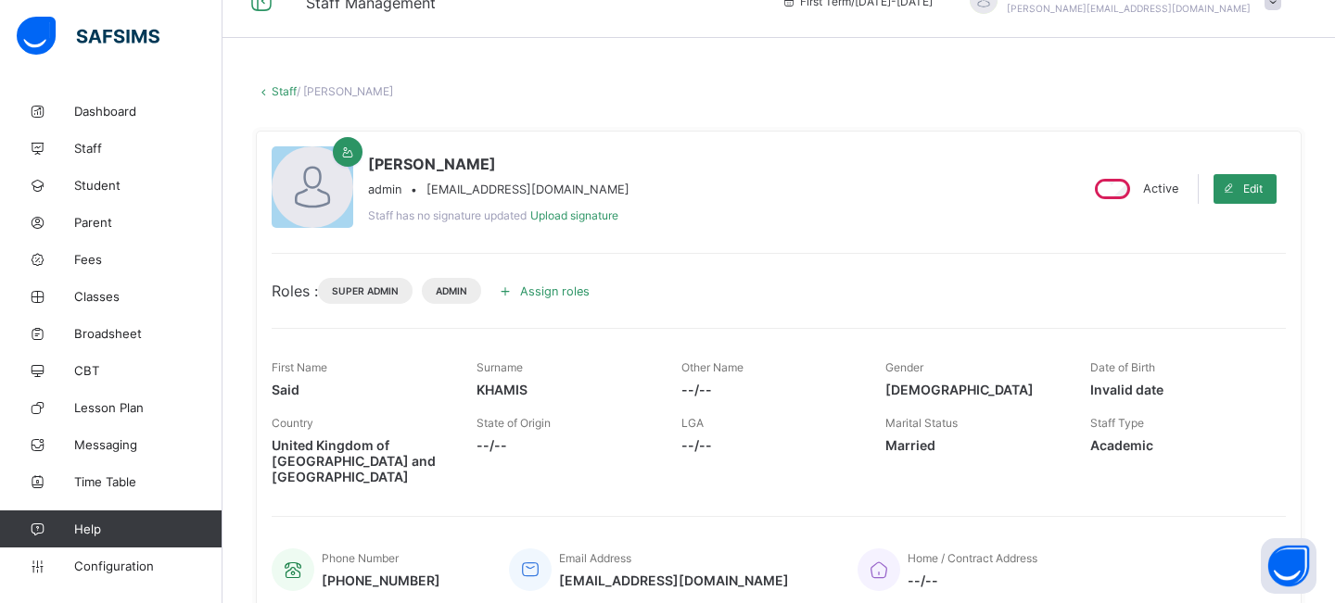
scroll to position [30, 0]
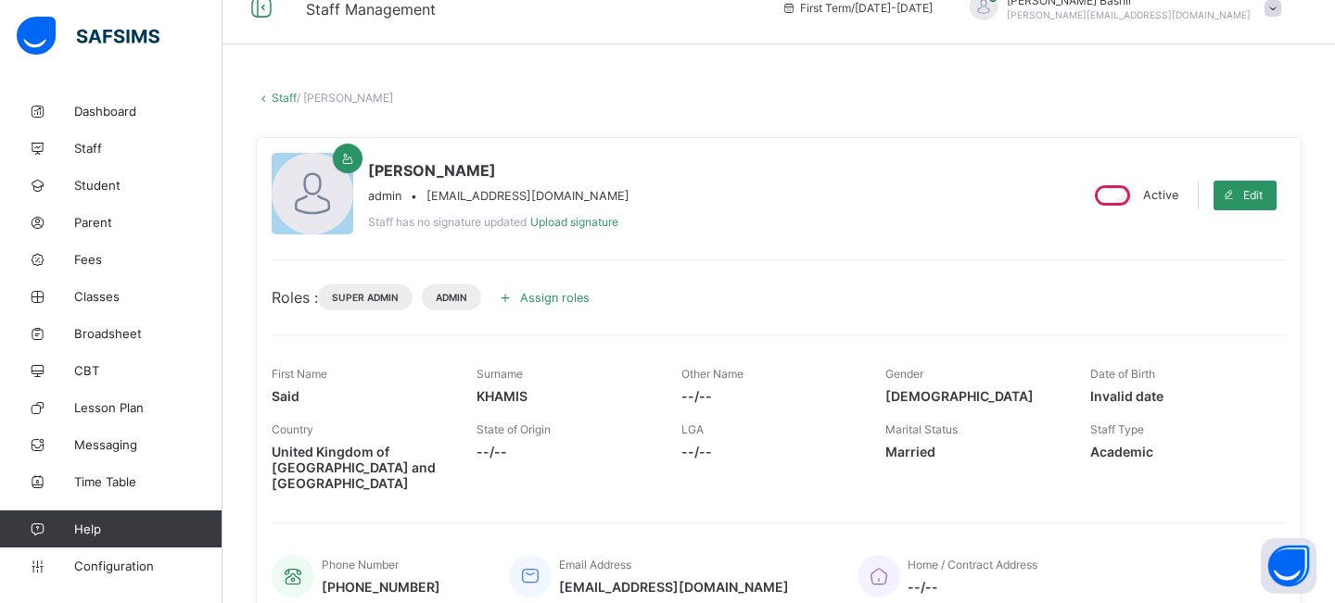
click at [287, 95] on link "Staff" at bounding box center [284, 98] width 25 height 14
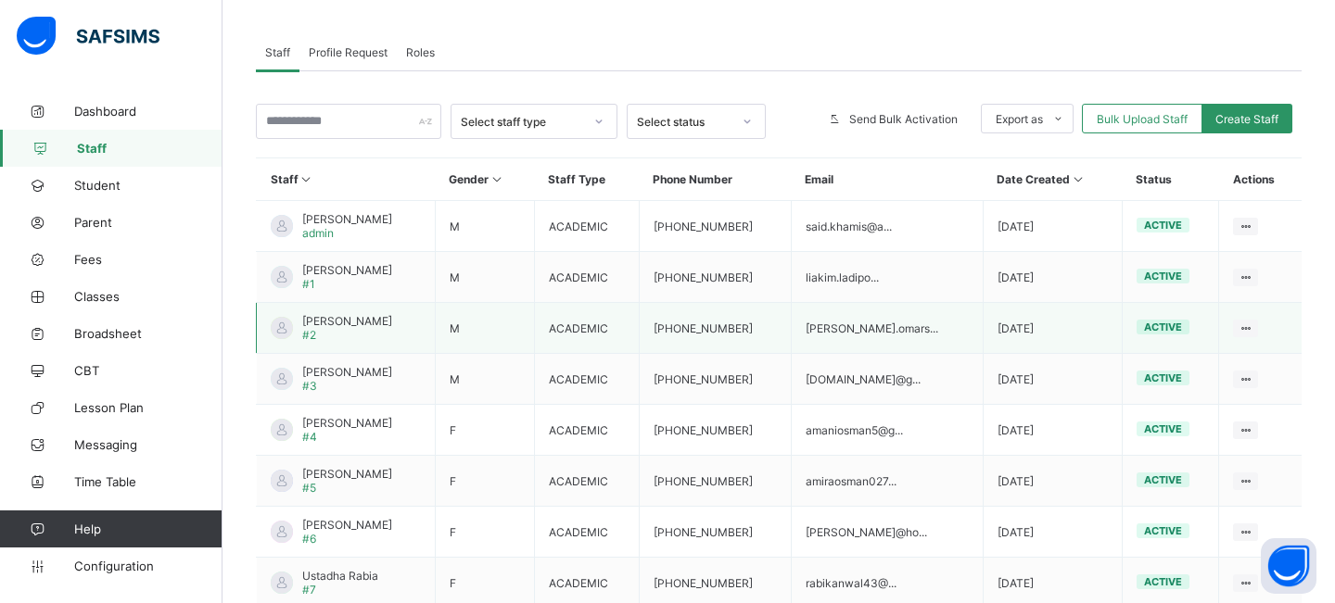
scroll to position [334, 0]
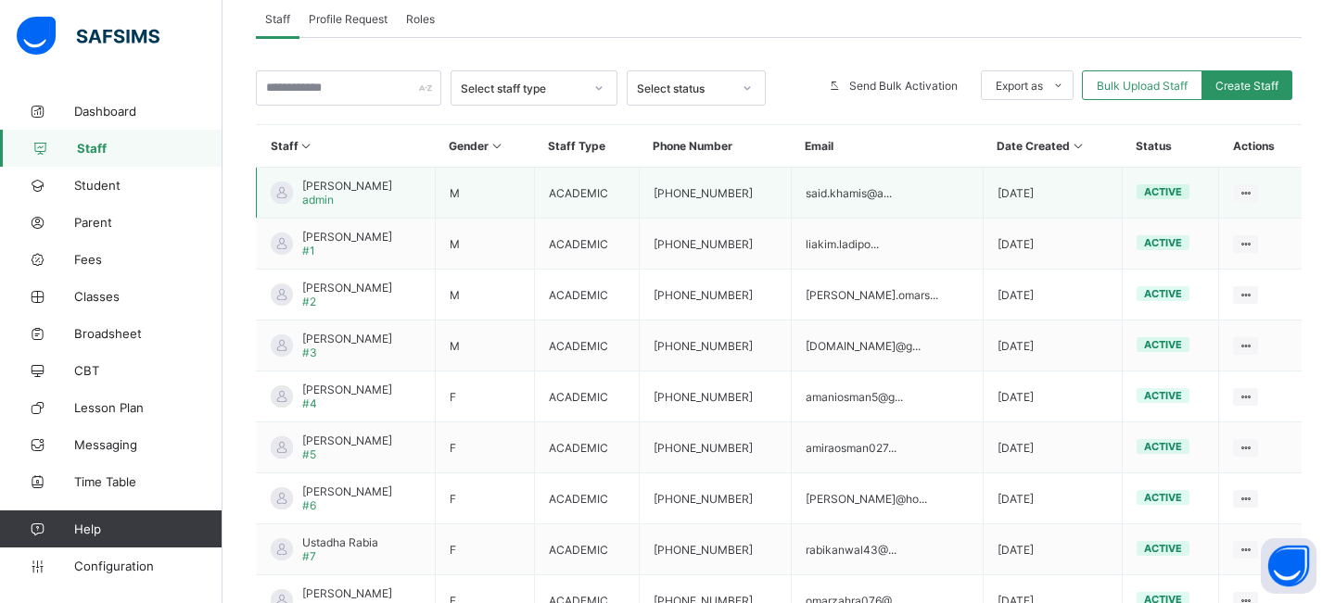
click at [350, 188] on span "Said KHAMIS" at bounding box center [347, 186] width 90 height 14
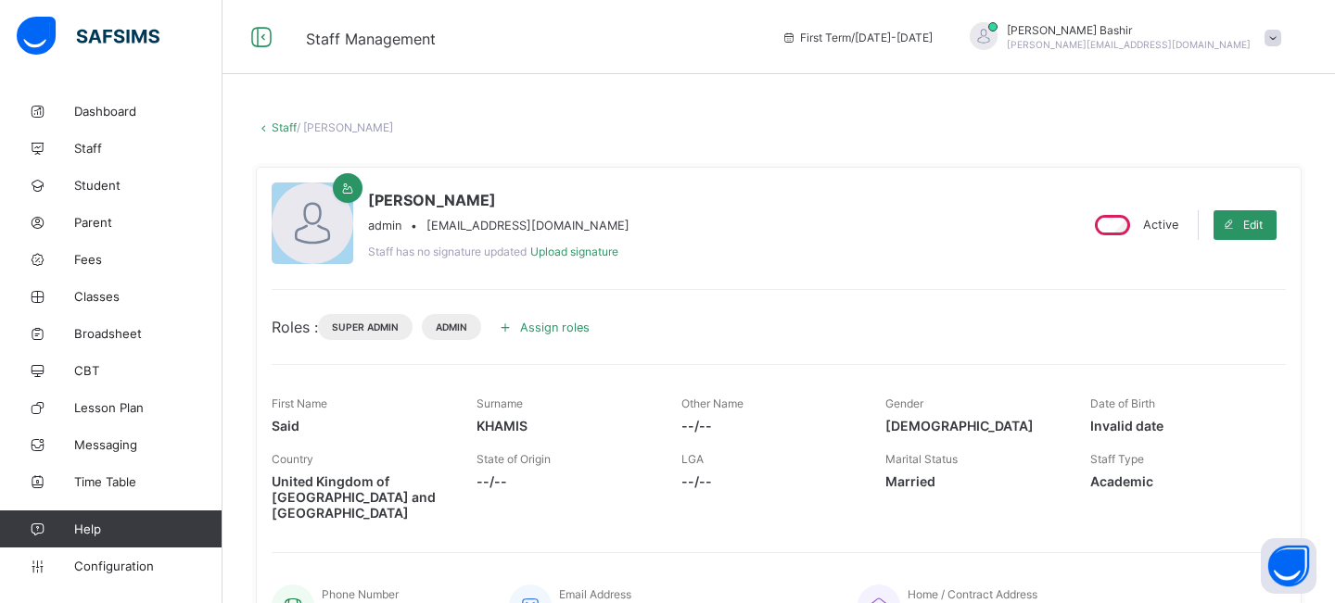
click at [500, 333] on span at bounding box center [505, 327] width 30 height 30
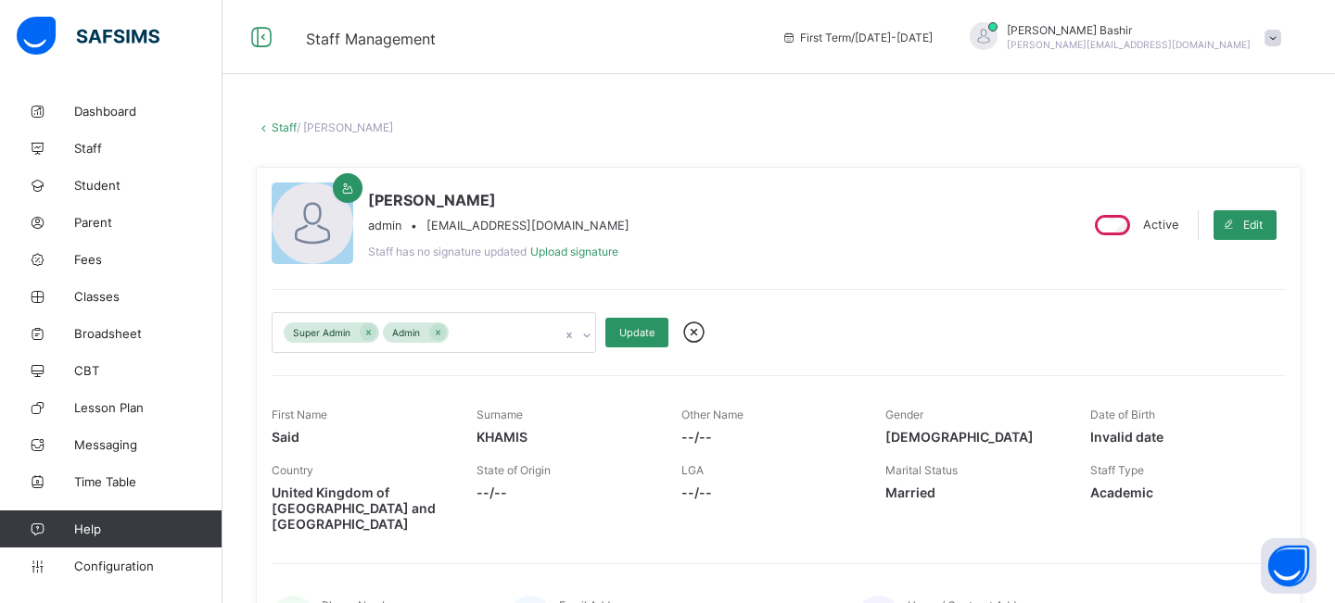
click at [500, 333] on div "Super Admin Admin" at bounding box center [415, 332] width 287 height 39
click at [113, 567] on span "Configuration" at bounding box center [147, 566] width 147 height 15
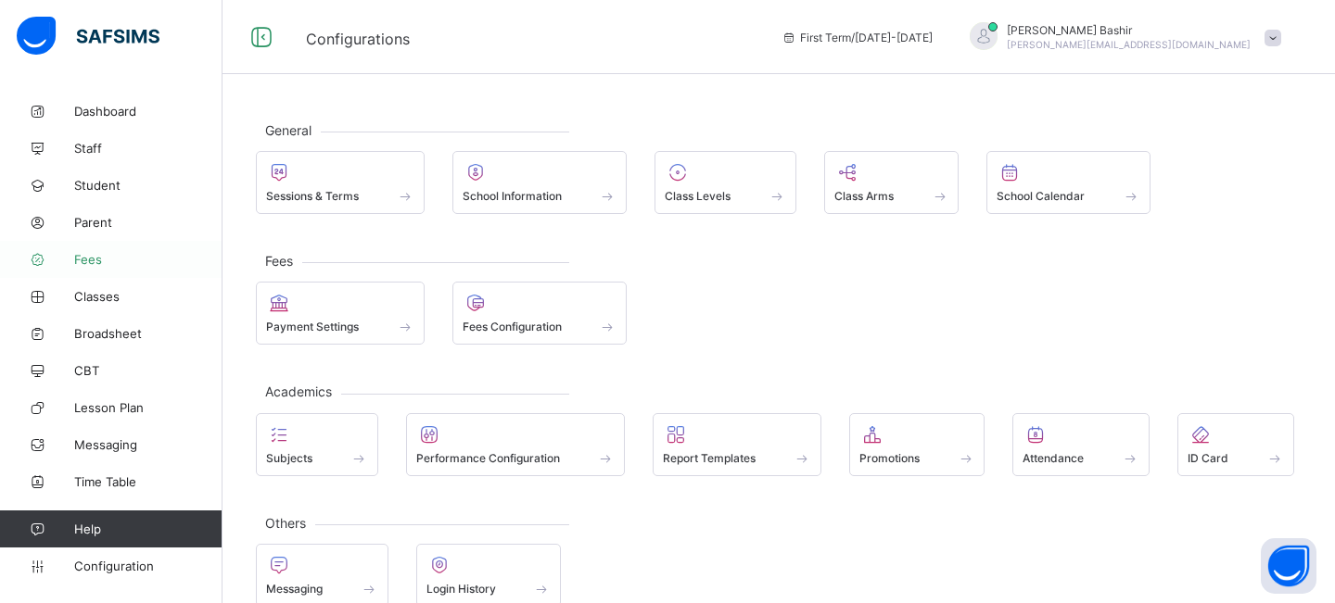
click at [100, 255] on span "Fees" at bounding box center [148, 259] width 148 height 15
select select "****"
select select "*"
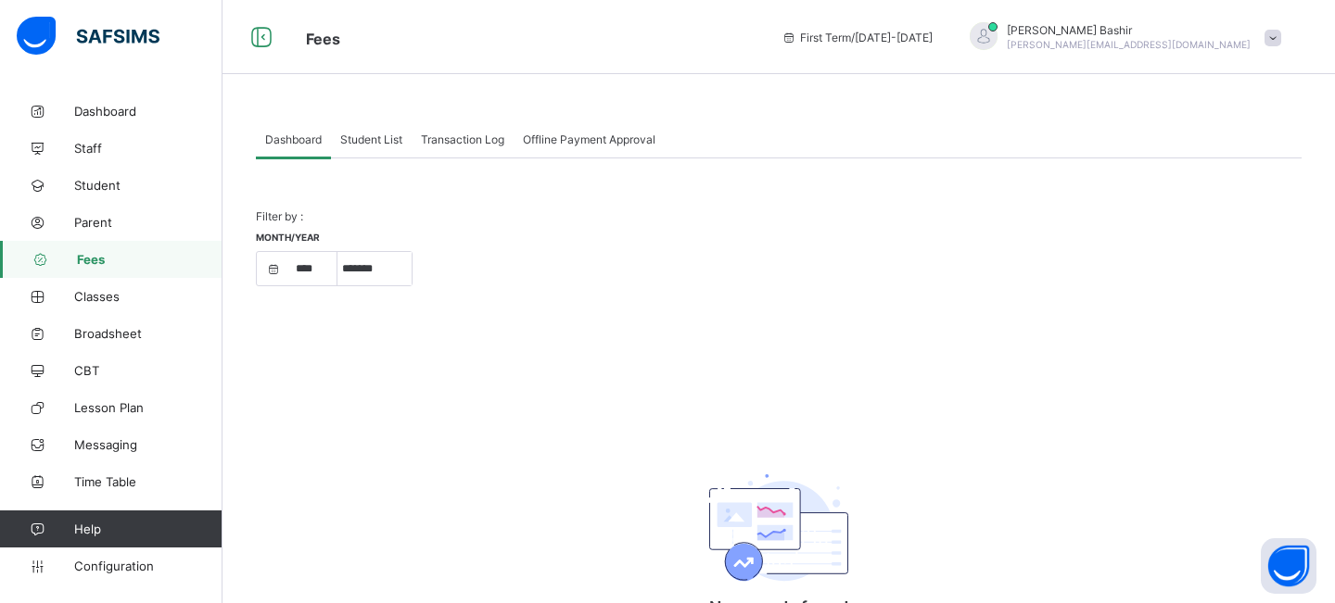
click at [88, 261] on span "Fees" at bounding box center [150, 259] width 146 height 15
click at [87, 258] on span "Fees" at bounding box center [150, 259] width 146 height 15
click at [90, 263] on span "Fees" at bounding box center [150, 259] width 146 height 15
click at [374, 144] on span "Student List" at bounding box center [371, 140] width 62 height 14
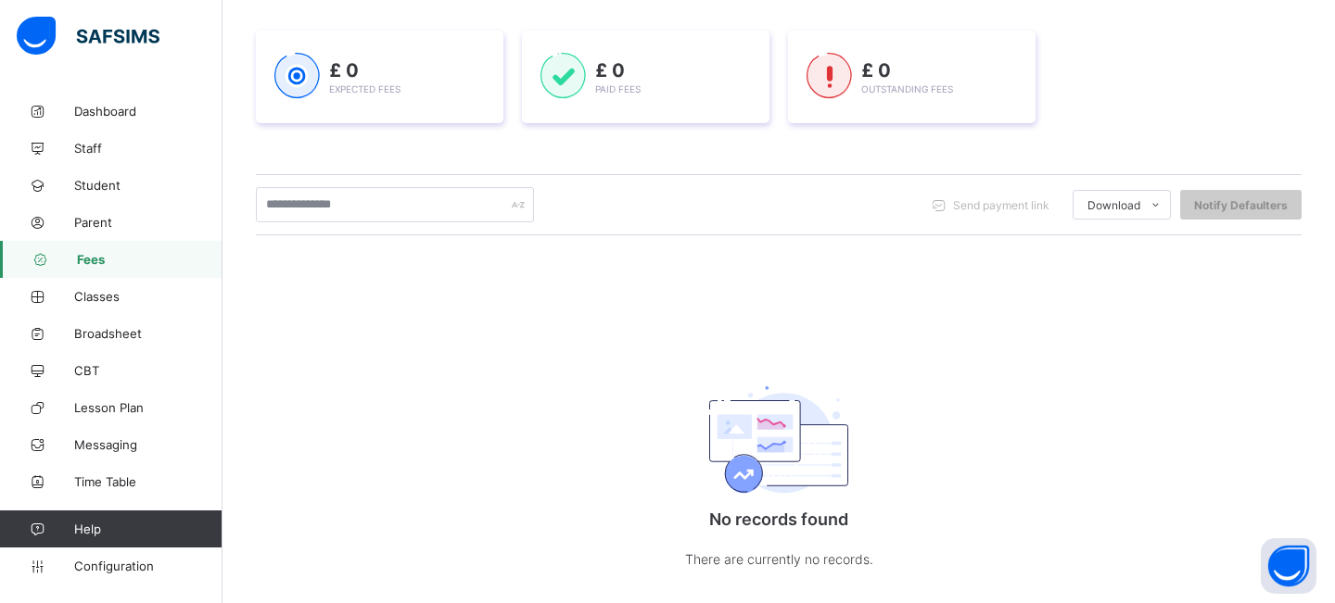
scroll to position [286, 0]
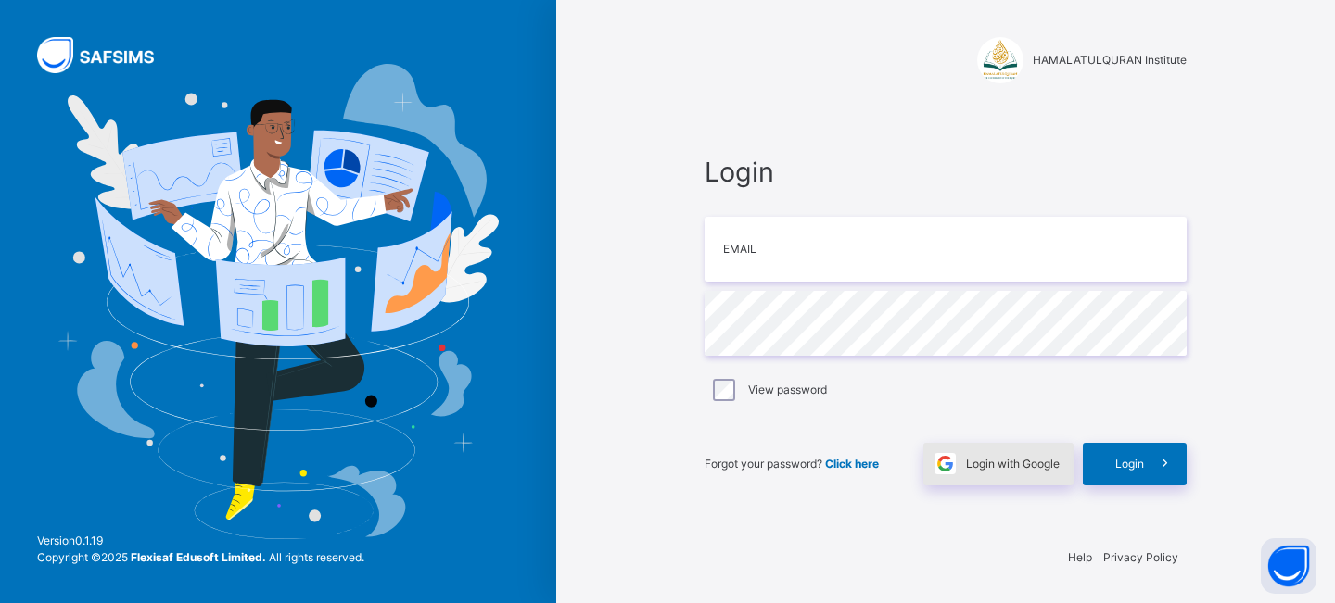
click at [1019, 469] on span "Login with Google" at bounding box center [1013, 464] width 94 height 17
click at [999, 454] on div "Login with Google" at bounding box center [998, 464] width 150 height 43
click at [1015, 464] on span "Login with Google" at bounding box center [1013, 464] width 94 height 17
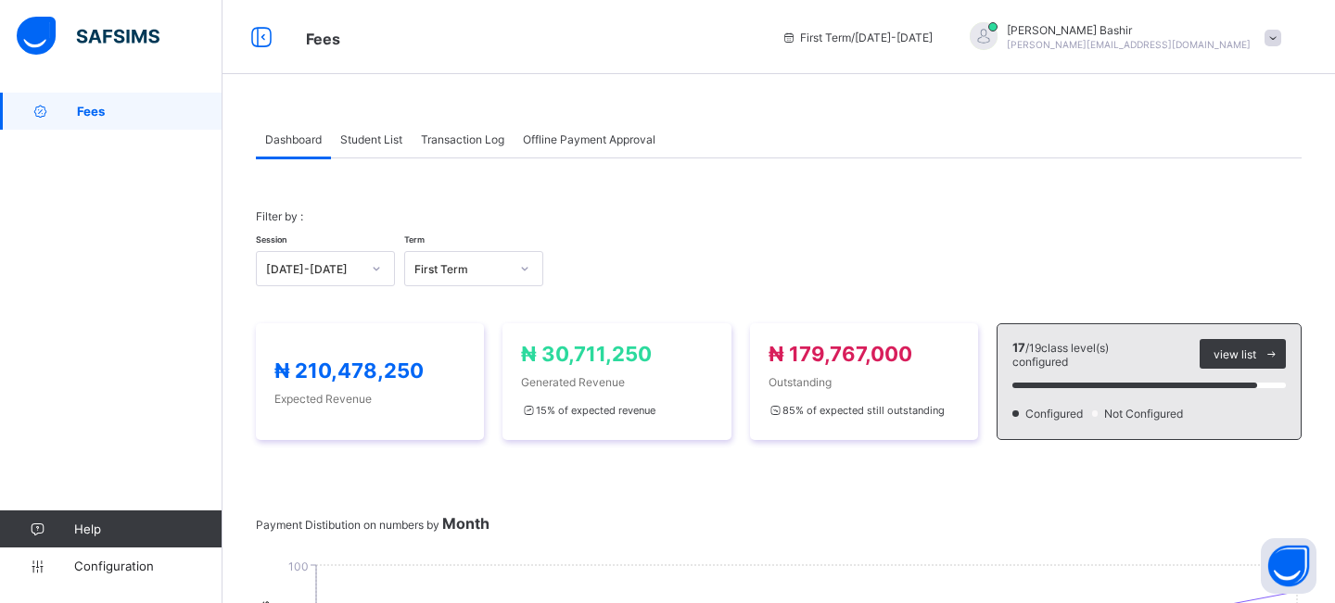
click at [386, 133] on span "Student List" at bounding box center [371, 140] width 62 height 14
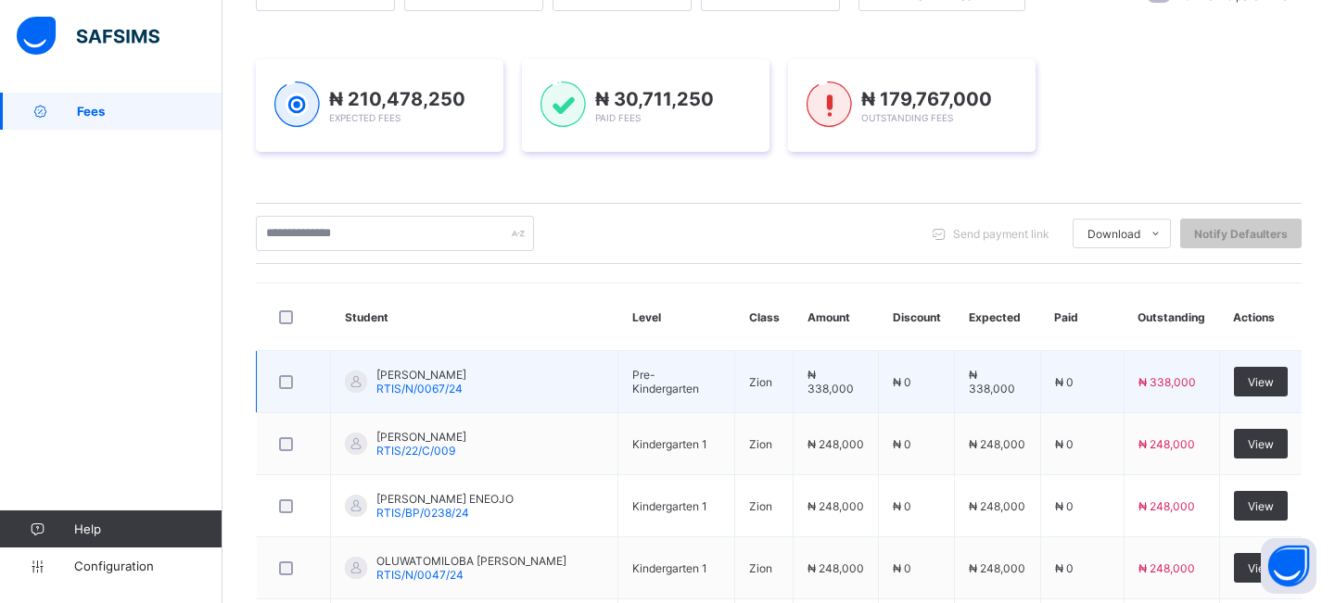
scroll to position [228, 0]
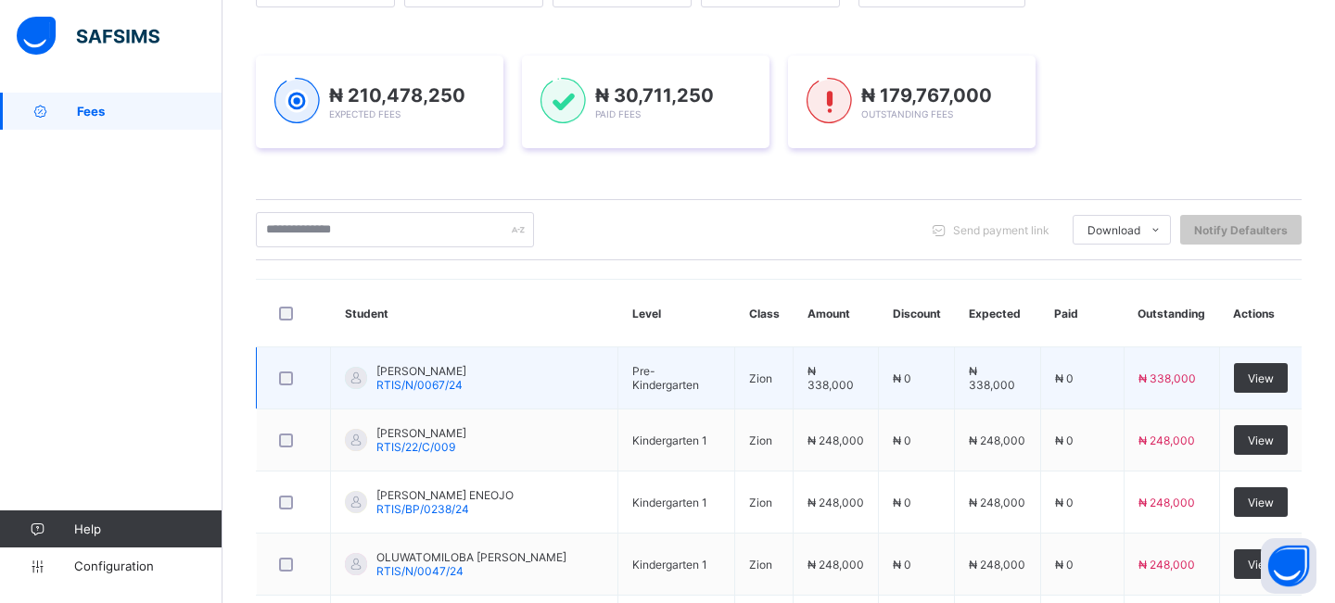
click at [444, 373] on span "CHINYEREM ELIANA IKECHUKWU" at bounding box center [421, 371] width 90 height 14
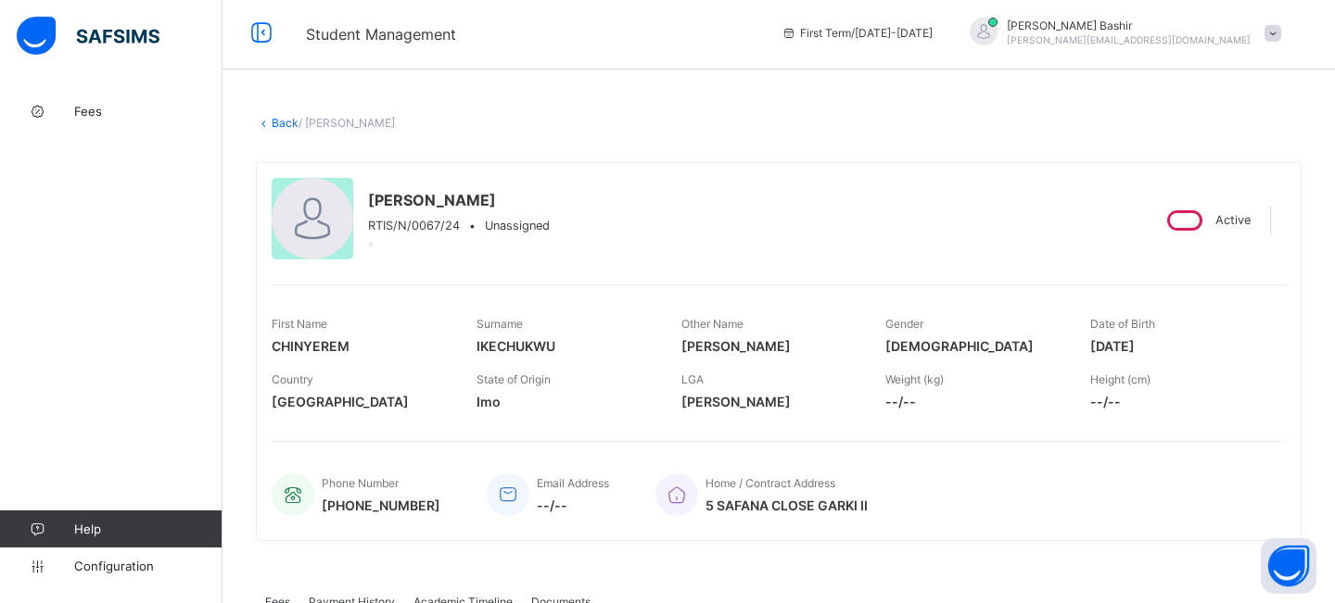
scroll to position [4, 0]
click at [132, 560] on span "Configuration" at bounding box center [147, 566] width 147 height 15
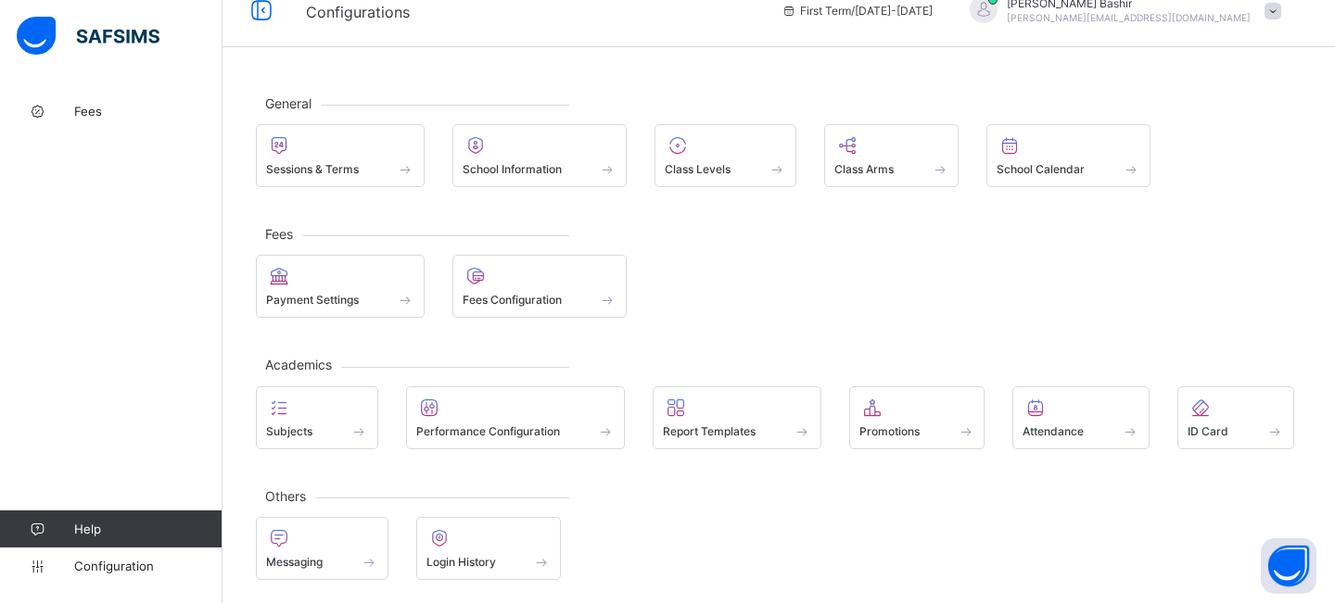
scroll to position [33, 0]
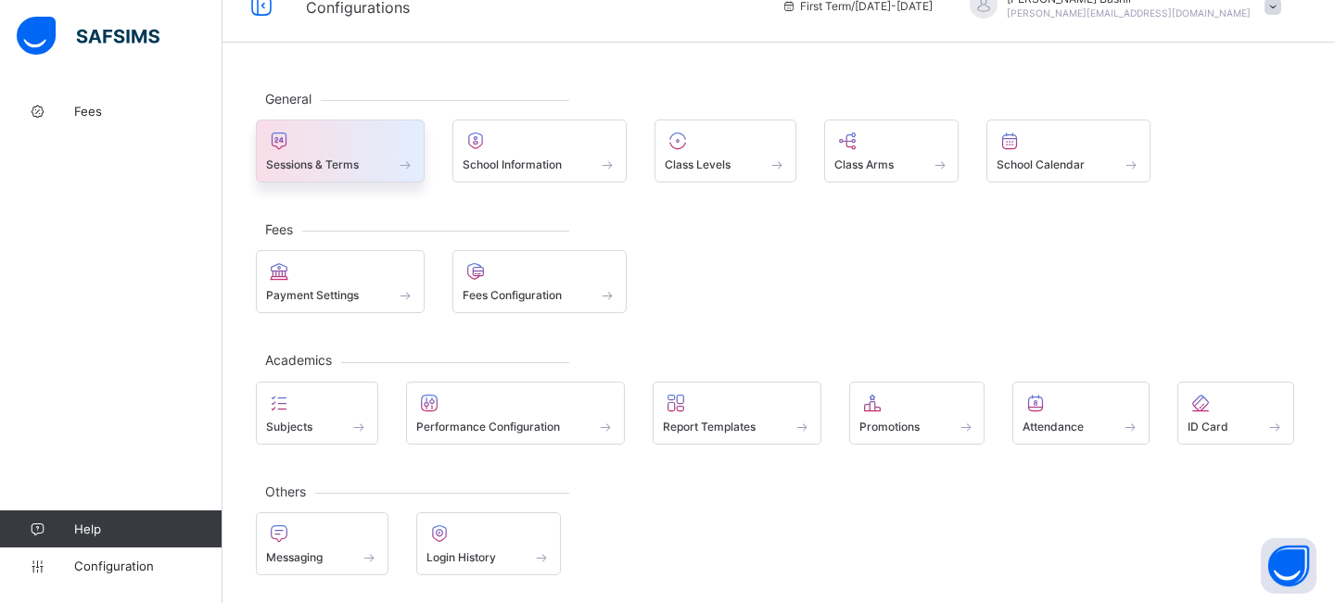
click at [350, 149] on div at bounding box center [340, 141] width 148 height 22
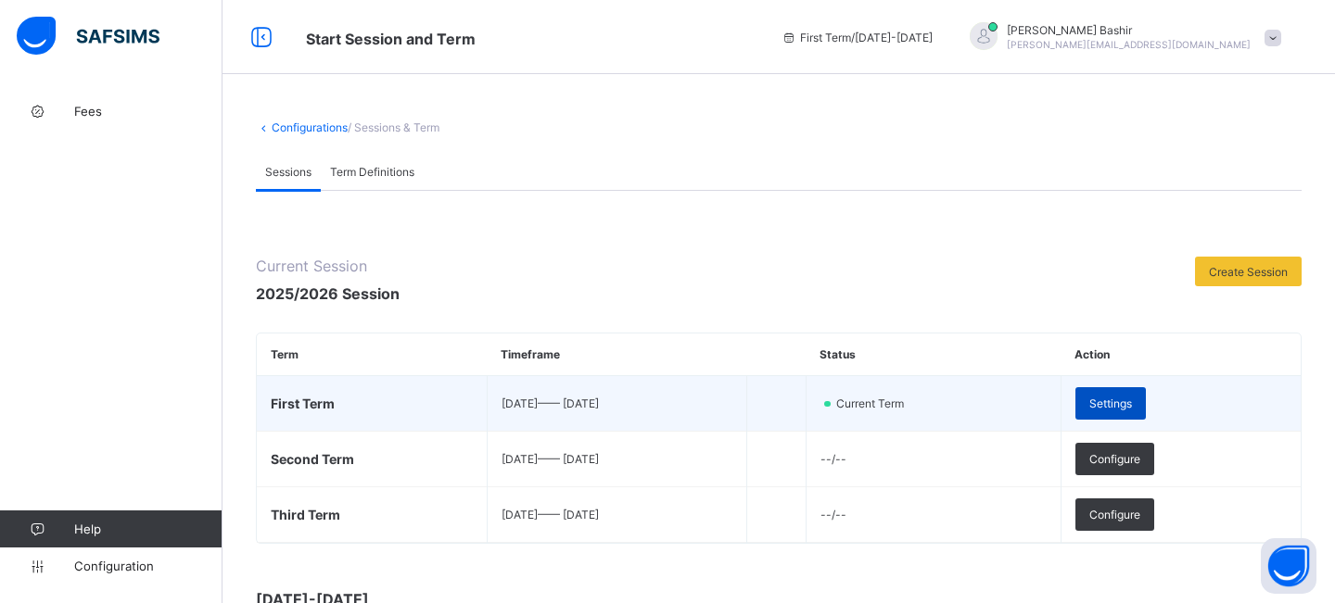
click at [1132, 400] on span "Settings" at bounding box center [1110, 404] width 43 height 14
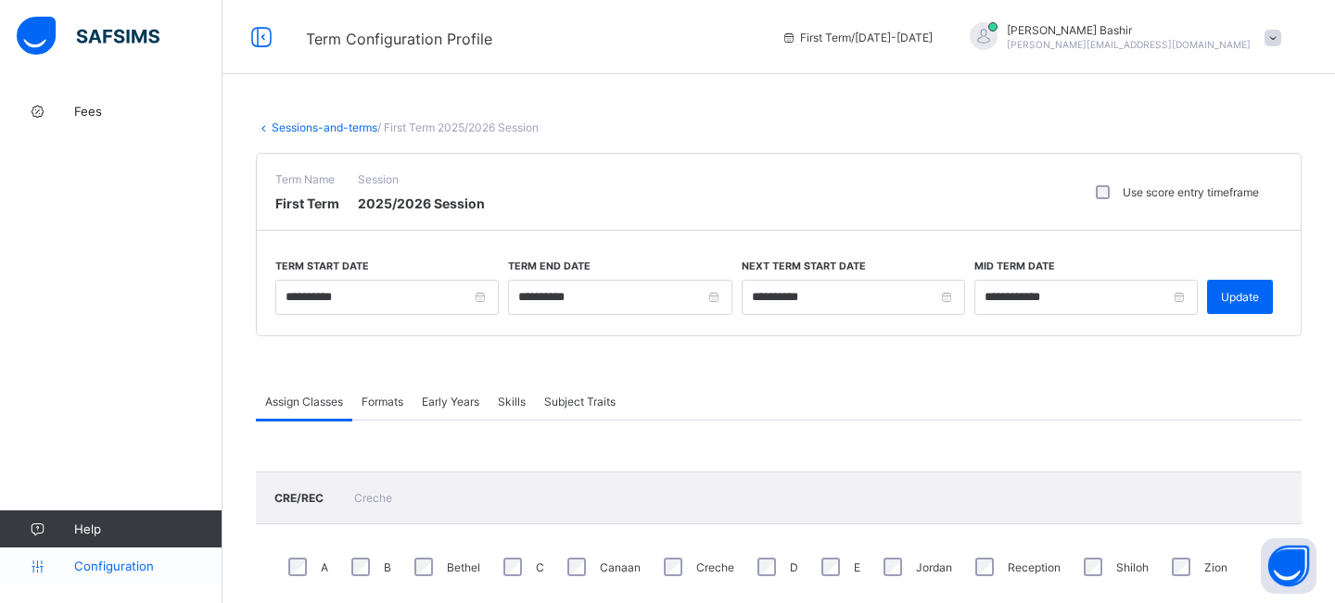
click at [92, 565] on span "Configuration" at bounding box center [147, 566] width 147 height 15
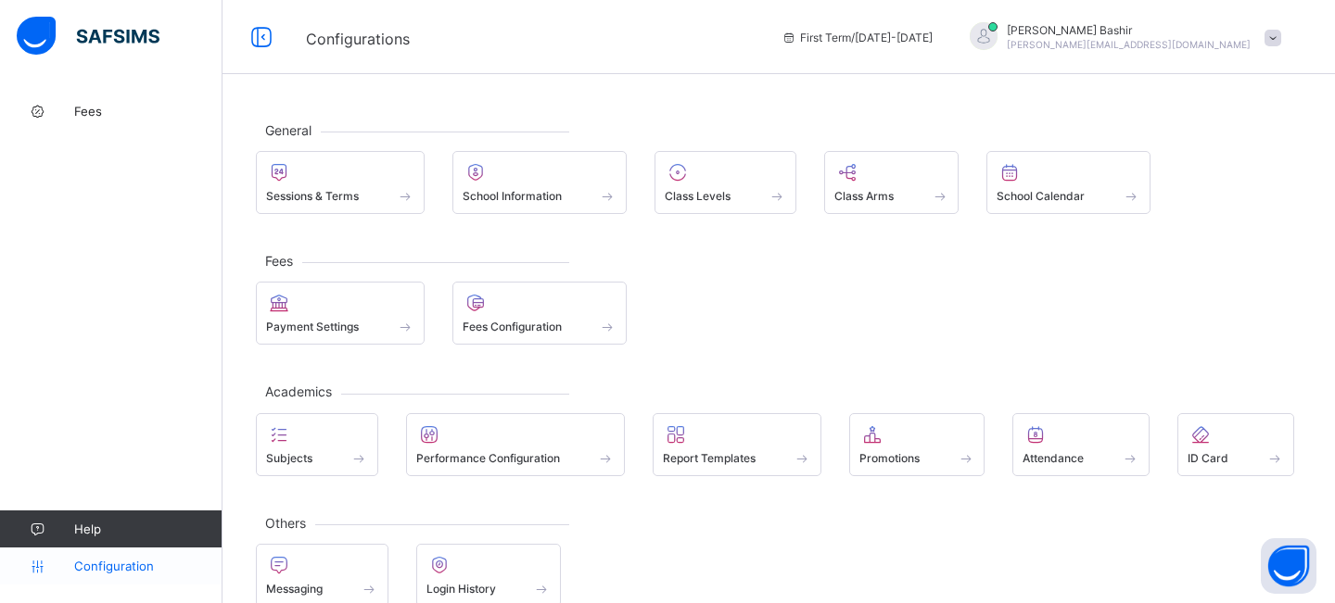
click at [116, 567] on span "Configuration" at bounding box center [147, 566] width 147 height 15
click at [75, 564] on span "Configuration" at bounding box center [147, 566] width 147 height 15
